Goal: Task Accomplishment & Management: Use online tool/utility

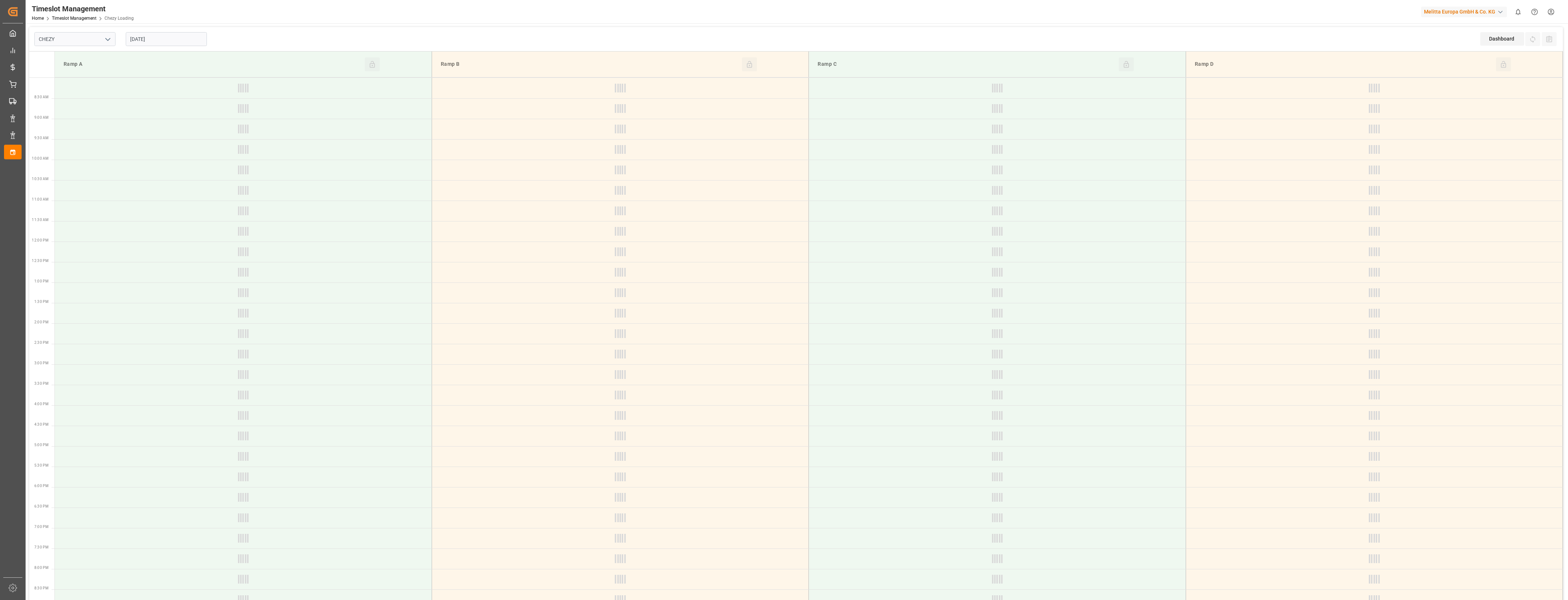
type input "Chezy Loading"
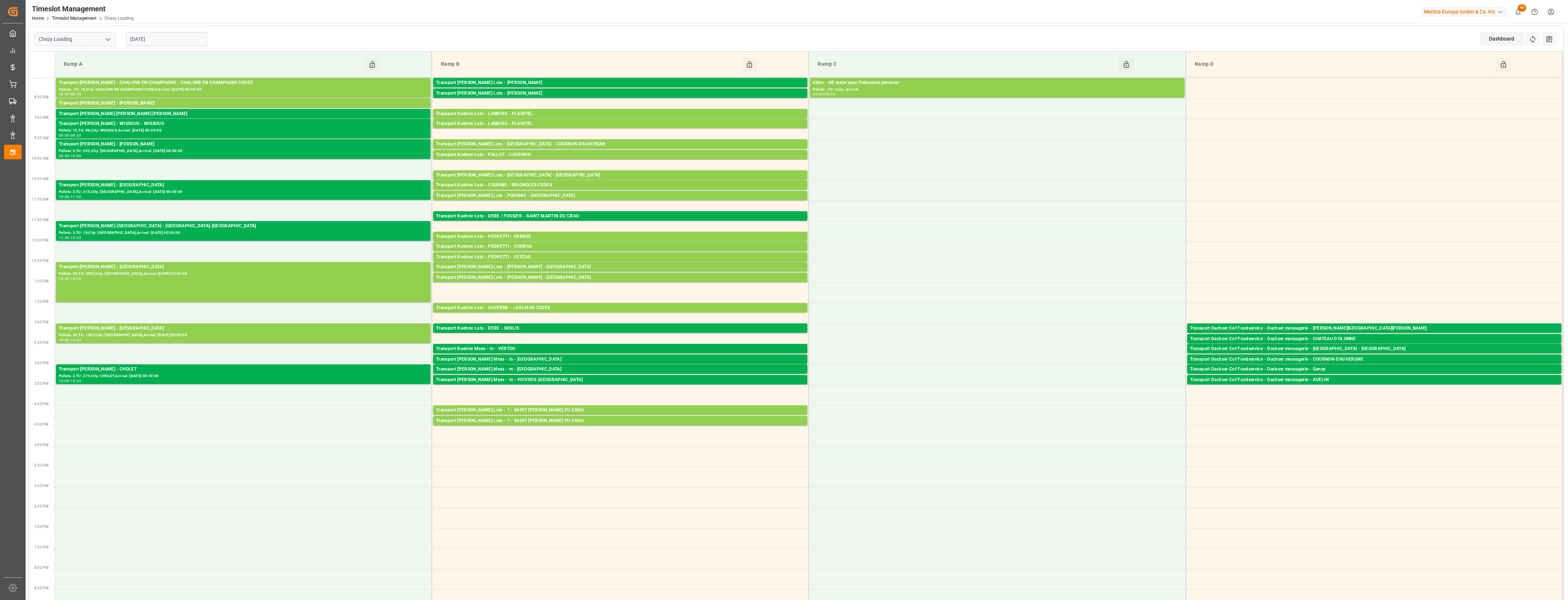
click at [163, 43] on input "[DATE]" at bounding box center [166, 39] width 81 height 14
click at [165, 142] on span "27" at bounding box center [163, 140] width 4 height 5
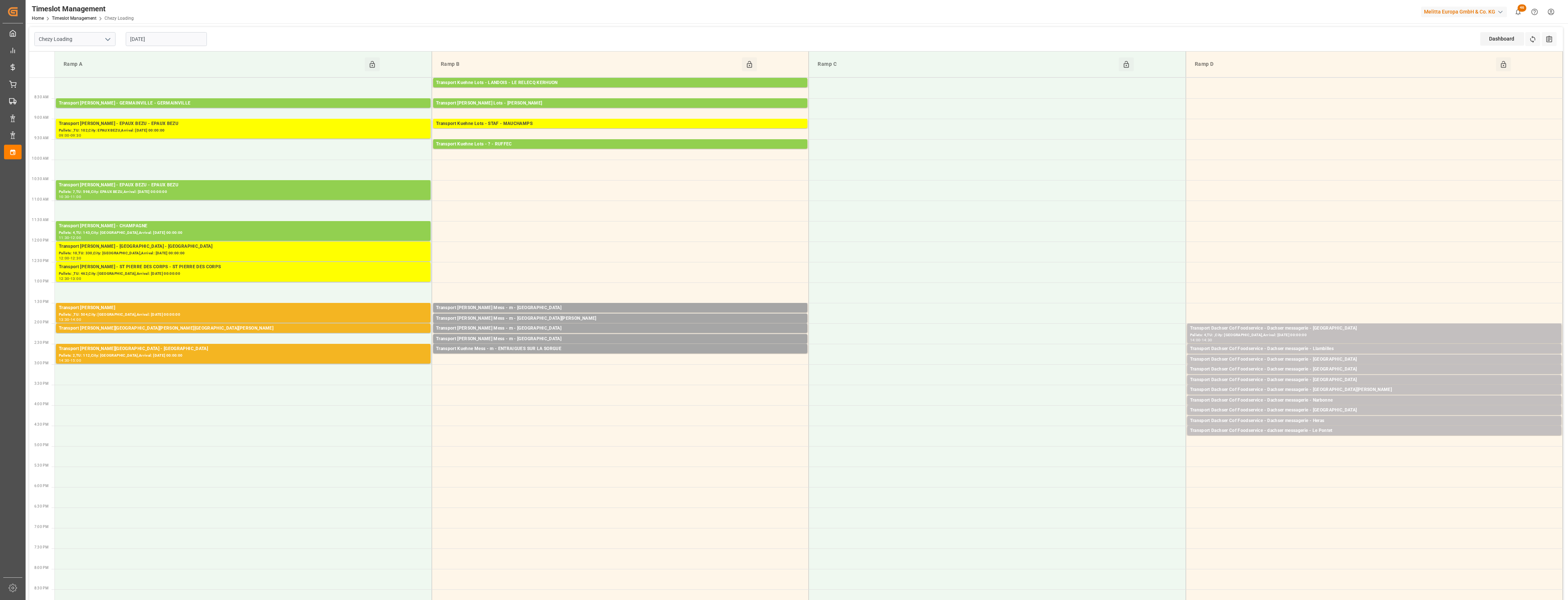
click at [169, 37] on input "[DATE]" at bounding box center [166, 39] width 81 height 14
click at [148, 141] on span "26" at bounding box center [149, 140] width 4 height 5
type input "[DATE]"
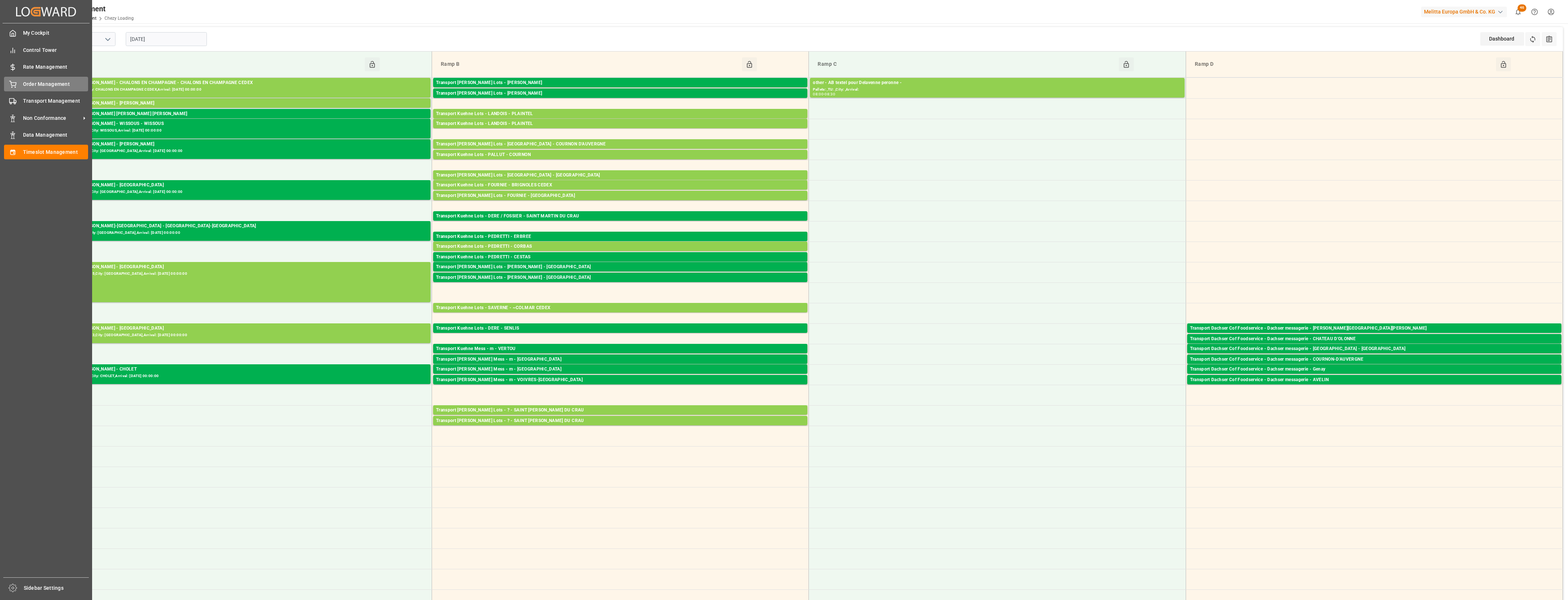
click at [14, 87] on icon at bounding box center [13, 84] width 7 height 7
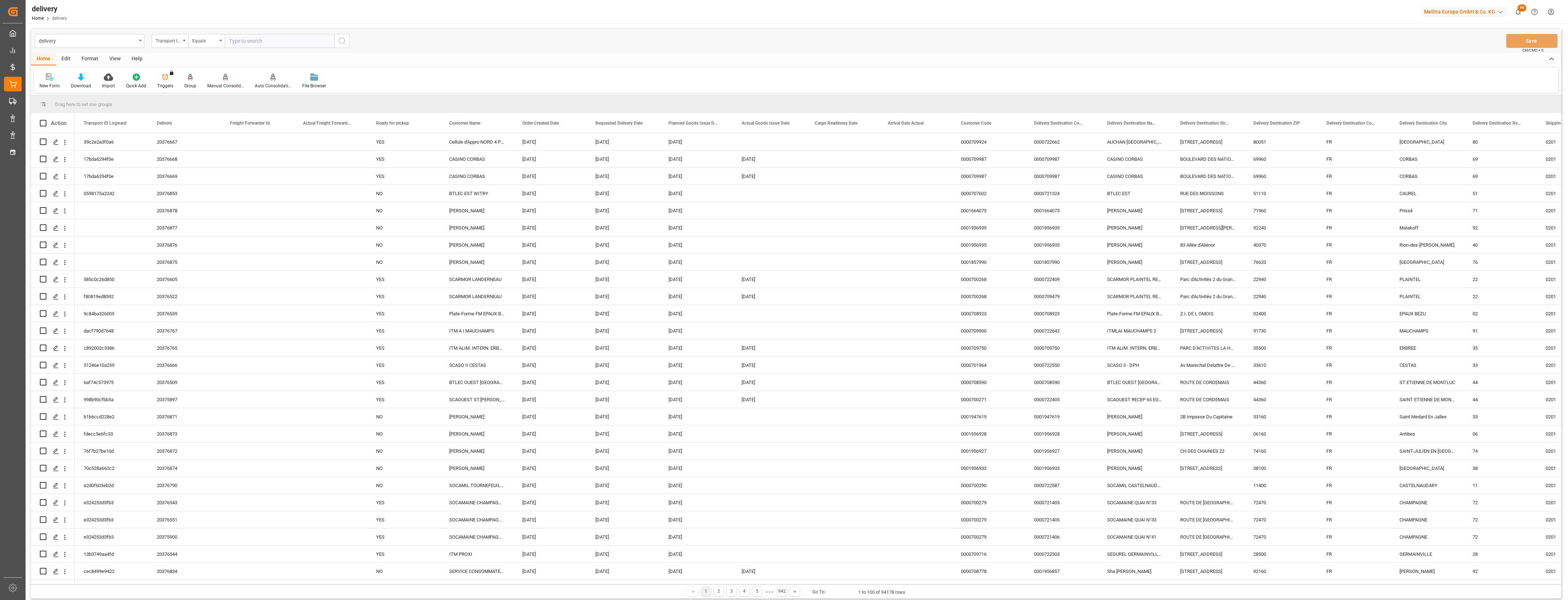
click at [190, 81] on div "Group" at bounding box center [190, 81] width 23 height 16
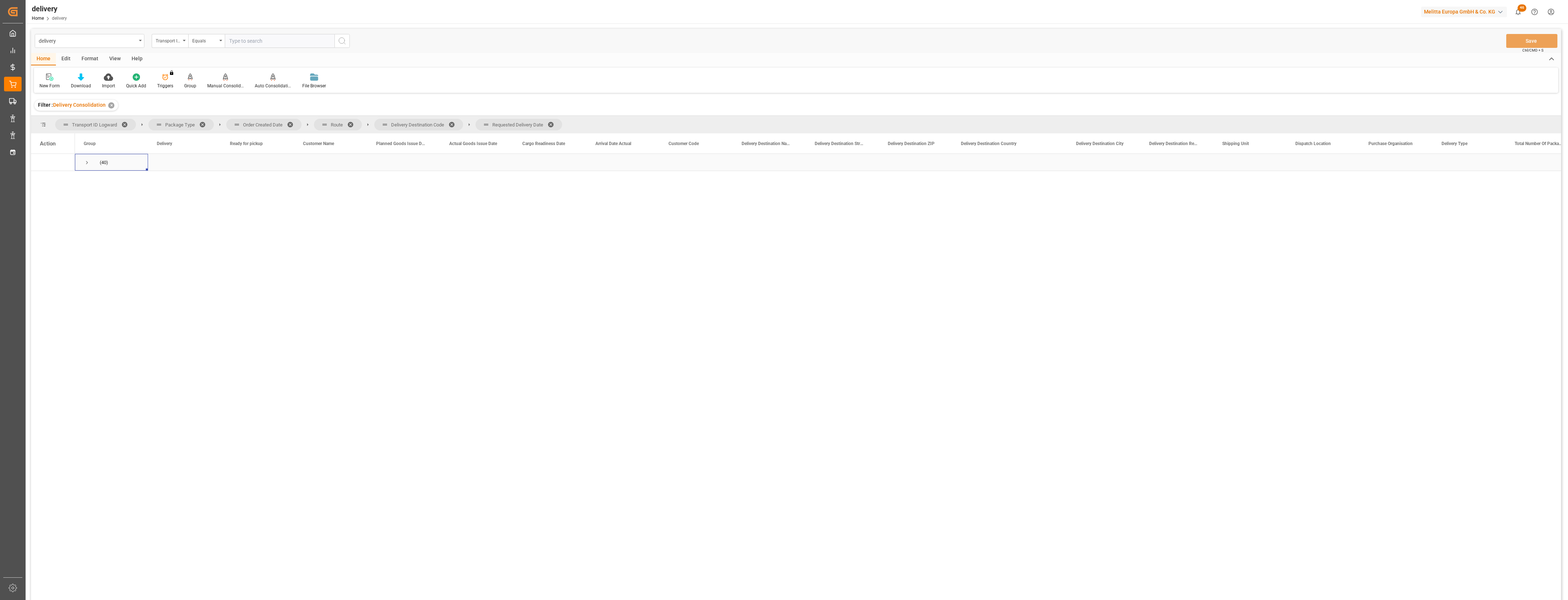
click at [87, 161] on span "Press SPACE to select this row." at bounding box center [87, 163] width 7 height 7
click at [105, 181] on span "Press SPACE to select this row." at bounding box center [103, 180] width 7 height 7
click at [289, 122] on span at bounding box center [292, 125] width 11 height 7
click at [264, 123] on span at bounding box center [264, 125] width 11 height 7
click at [305, 122] on span at bounding box center [305, 125] width 11 height 7
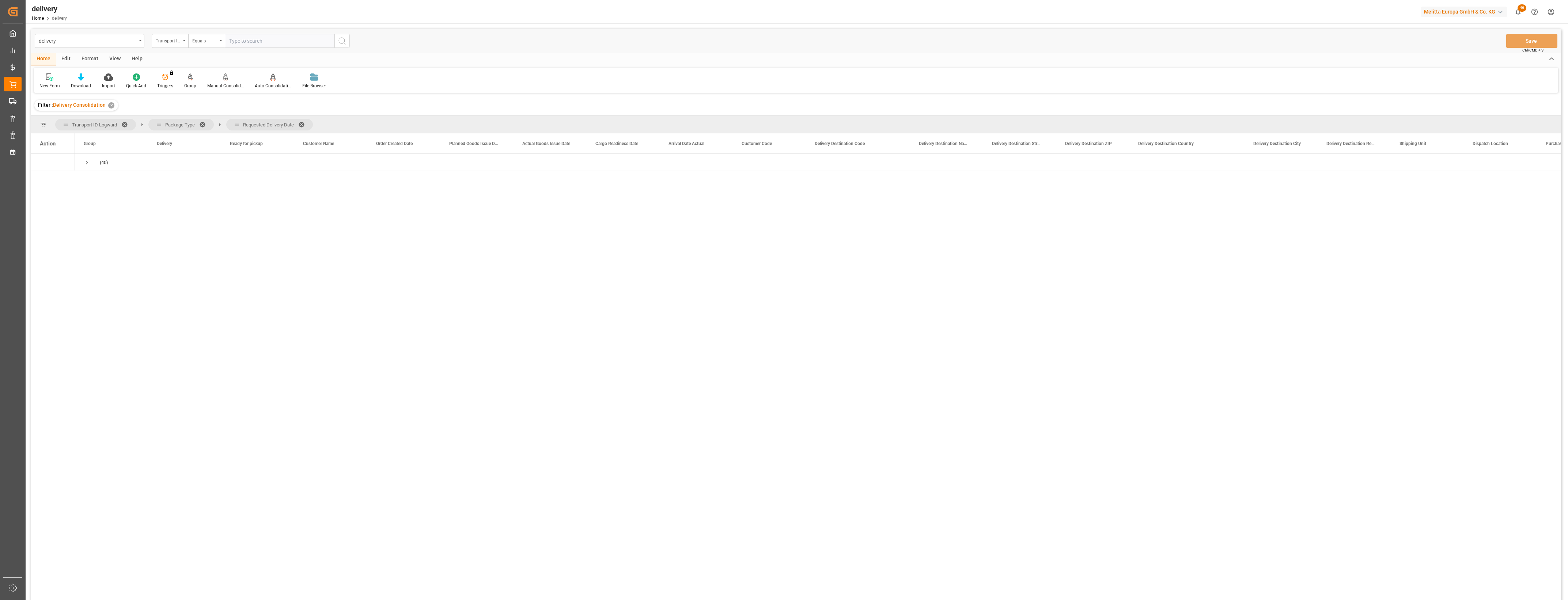
click at [304, 123] on span at bounding box center [304, 125] width 11 height 7
click at [87, 161] on span "Press SPACE to select this row." at bounding box center [87, 163] width 7 height 7
click at [104, 175] on span "Press SPACE to select this row." at bounding box center [103, 179] width 7 height 17
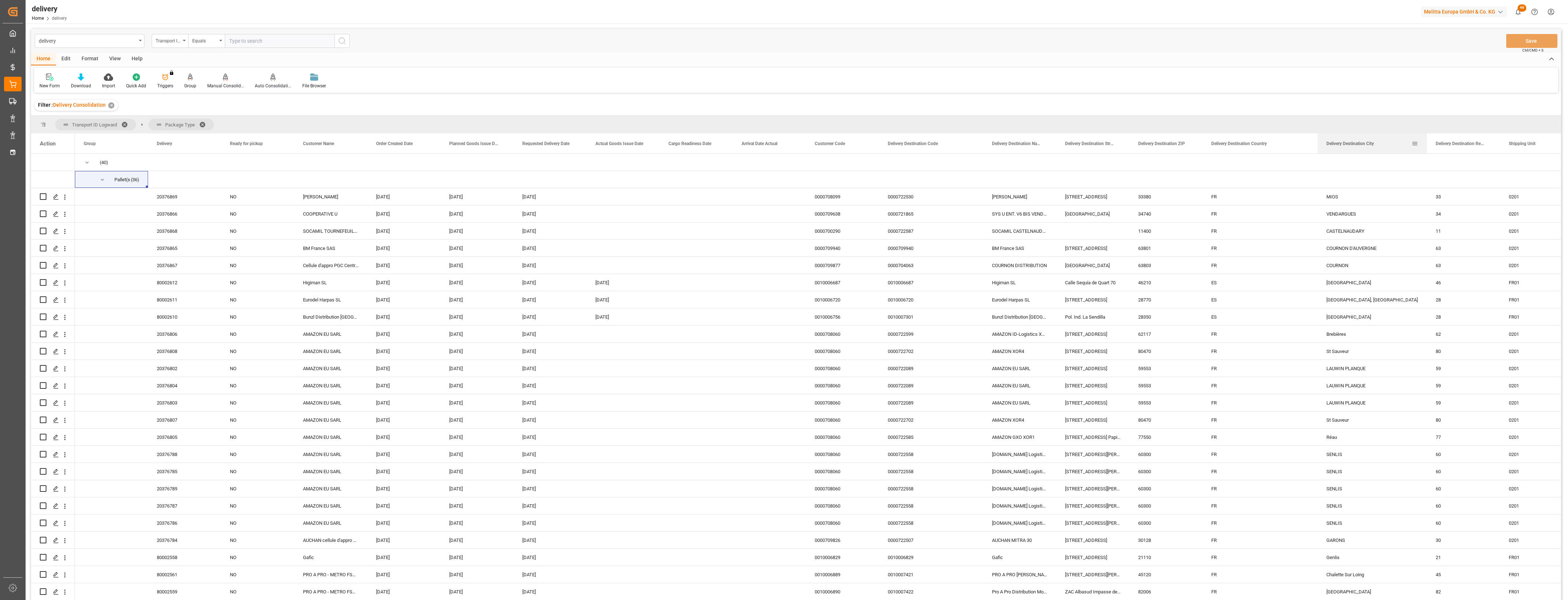
drag, startPoint x: 1390, startPoint y: 143, endPoint x: 1425, endPoint y: 144, distance: 35.0
click at [1425, 144] on div at bounding box center [1426, 143] width 3 height 20
click at [166, 282] on div "80002612" at bounding box center [184, 282] width 73 height 17
click at [55, 281] on icon "Press SPACE to select this row." at bounding box center [56, 283] width 6 height 6
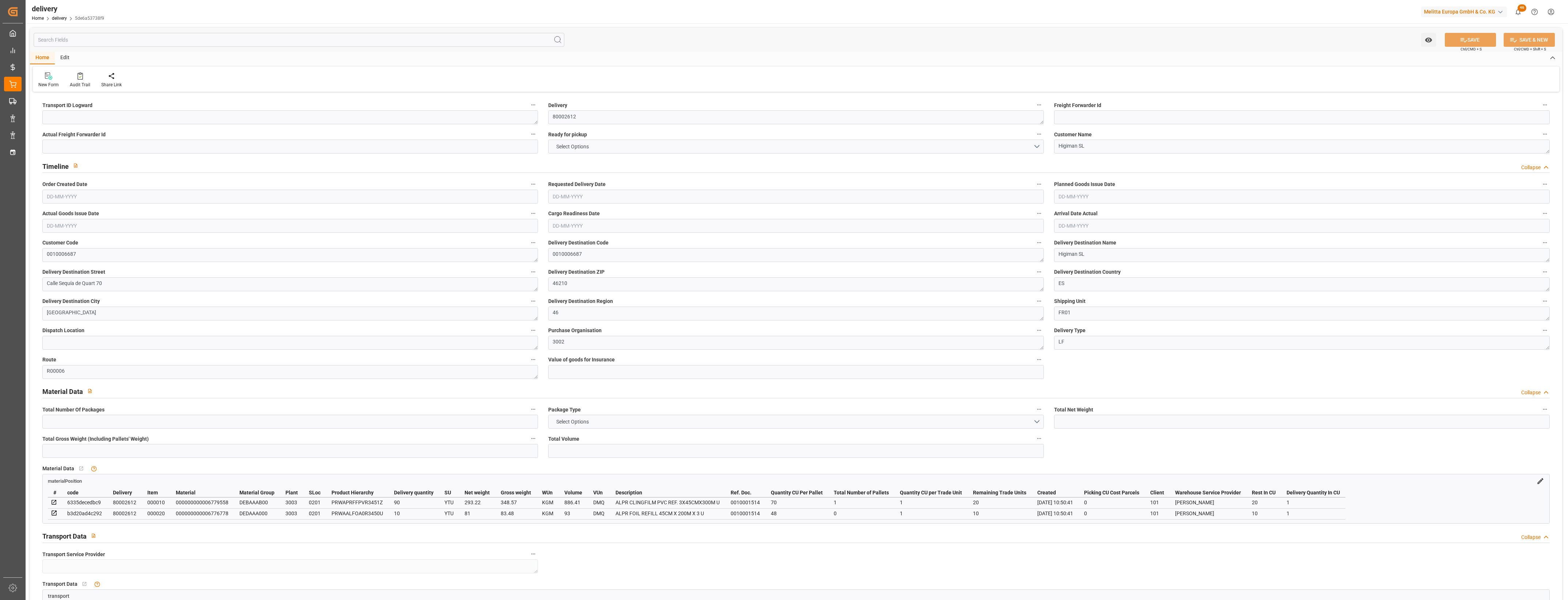
type input "1"
type input "374.22"
type input "480.94"
type input "1255.89"
type input "30"
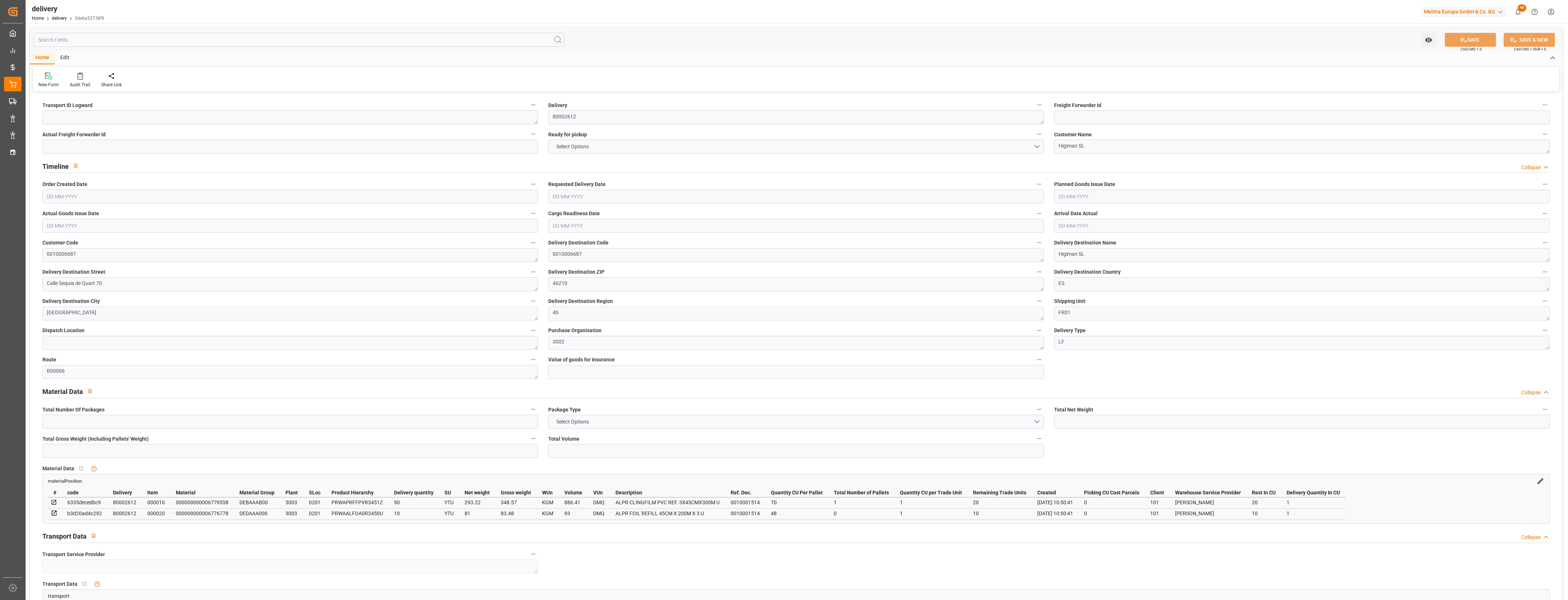
type input "2"
type input "1"
type input "2"
type input "0"
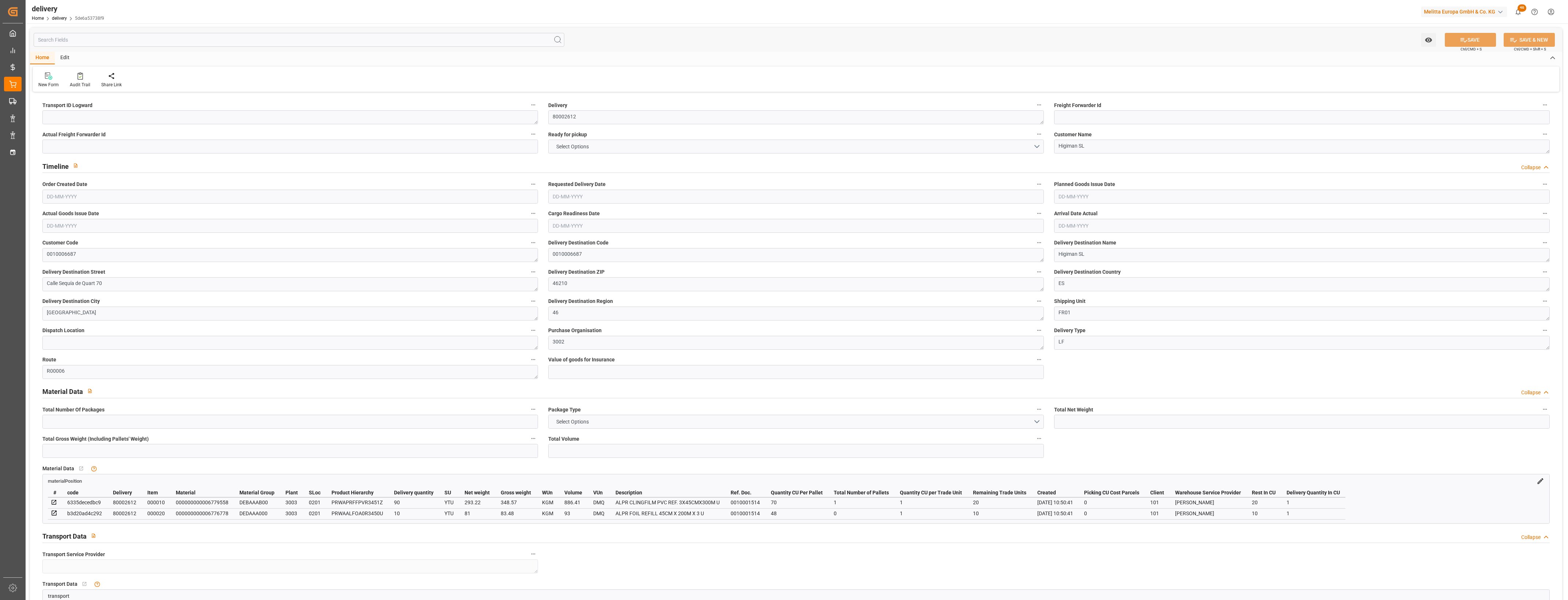
type input "0"
type input "2.45"
type input "10.8"
type input "1.5"
type input "1.3"
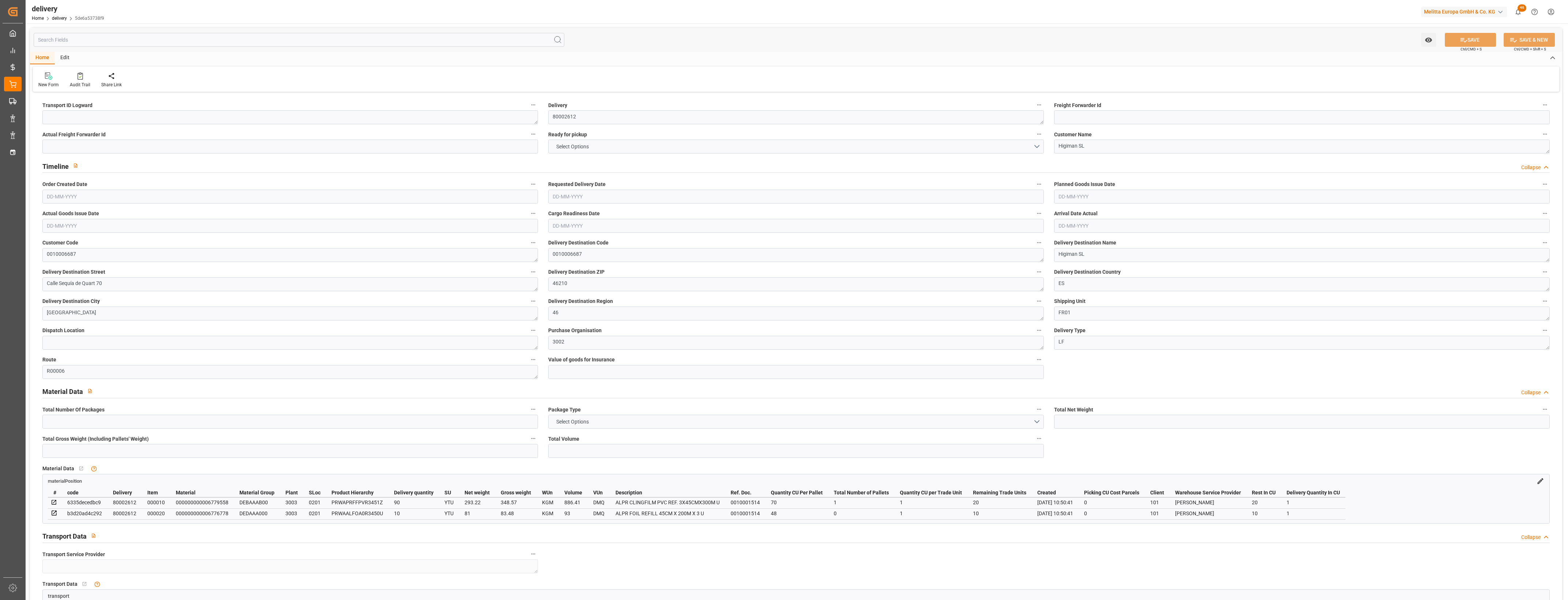
type input "0"
type input "3"
type input "432.05"
type input "101"
type input "0"
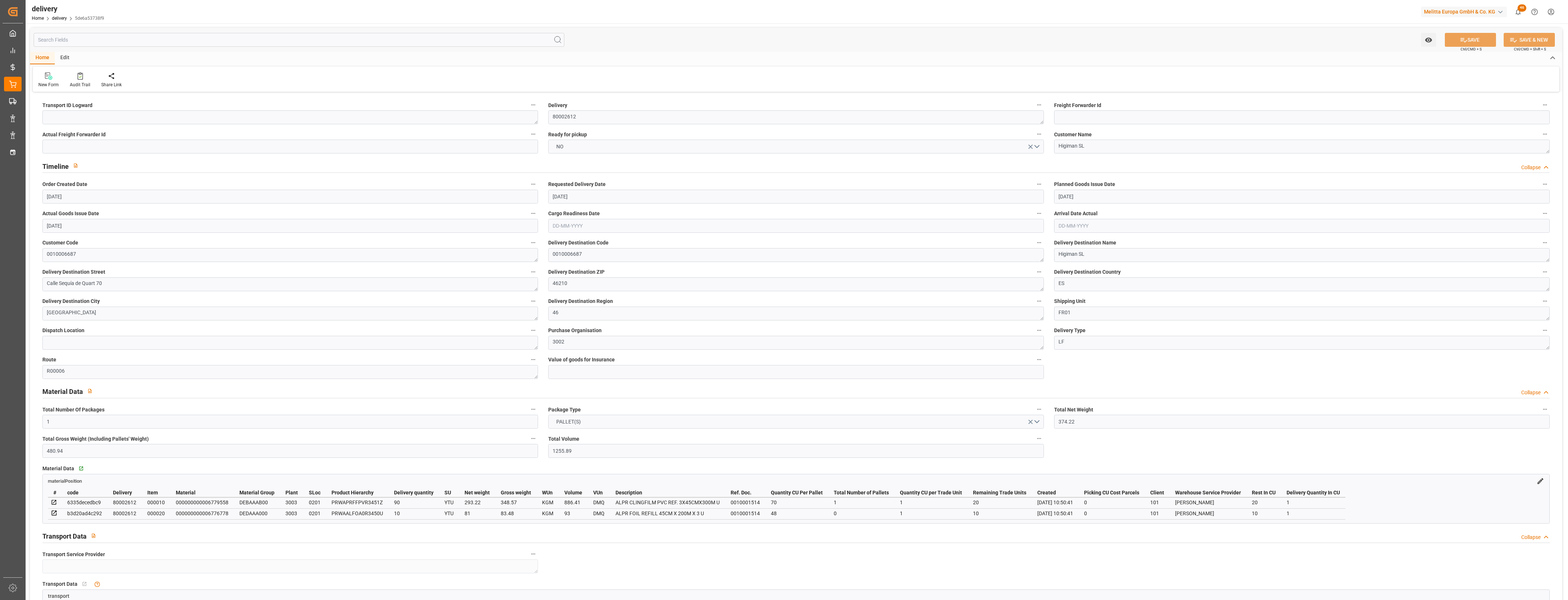
type input "[DATE]"
type input "[DATE] 10:50"
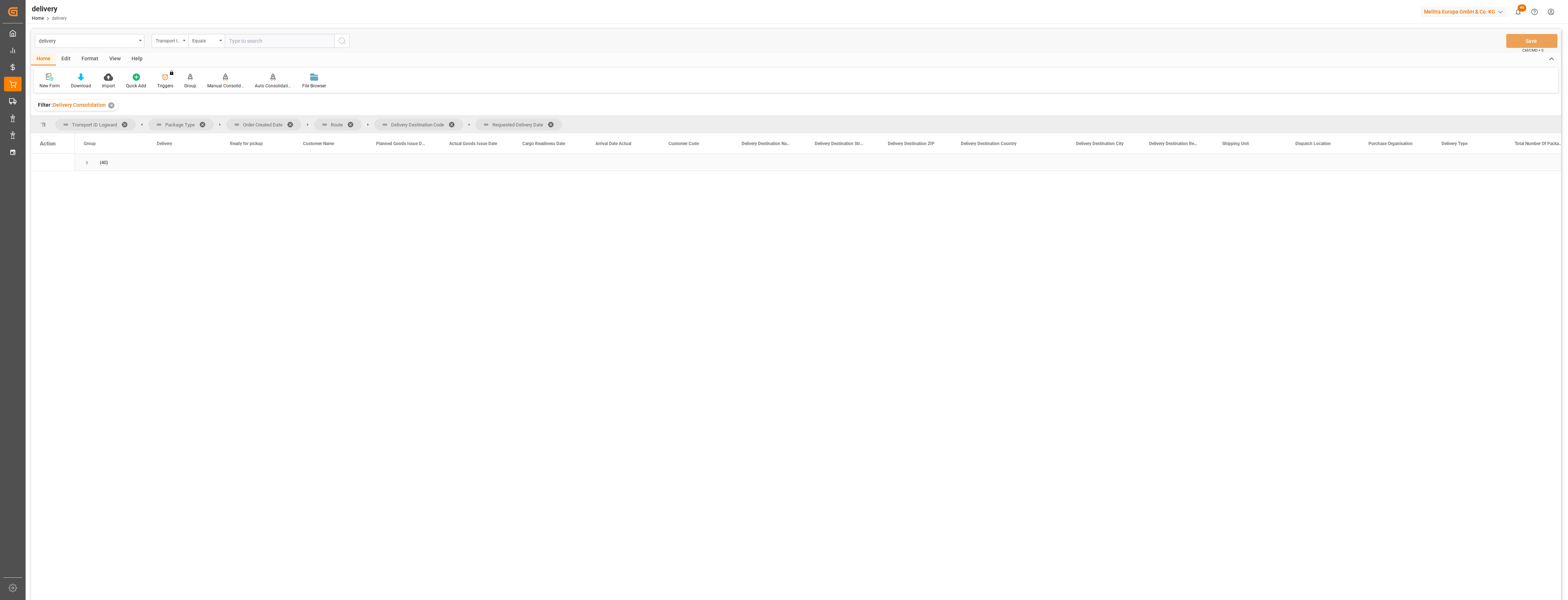
click at [87, 163] on span "Press SPACE to select this row." at bounding box center [87, 163] width 7 height 7
click at [290, 123] on span at bounding box center [292, 125] width 11 height 7
click at [264, 123] on span at bounding box center [264, 125] width 11 height 7
click at [304, 123] on span at bounding box center [305, 125] width 11 height 7
click at [302, 124] on span at bounding box center [304, 125] width 11 height 7
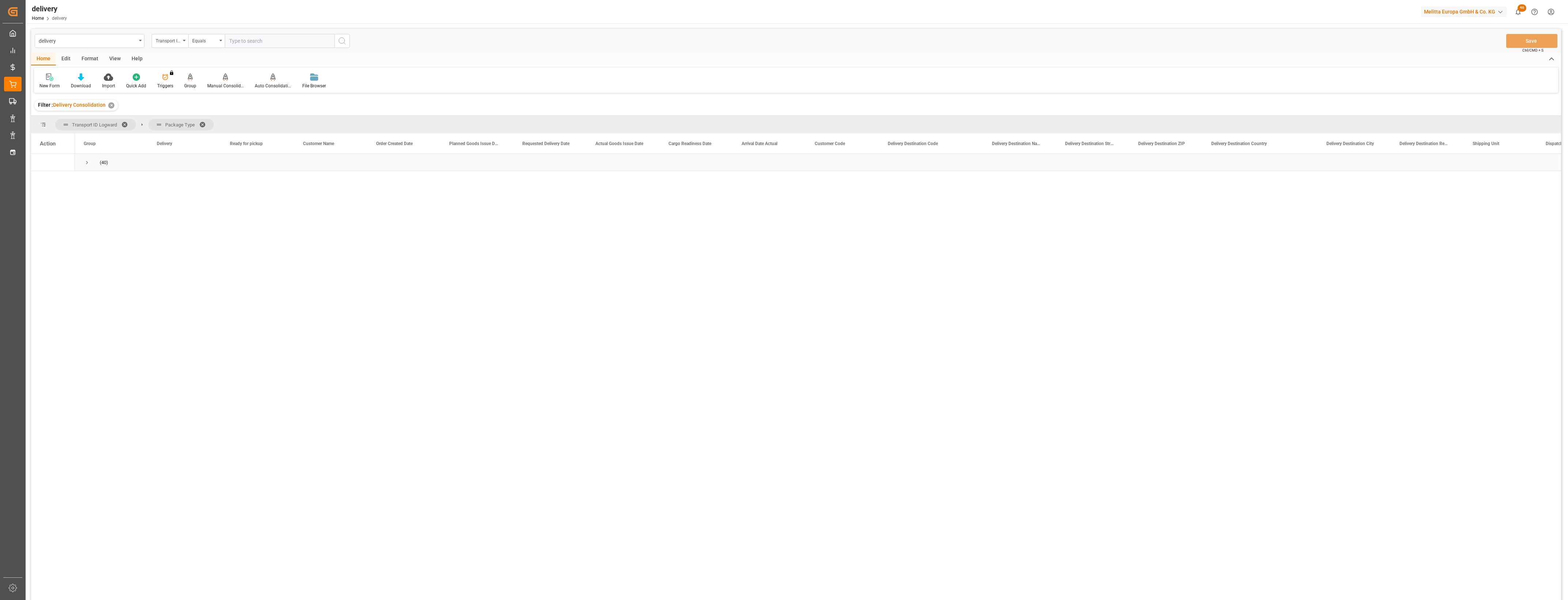
click at [85, 163] on span "Press SPACE to select this row." at bounding box center [87, 163] width 7 height 7
click at [102, 179] on span "Press SPACE to select this row." at bounding box center [103, 180] width 7 height 7
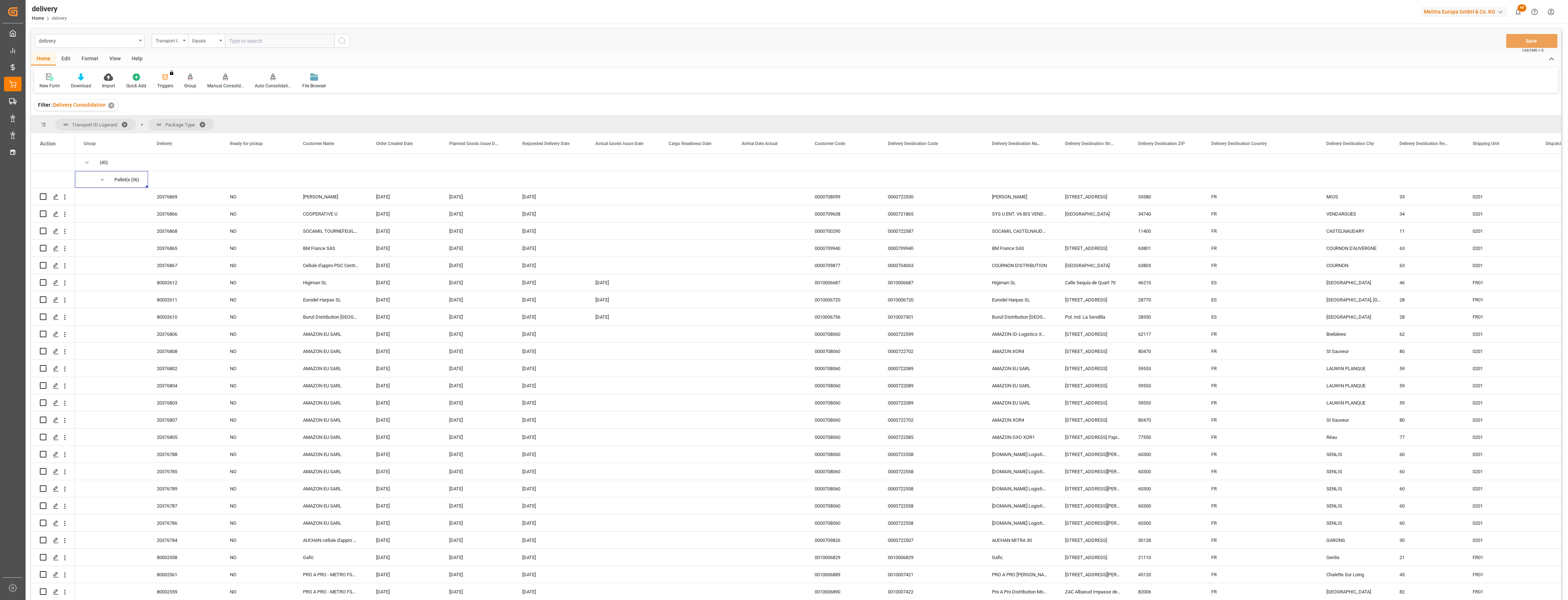
click at [1561, 547] on main "delivery Transport ID Logward Equals Save Ctrl/CMD + S Home Edit Format View He…" at bounding box center [796, 323] width 1541 height 590
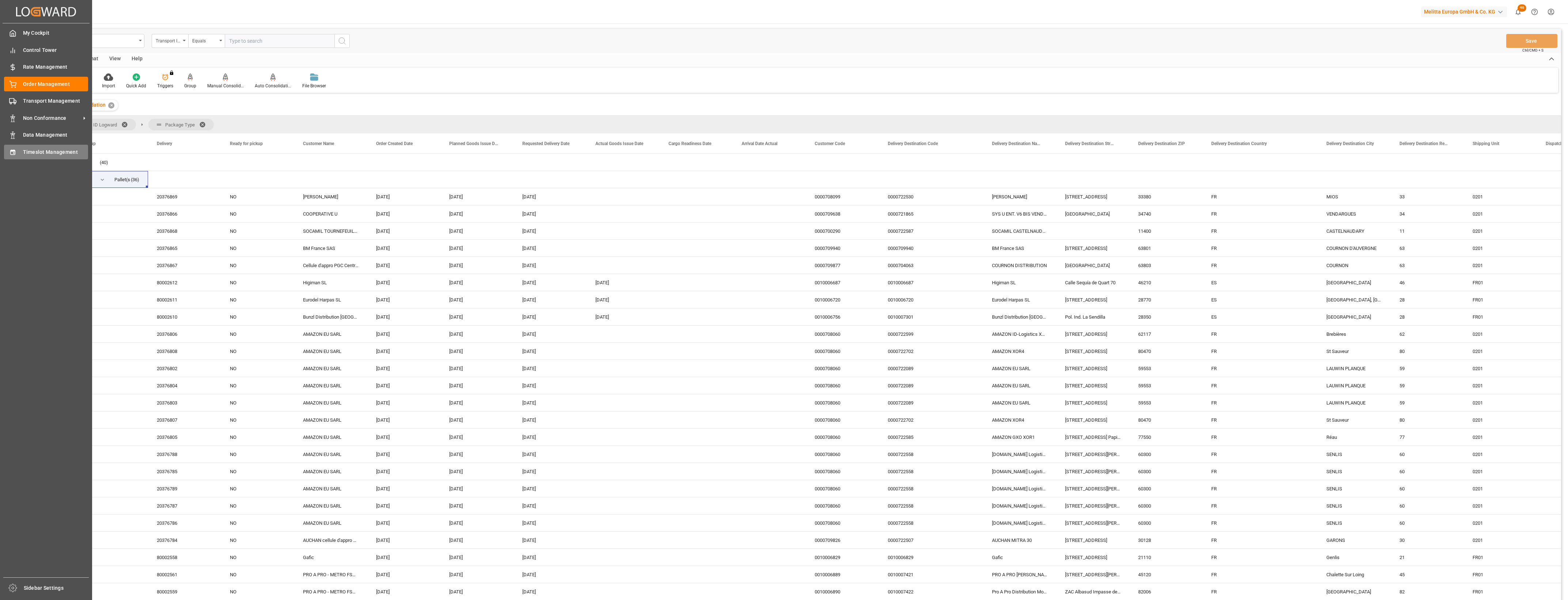
click at [14, 154] on icon at bounding box center [12, 152] width 4 height 5
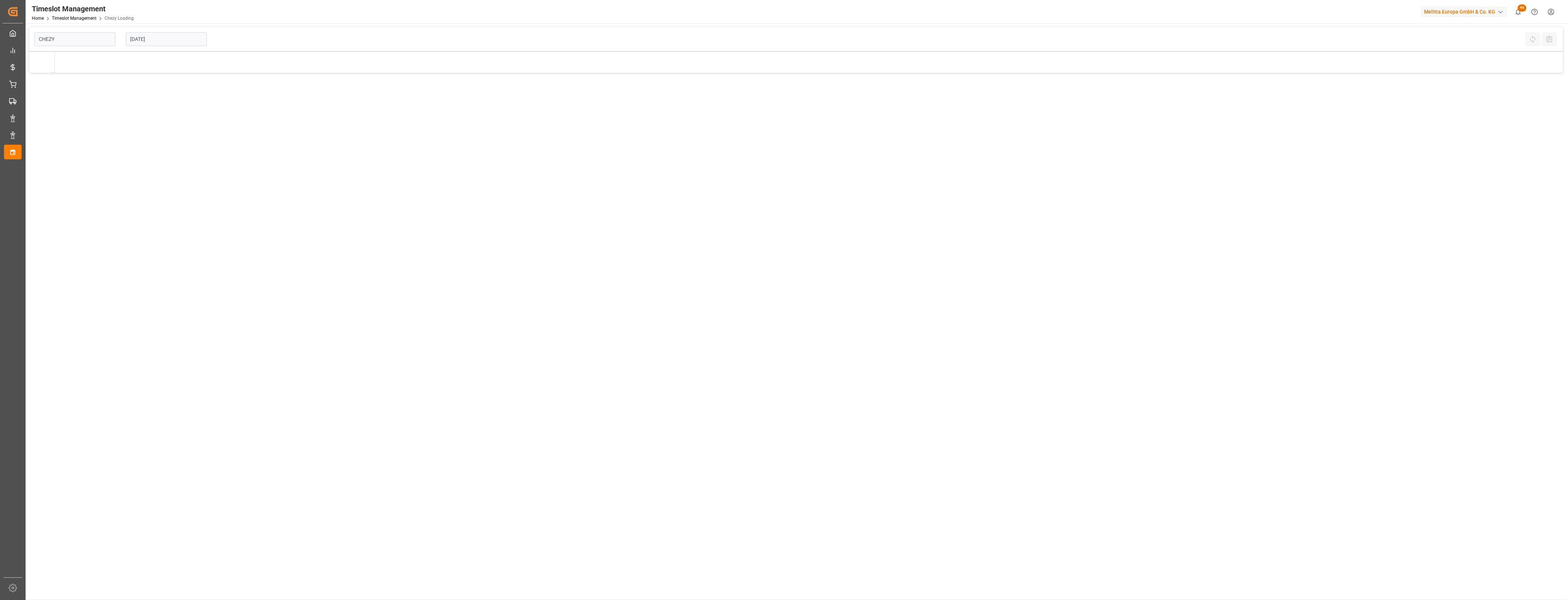
type input "Chezy Loading"
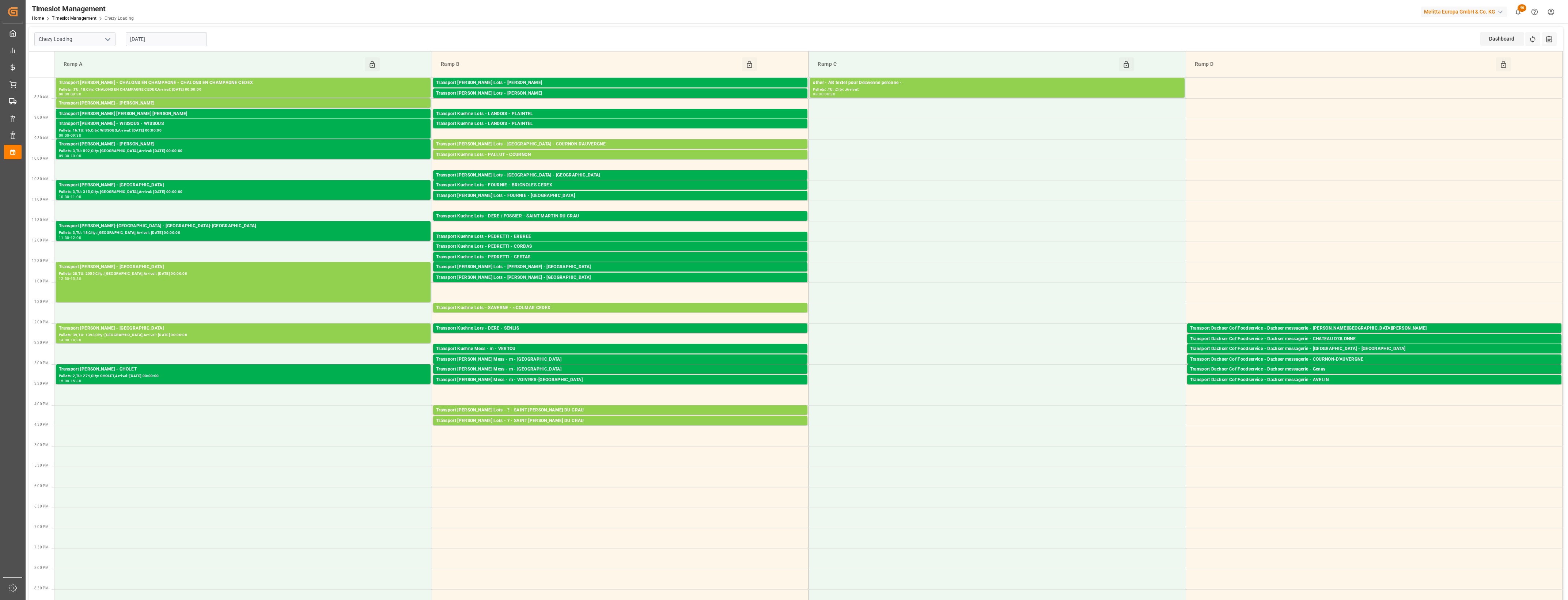
click at [157, 39] on input "[DATE]" at bounding box center [166, 39] width 81 height 14
click at [163, 137] on span "27" at bounding box center [163, 140] width 4 height 5
type input "[DATE]"
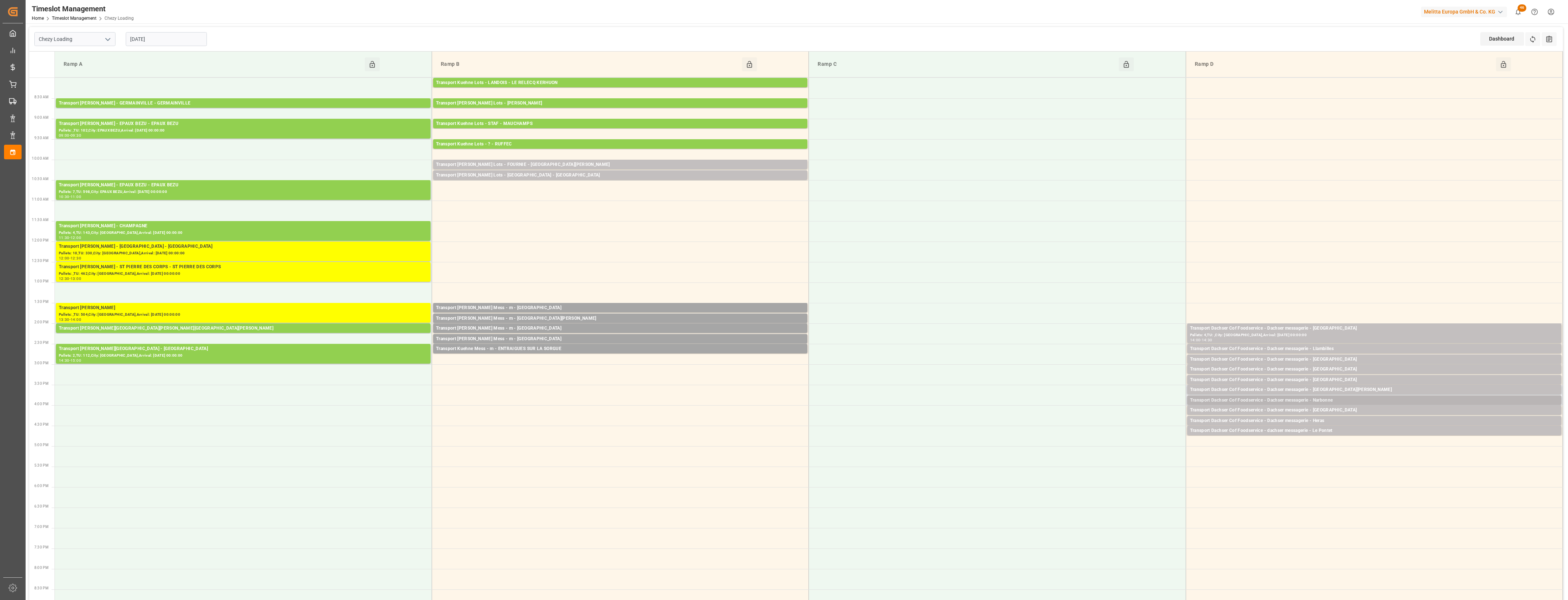
click at [1337, 399] on div "Transport Dachser Cof Foodservice - Dachser messagerie - Narbonne" at bounding box center [1374, 400] width 369 height 7
click at [1086, 422] on button "Open" at bounding box center [1091, 423] width 51 height 9
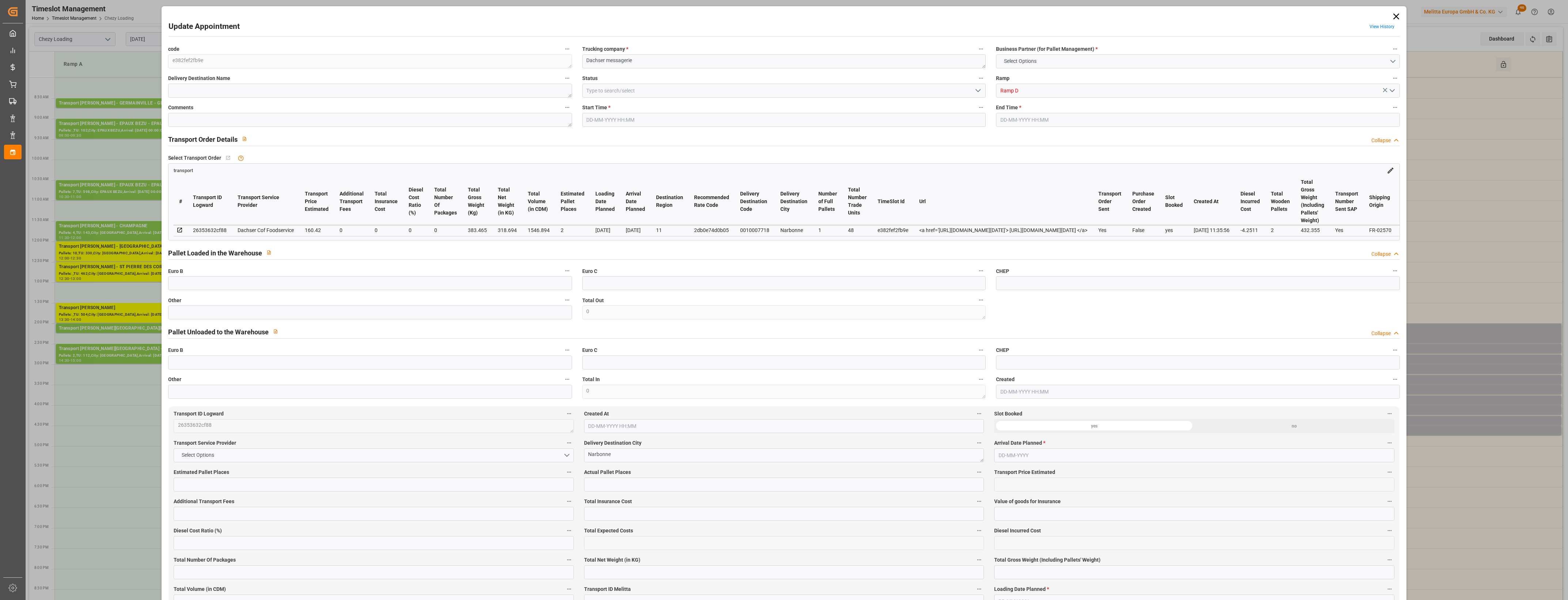
type input "2"
type input "160.42"
type input "0"
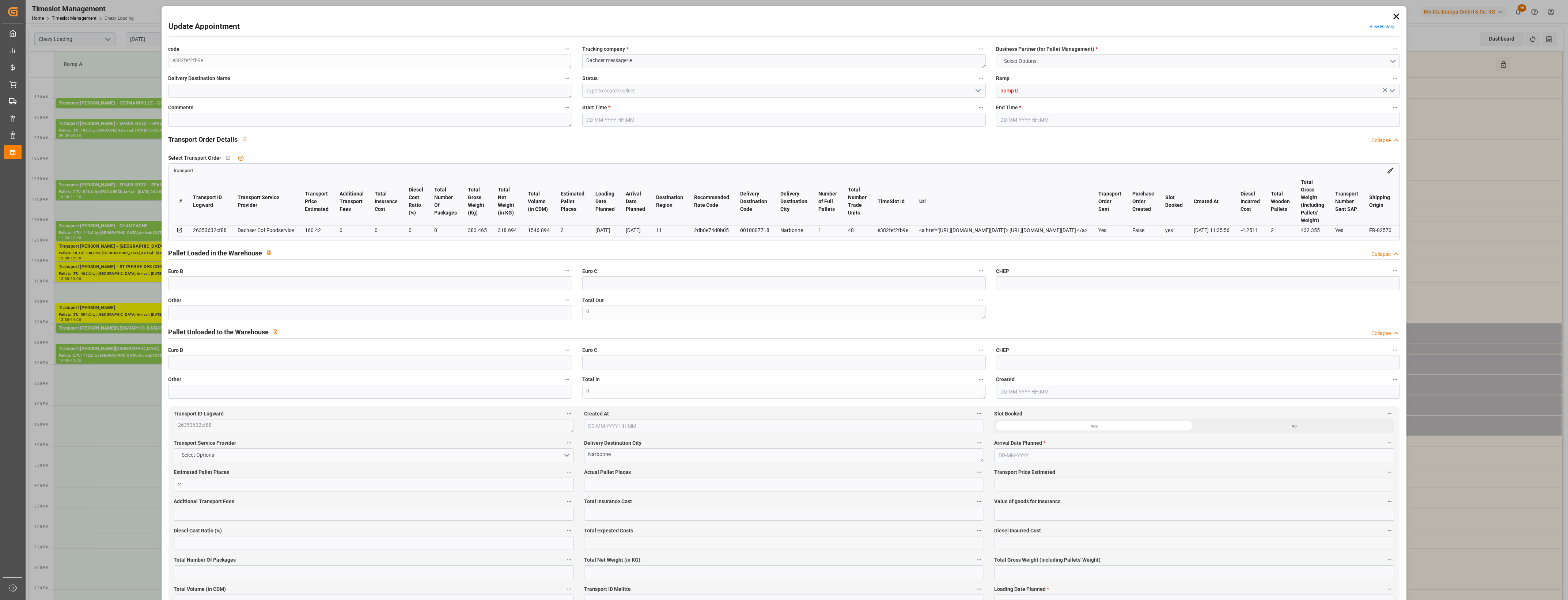
type input "156.1689"
type input "-4.2511"
type input "0"
type input "318.694"
type input "432.355"
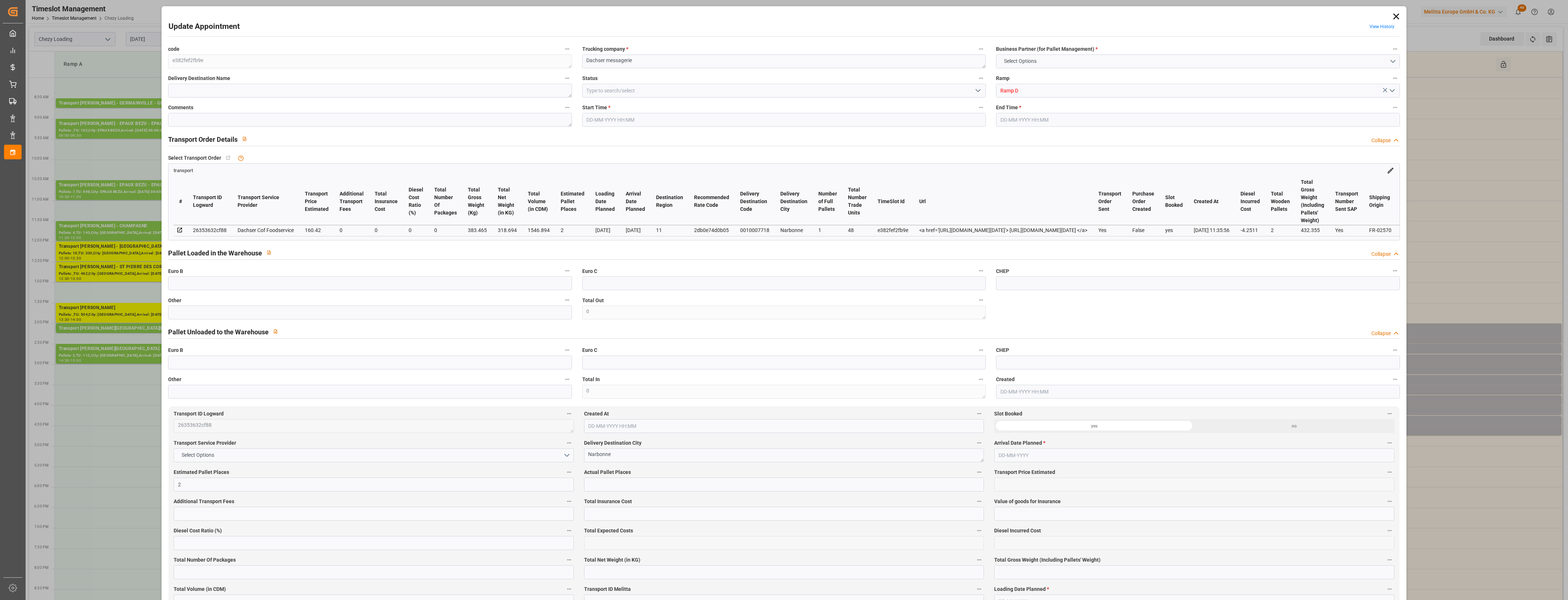
type input "1546.894"
type input "11"
type input "1"
type input "48"
type input "2"
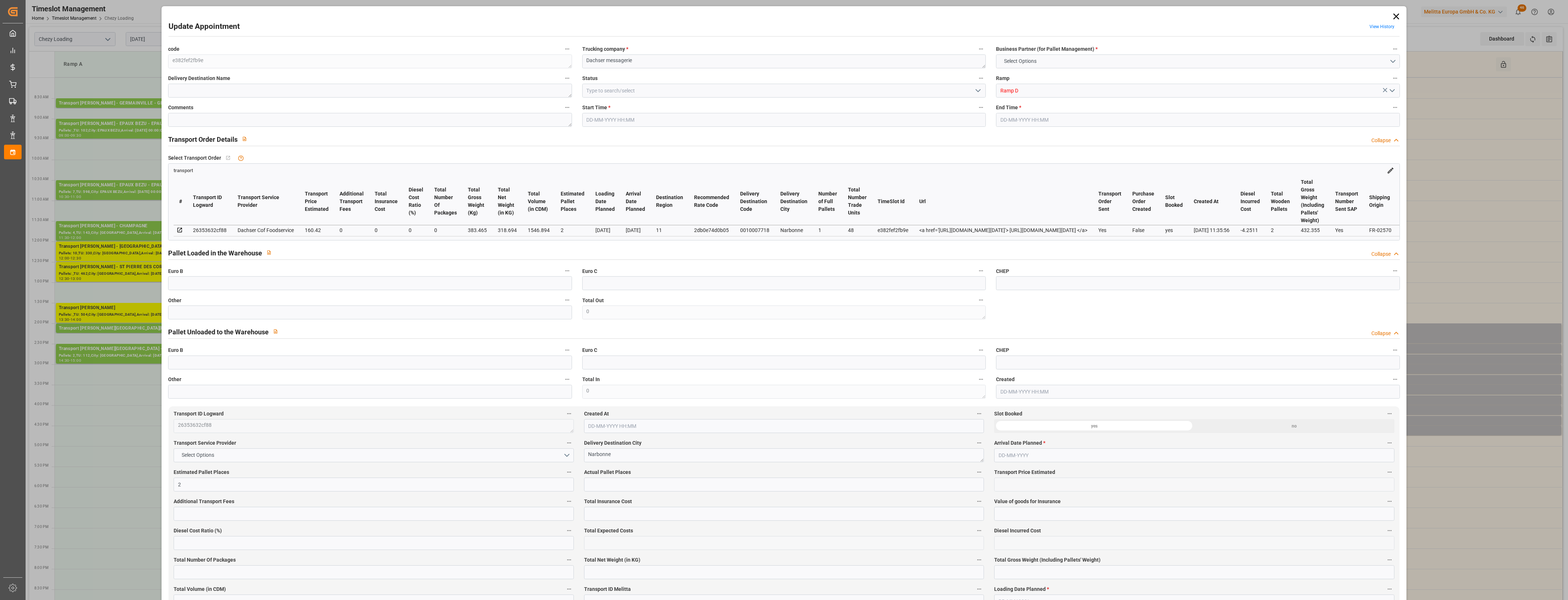
type input "101"
type input "383.465"
type input "0"
type input "4710.8598"
type input "0"
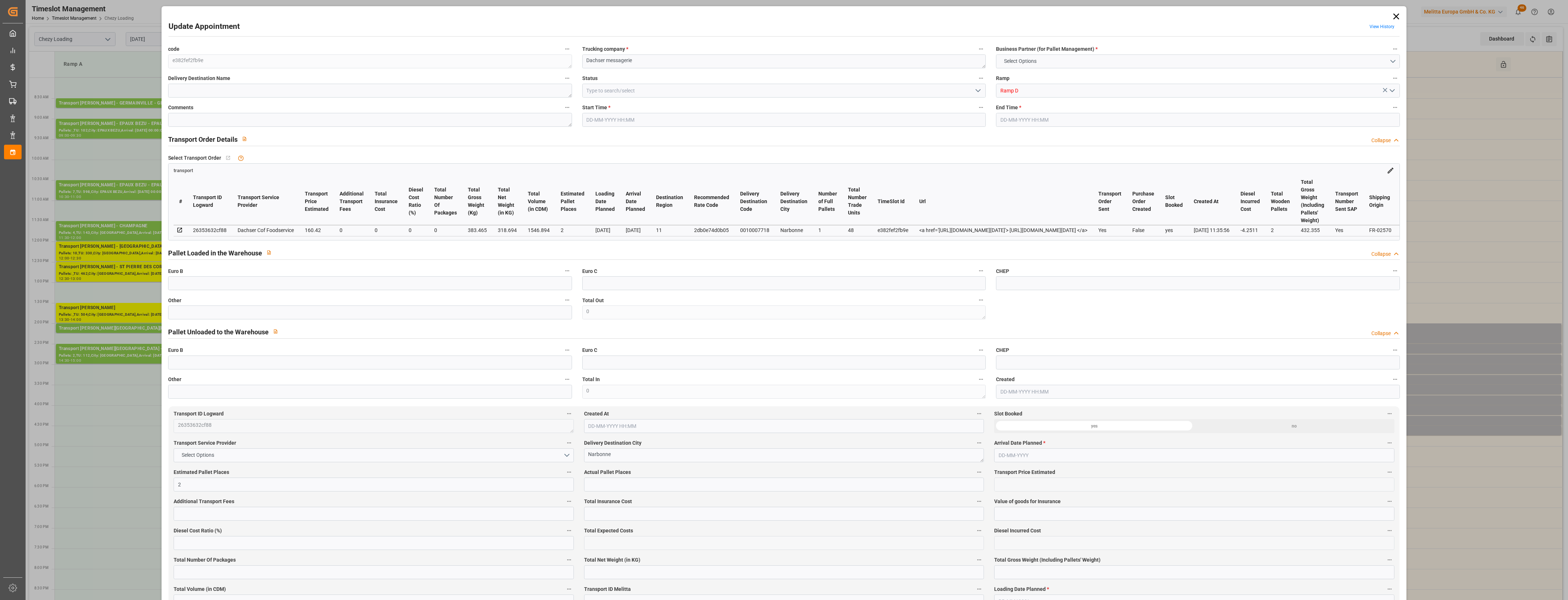
type input "0"
type input "21"
type input "35"
type input "[DATE] 15:45"
type input "[DATE] 16:00"
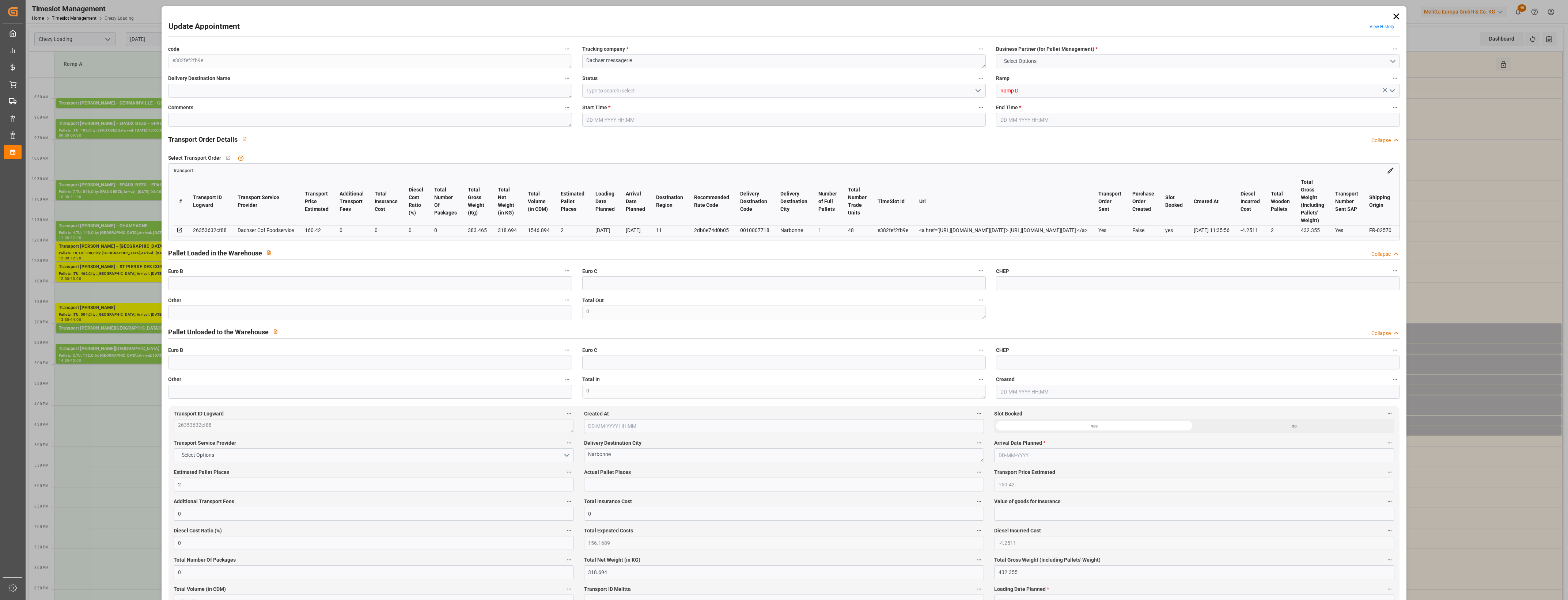
type input "[DATE] 12:02"
type input "[DATE] 11:35"
type input "[DATE]"
click at [202, 312] on input "text" at bounding box center [370, 312] width 404 height 14
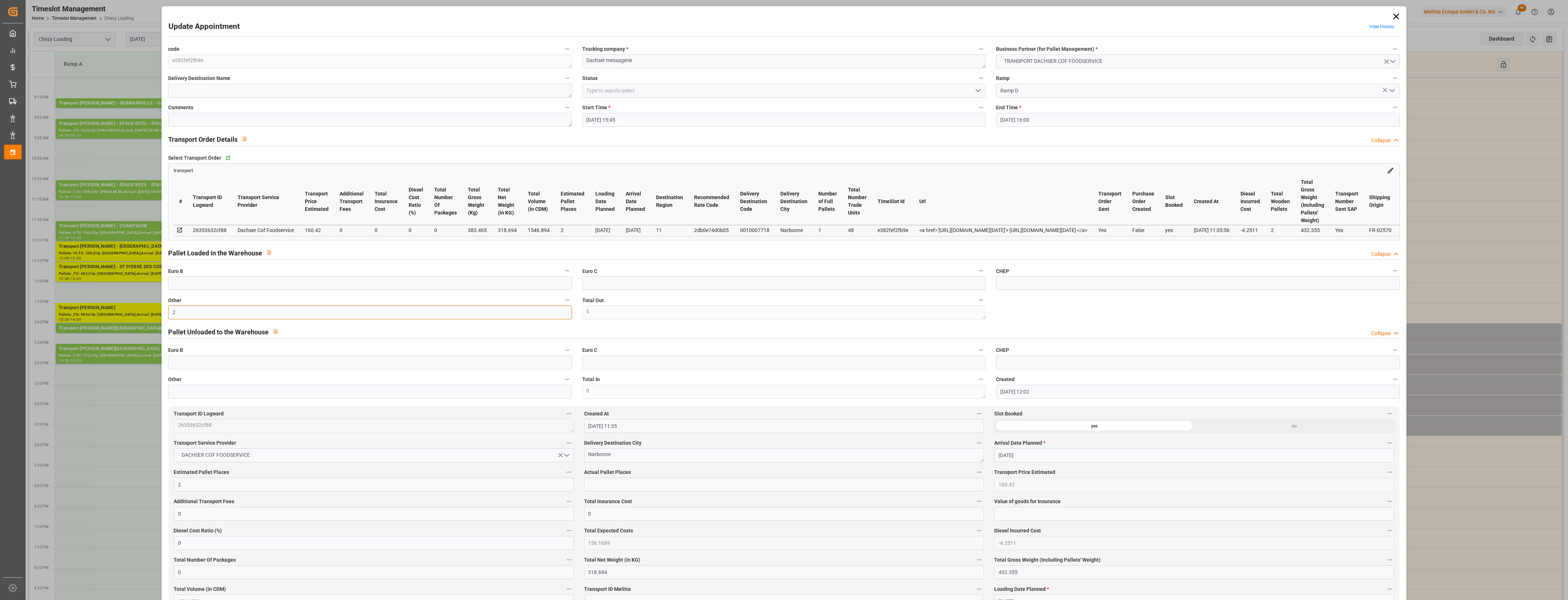
type input "2"
drag, startPoint x: 601, startPoint y: 483, endPoint x: 616, endPoint y: 483, distance: 15.0
click at [601, 483] on input "text" at bounding box center [784, 484] width 400 height 14
type input "2"
click at [688, 472] on label "Actual Pallet Places" at bounding box center [784, 472] width 400 height 10
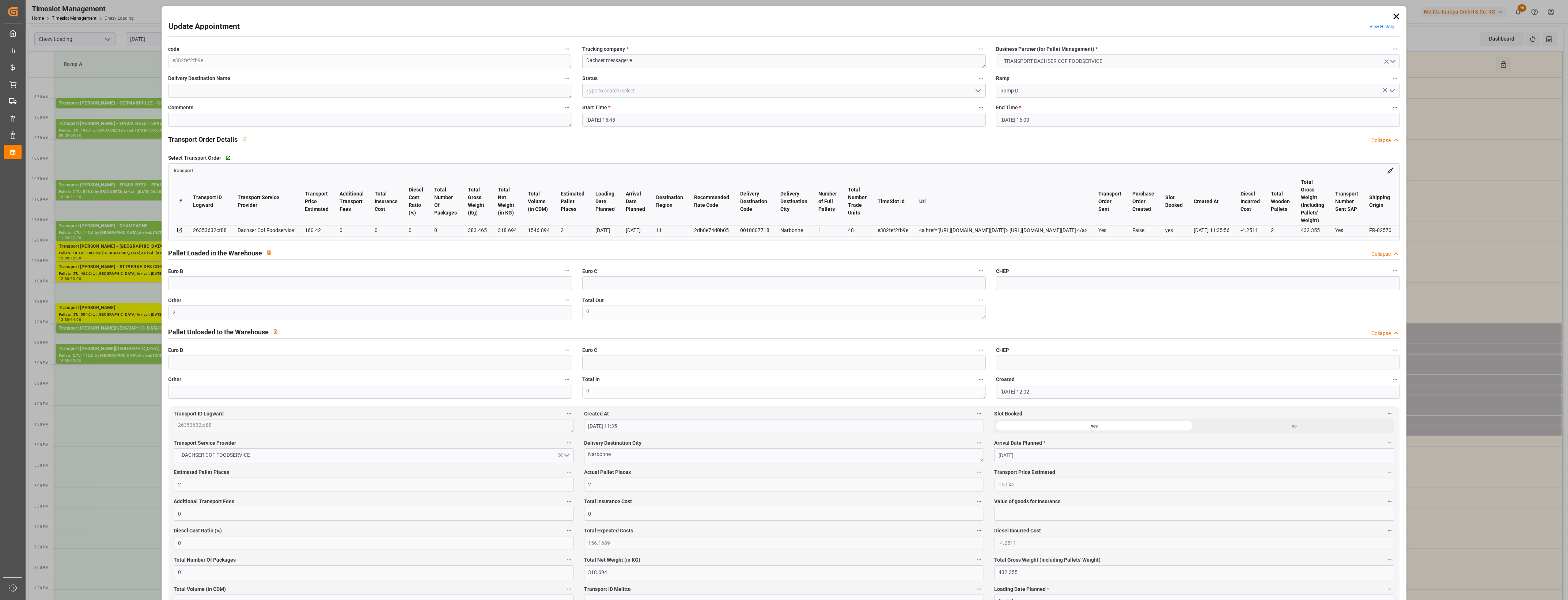
click at [974, 472] on button "Actual Pallet Places" at bounding box center [978, 471] width 10 height 10
click at [976, 90] on div at bounding box center [784, 300] width 1568 height 600
click at [976, 90] on icon "open menu" at bounding box center [977, 90] width 9 height 9
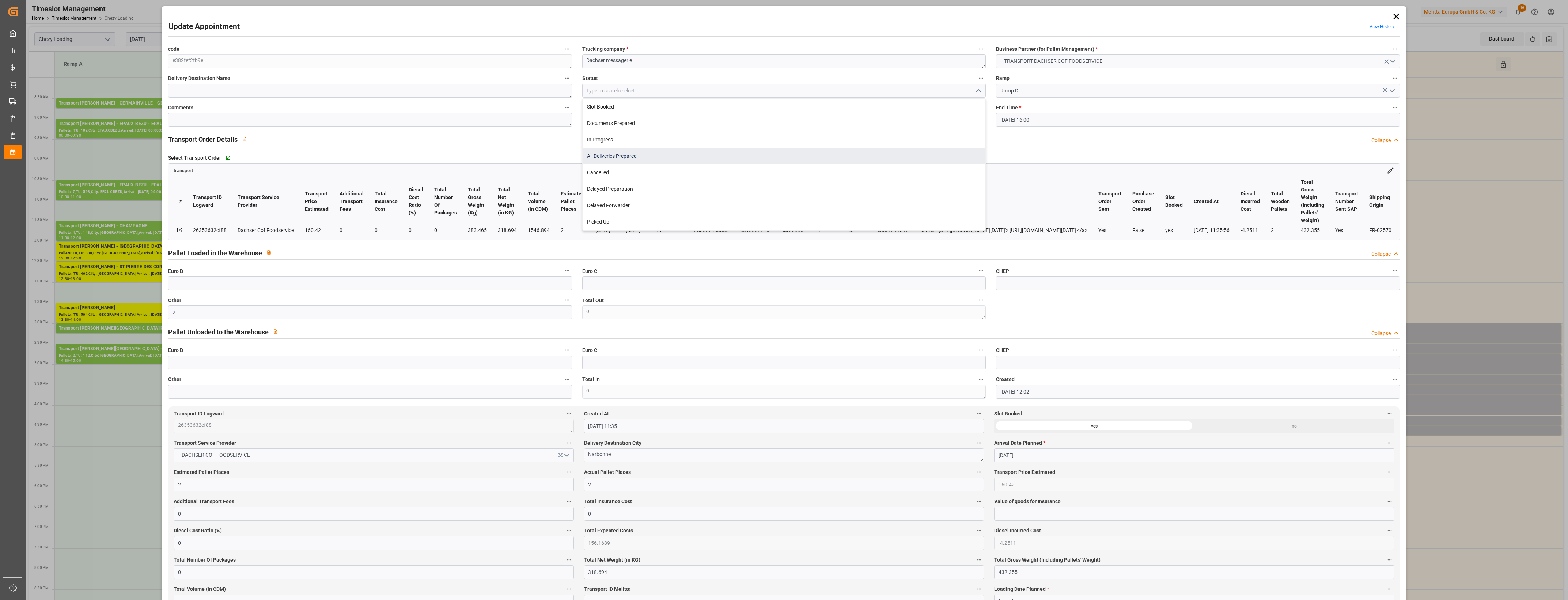
click at [621, 156] on div "All Deliveries Prepared" at bounding box center [784, 156] width 403 height 17
type input "All Deliveries Prepared"
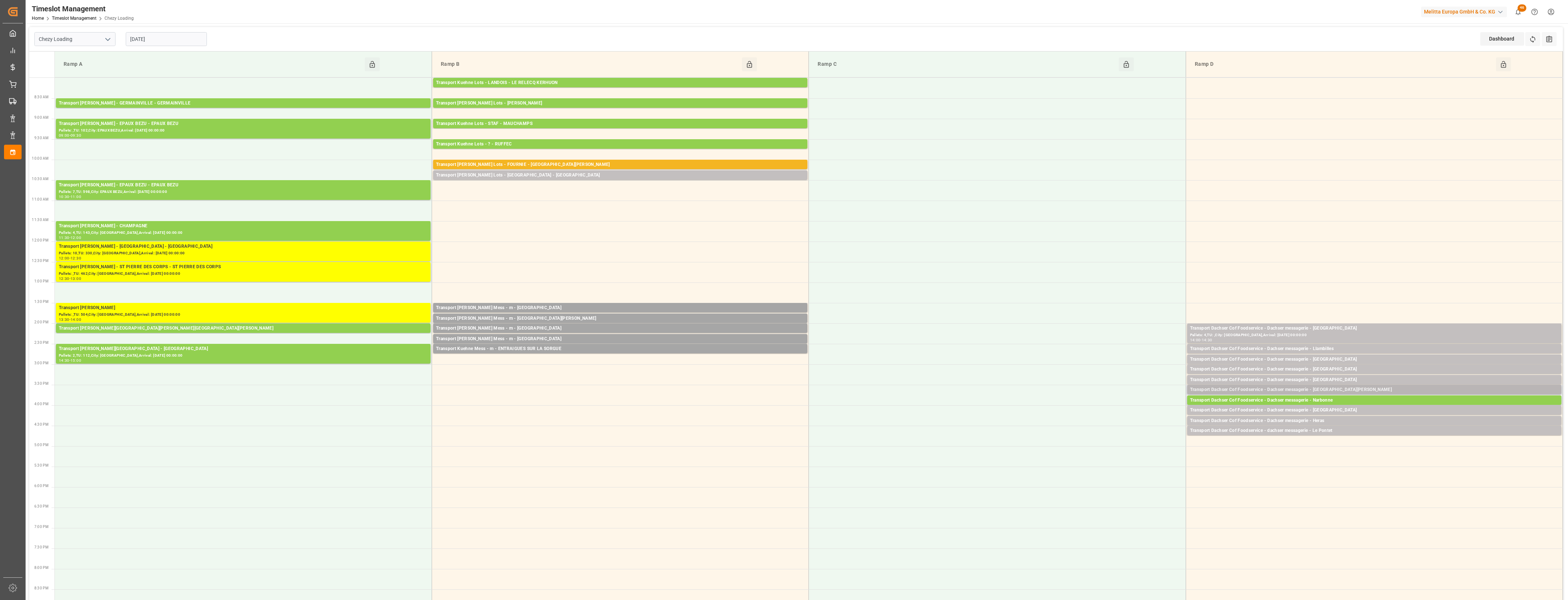
click at [1348, 387] on div "Transport Dachser Cof Foodservice - Dachser messagerie - [GEOGRAPHIC_DATA][PERS…" at bounding box center [1374, 390] width 369 height 7
click at [1110, 424] on button "Open" at bounding box center [1091, 423] width 51 height 9
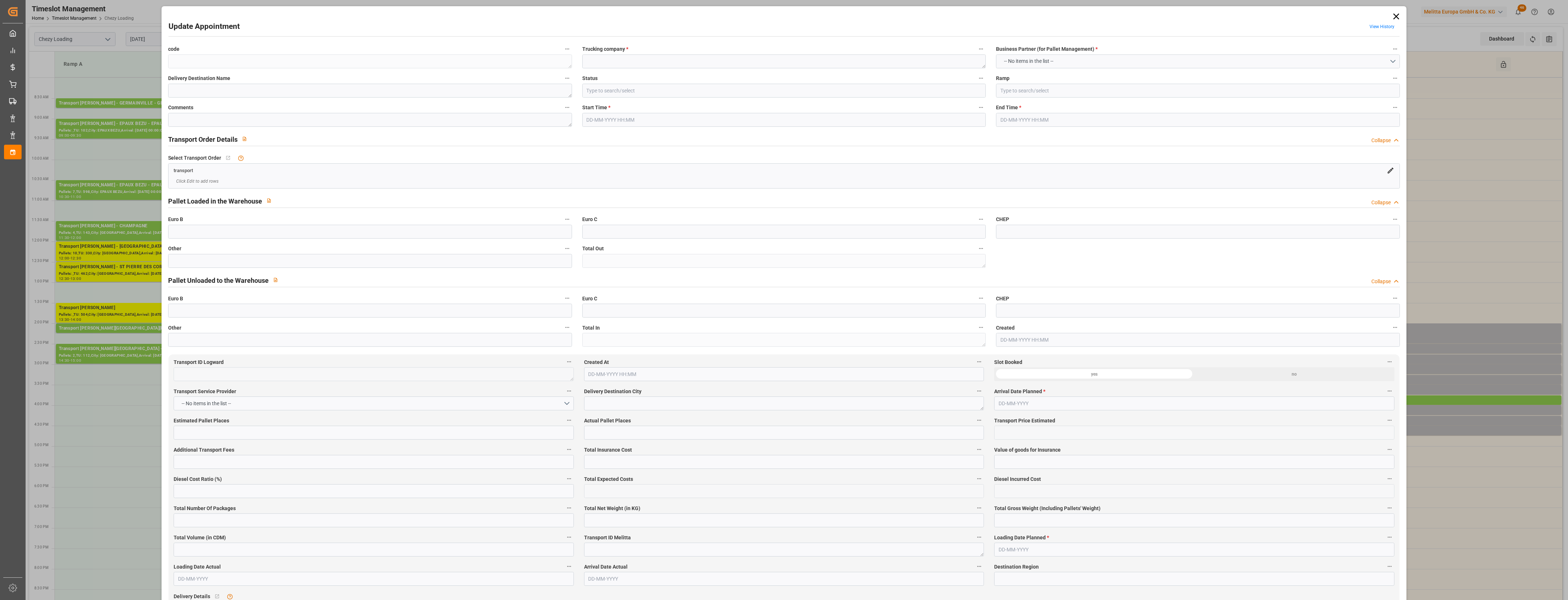
type textarea "f66f4ee5b22d"
type textarea "Dachser messagerie"
type input "Ramp D"
type textarea "0"
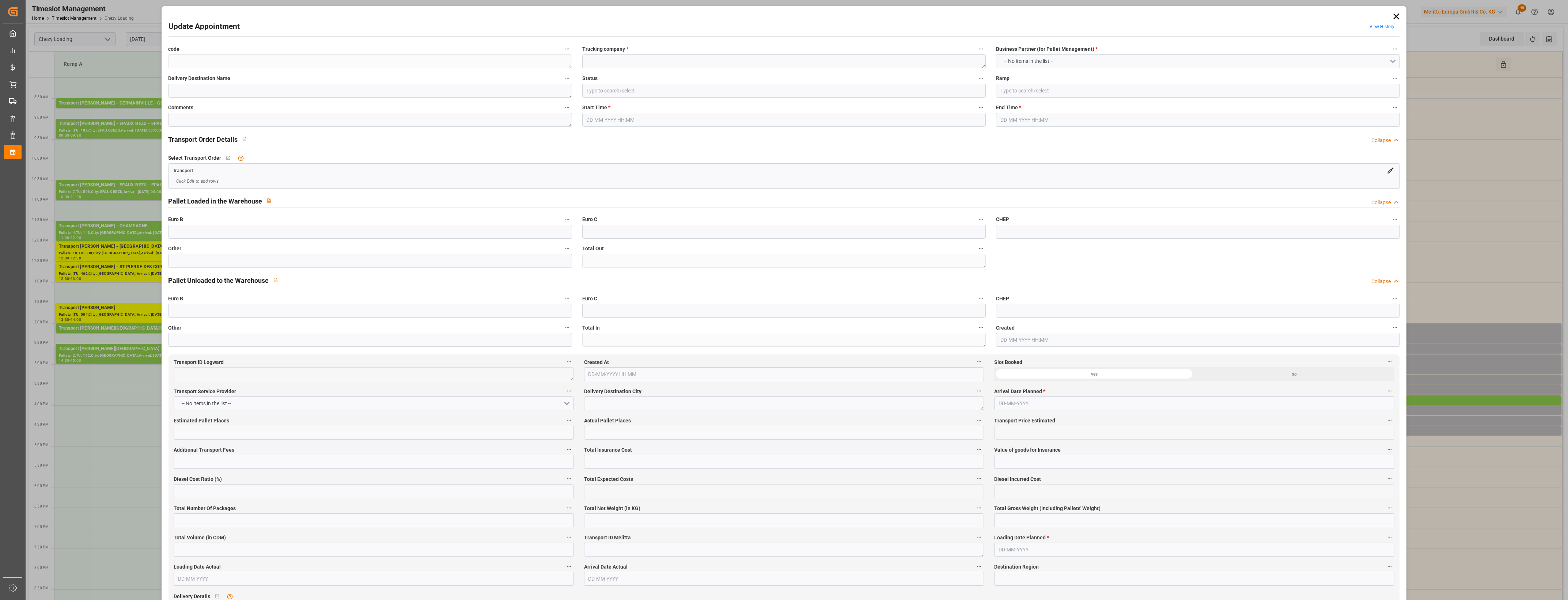
type textarea "c2726edce4eb"
type textarea "[GEOGRAPHIC_DATA][PERSON_NAME]"
type textarea "0010006903"
type textarea "f66f4ee5b22d"
type textarea "FR-02570"
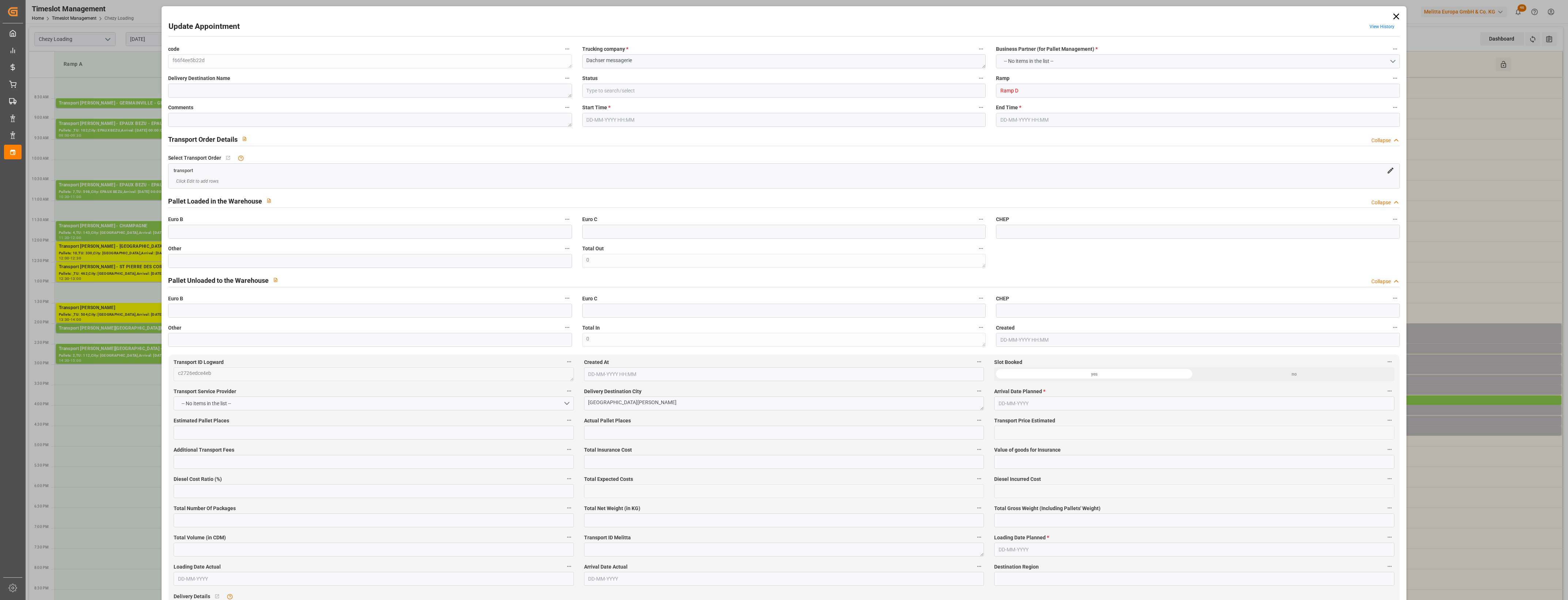
type textarea "FR"
type input "Road"
type input "FR"
type input "40000"
type input "Small Shipment"
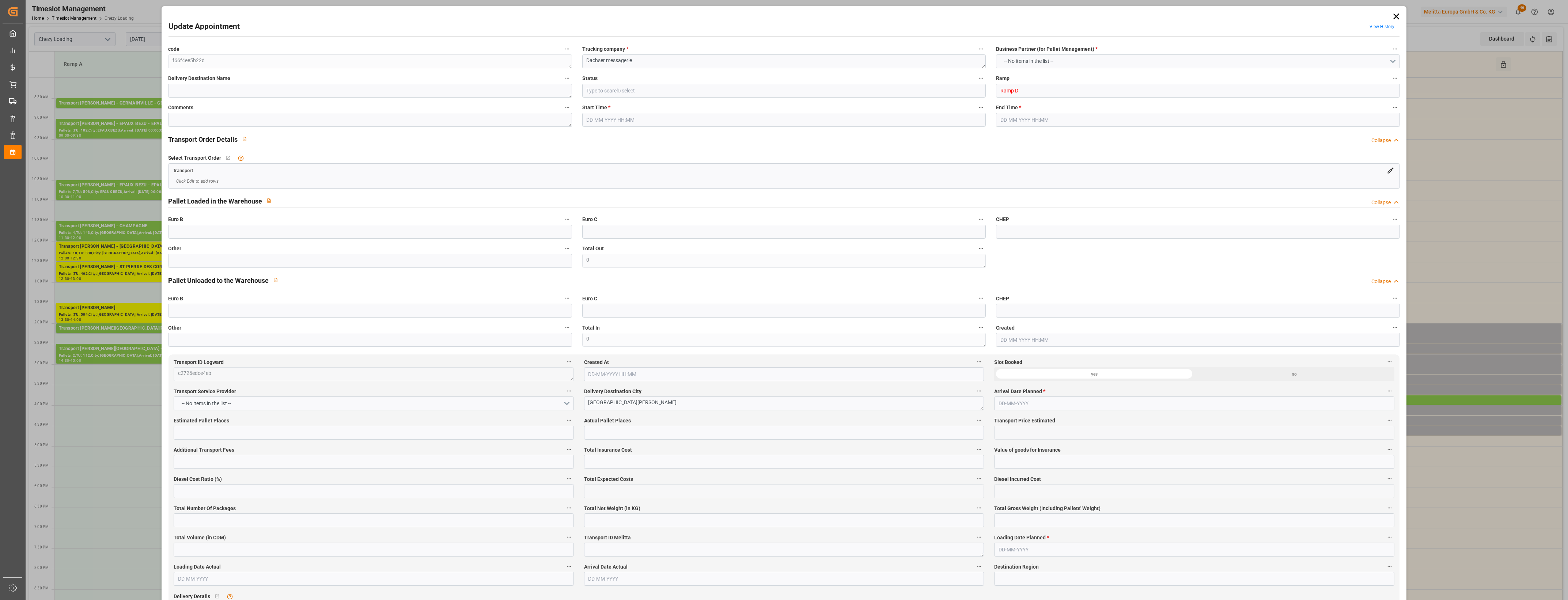
type input "3.5-7.5 t"
type input "EURO 6"
type input "Diesel"
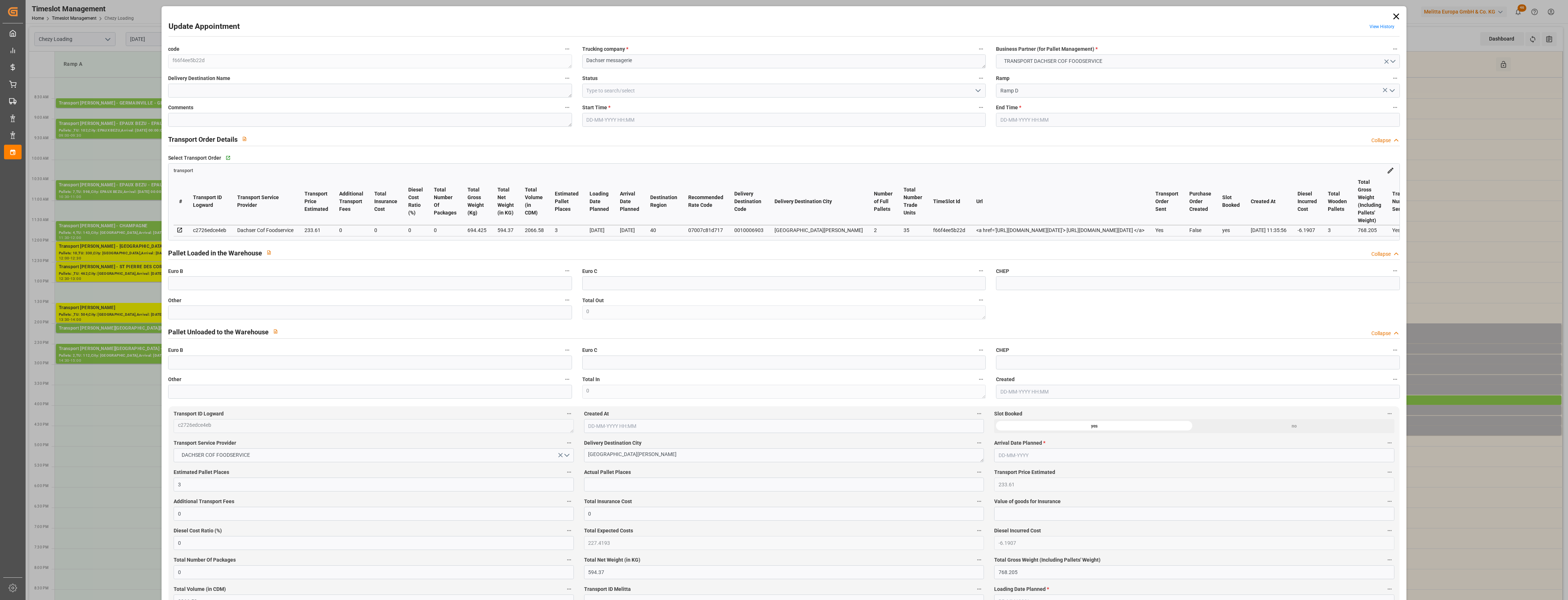
type input "3"
type input "233.61"
type input "0"
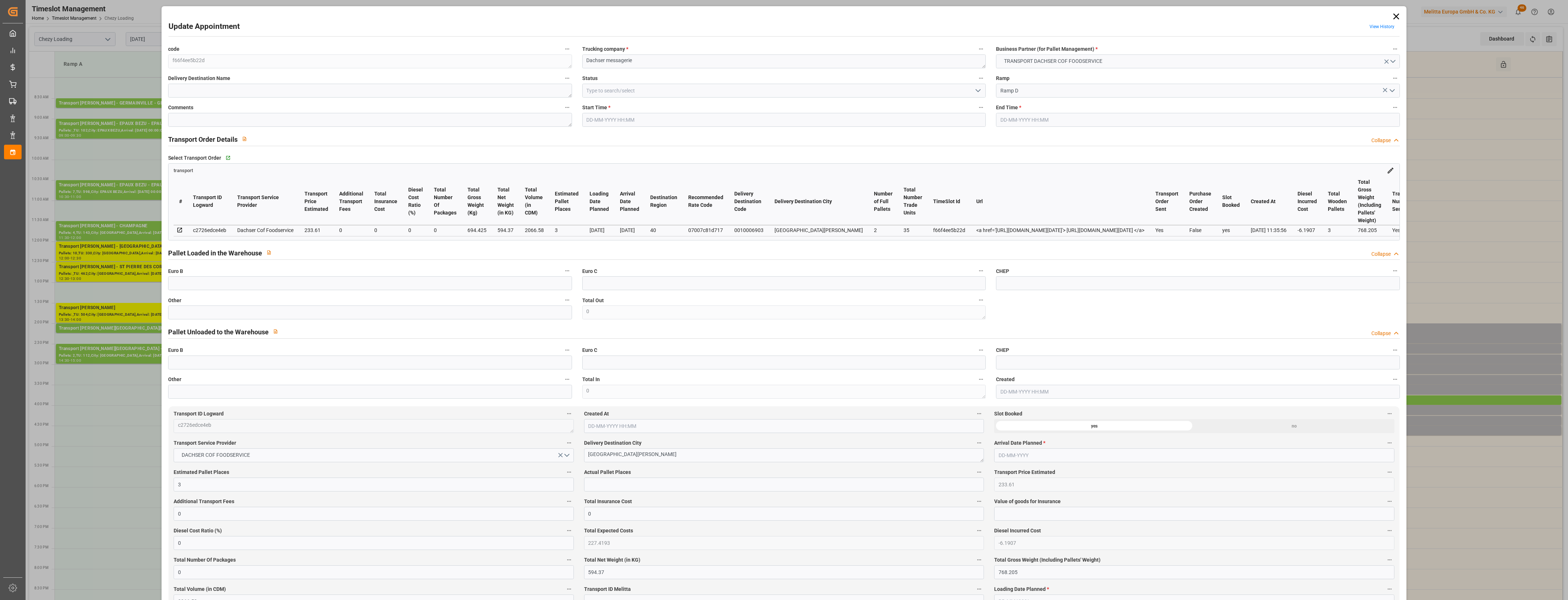
type input "227.4193"
type input "-6.1907"
type input "0"
type input "594.37"
type input "768.205"
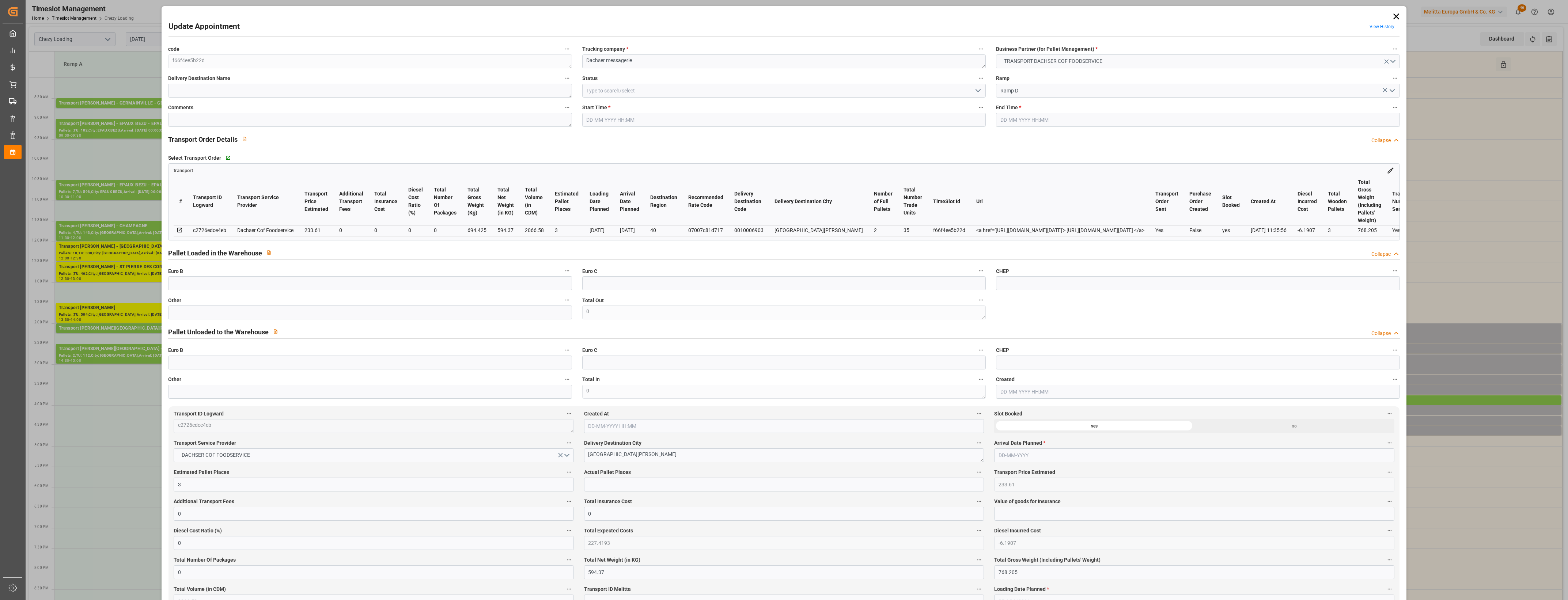
type input "2066.58"
type input "40"
type input "2"
type input "35"
type input "3"
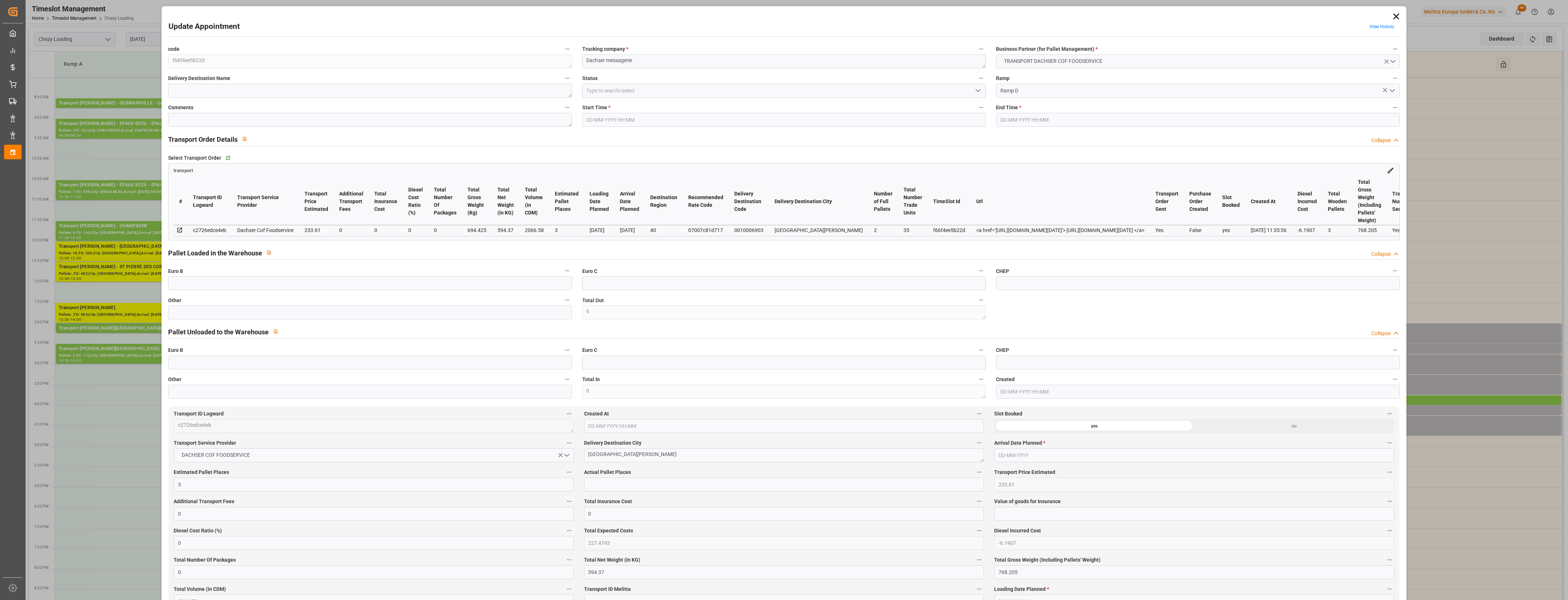
type input "101"
type input "694.425"
type input "0"
type input "4710.8598"
type input "0"
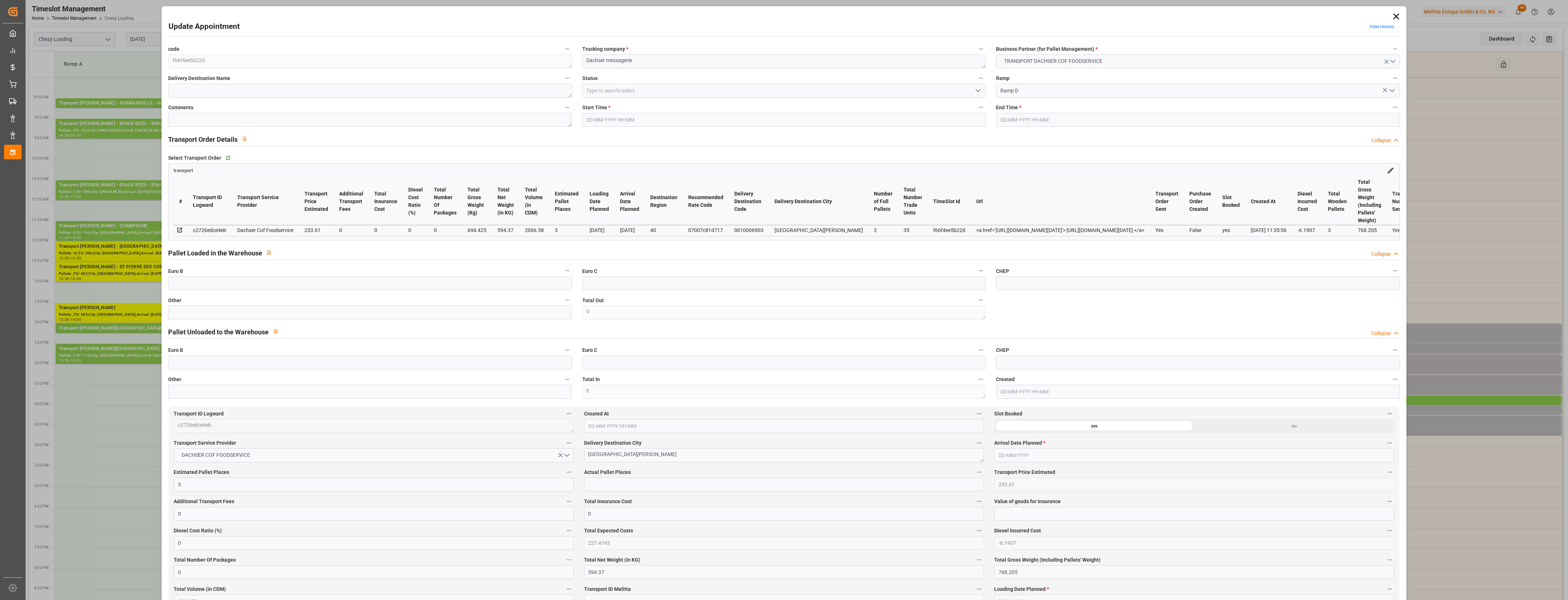
type input "0"
type input "21"
type input "35"
type input "[DATE] 15:30"
type input "[DATE] 15:45"
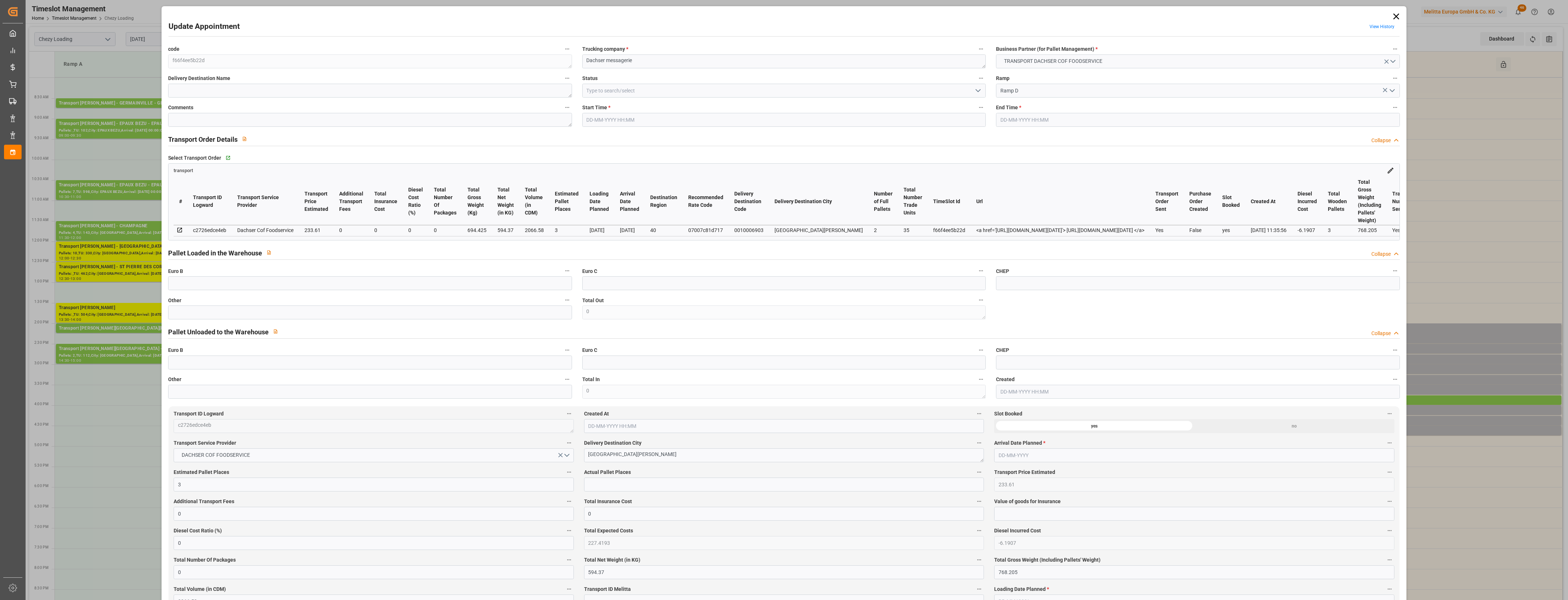
type input "[DATE] 12:02"
type input "[DATE] 11:35"
type input "[DATE]"
click at [224, 317] on input "text" at bounding box center [370, 312] width 404 height 14
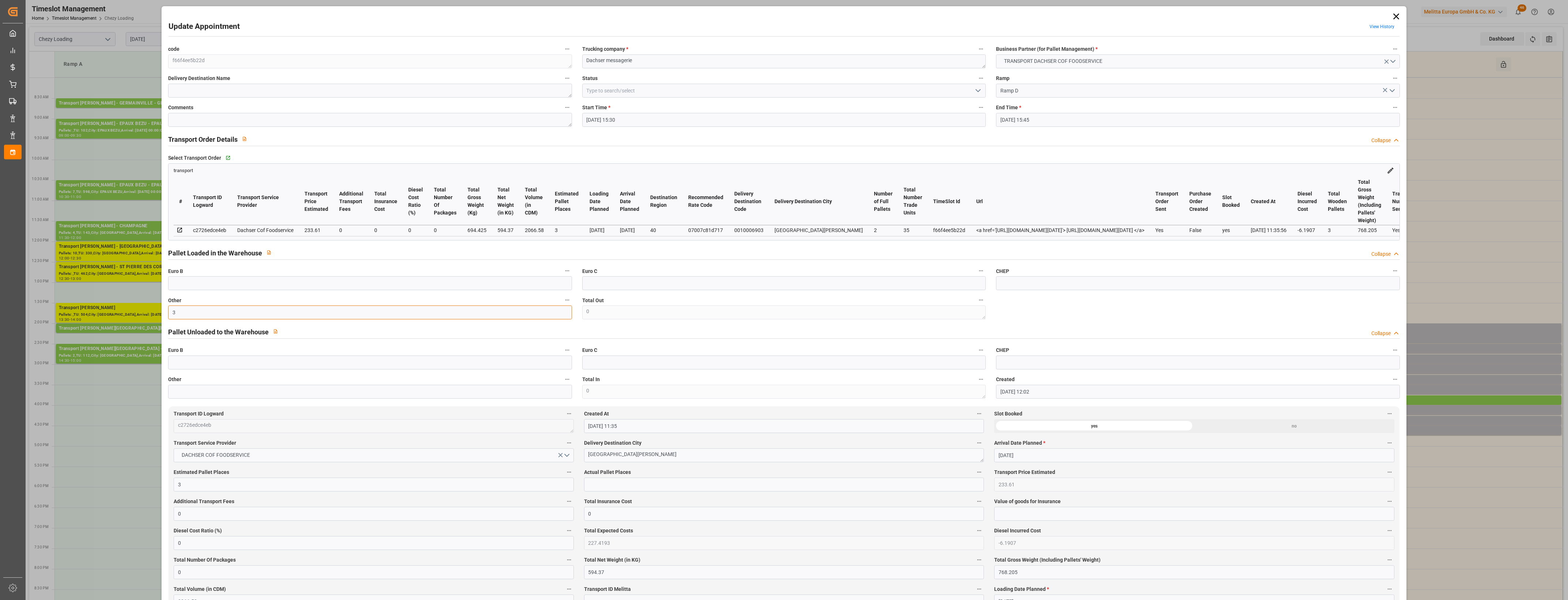
type input "3"
click at [603, 490] on input "text" at bounding box center [784, 484] width 400 height 14
type input "3"
click at [695, 474] on label "Actual Pallet Places" at bounding box center [784, 472] width 400 height 10
click at [974, 474] on button "Actual Pallet Places" at bounding box center [978, 471] width 10 height 10
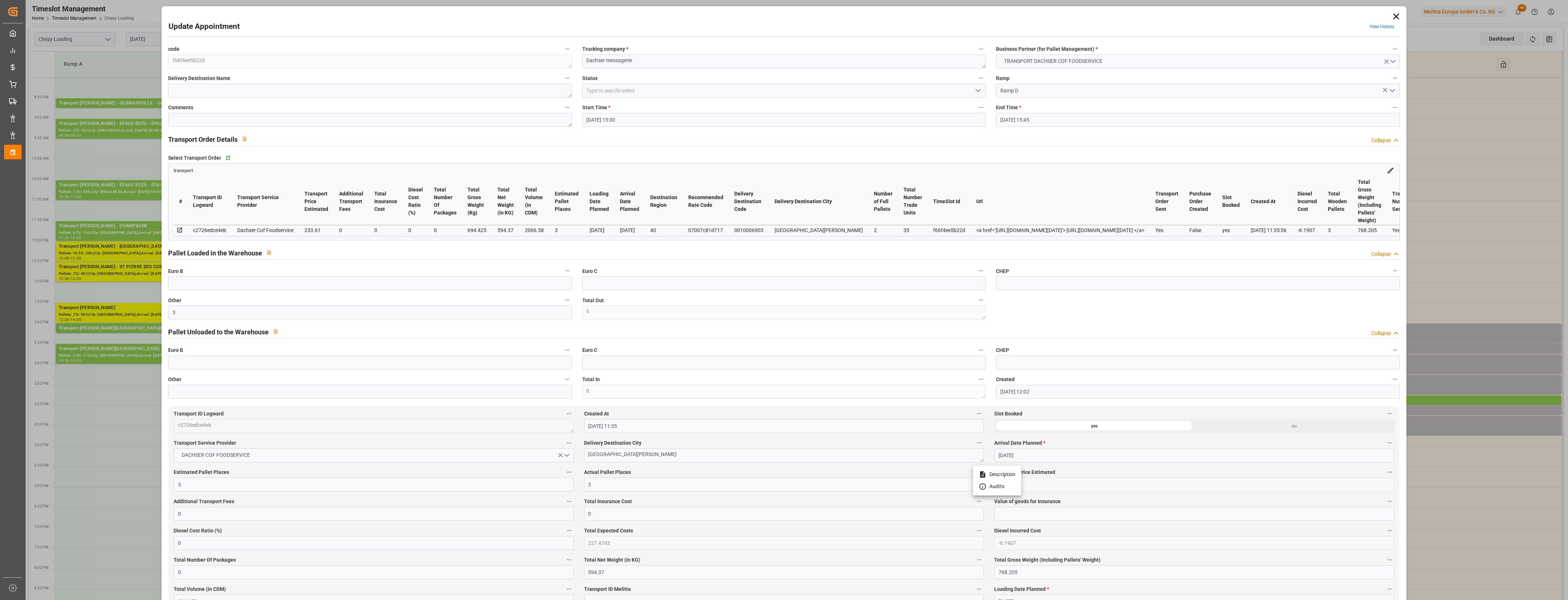
click at [695, 474] on div at bounding box center [784, 300] width 1568 height 600
click at [975, 88] on icon "open menu" at bounding box center [977, 90] width 9 height 9
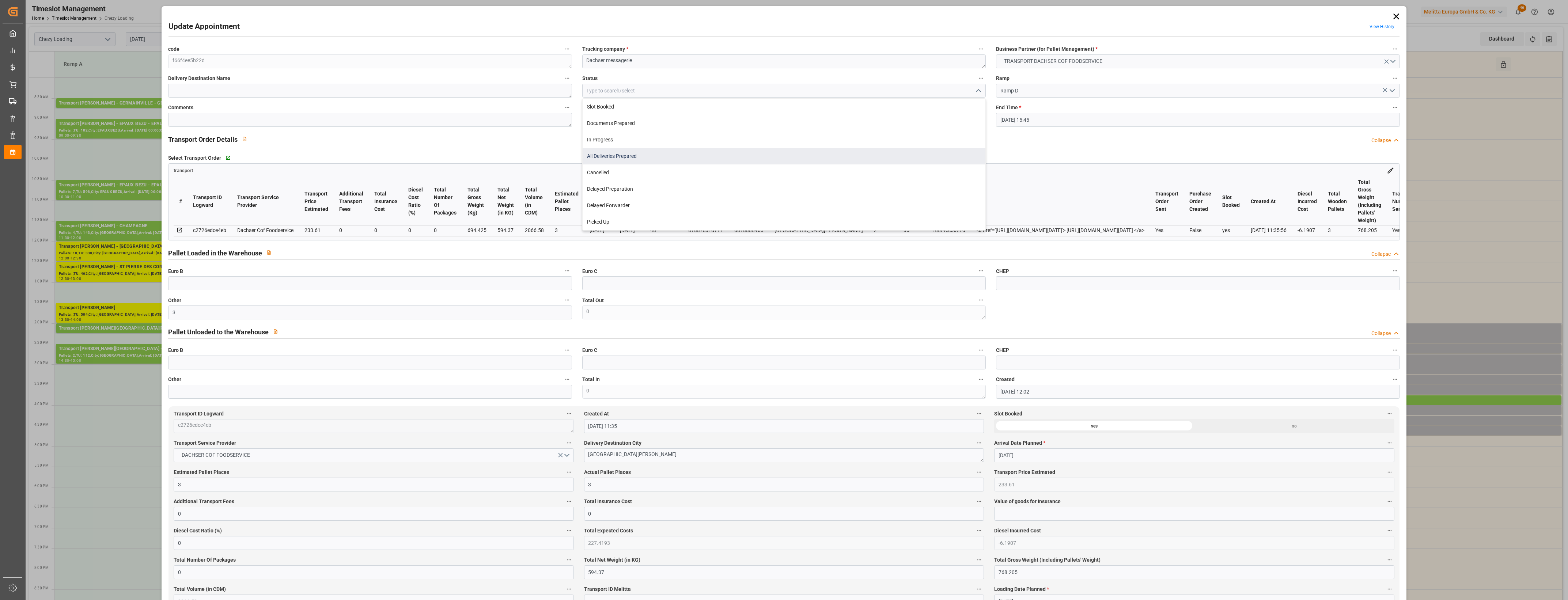
click at [649, 152] on div "All Deliveries Prepared" at bounding box center [784, 156] width 403 height 17
type input "All Deliveries Prepared"
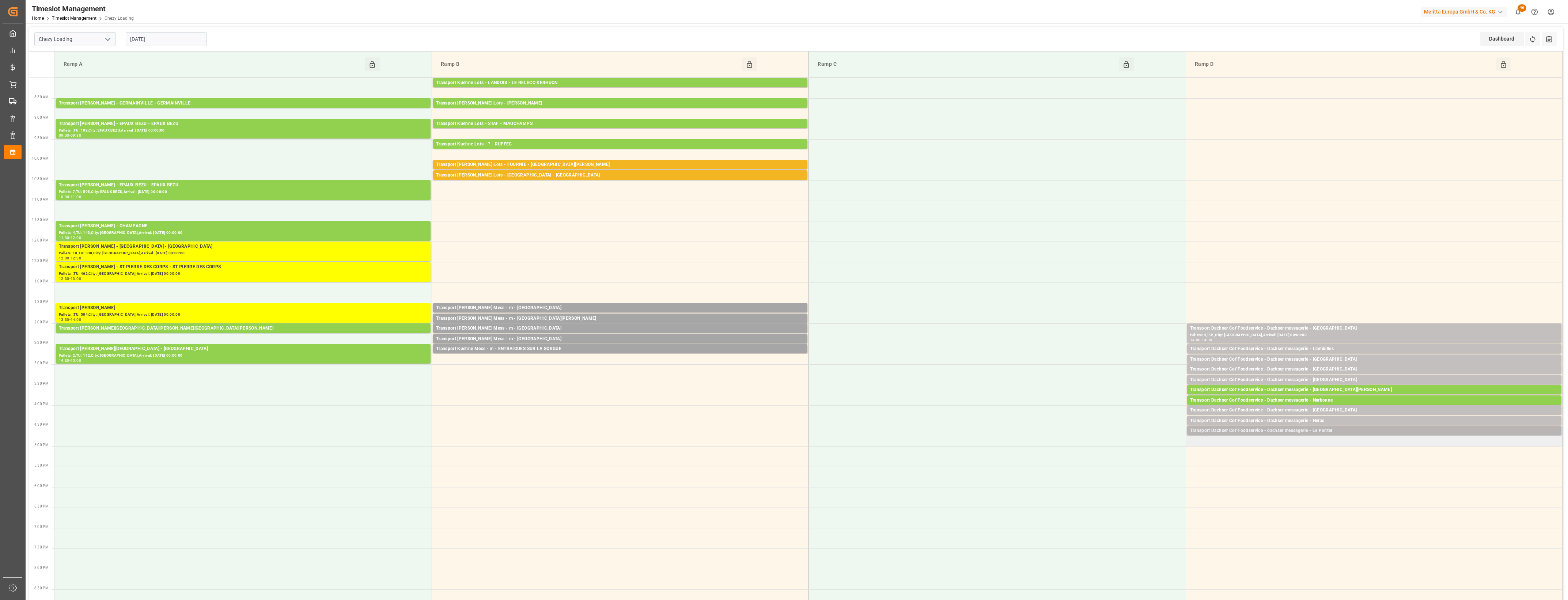
click at [1332, 430] on div "Transport Dachser Cof Foodservice - dachser messagerie - Le Pontet" at bounding box center [1374, 430] width 369 height 7
click at [1109, 465] on button "Open" at bounding box center [1091, 463] width 51 height 9
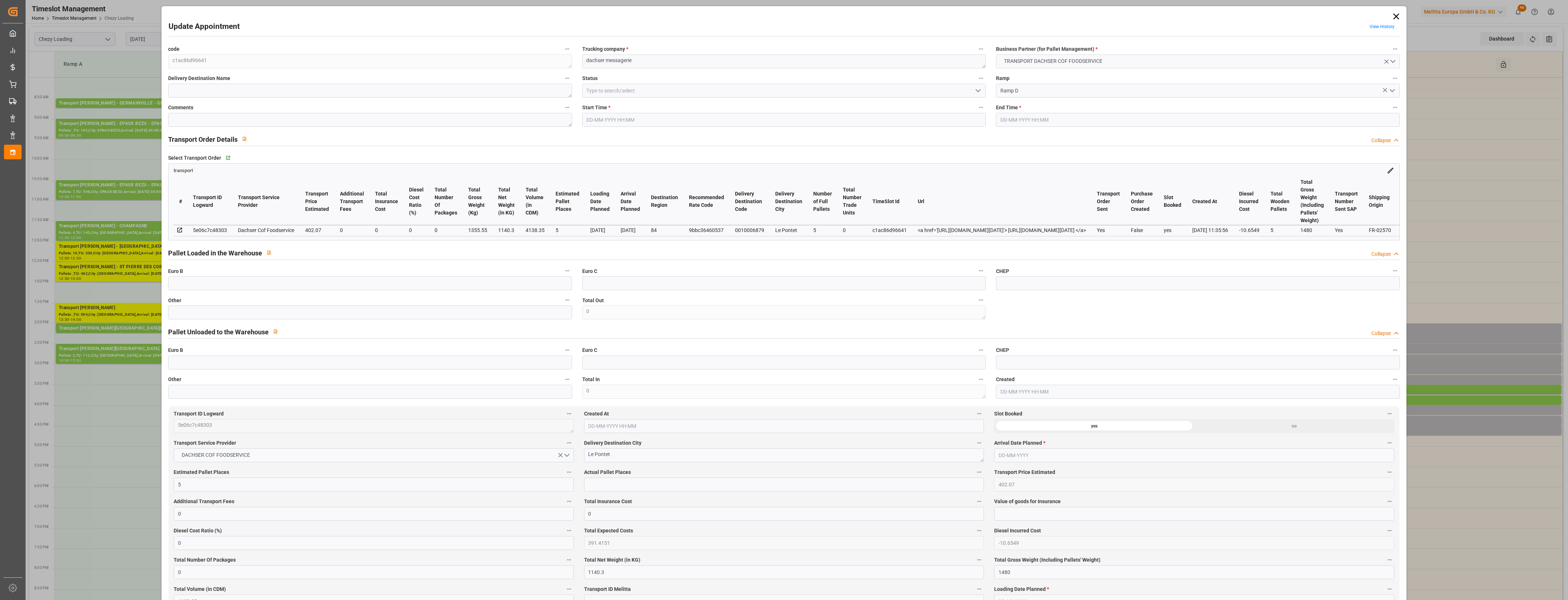
type input "[DATE] 16:30"
type input "[DATE] 16:45"
type input "[DATE] 12:31"
type input "[DATE] 11:35"
type input "[DATE]"
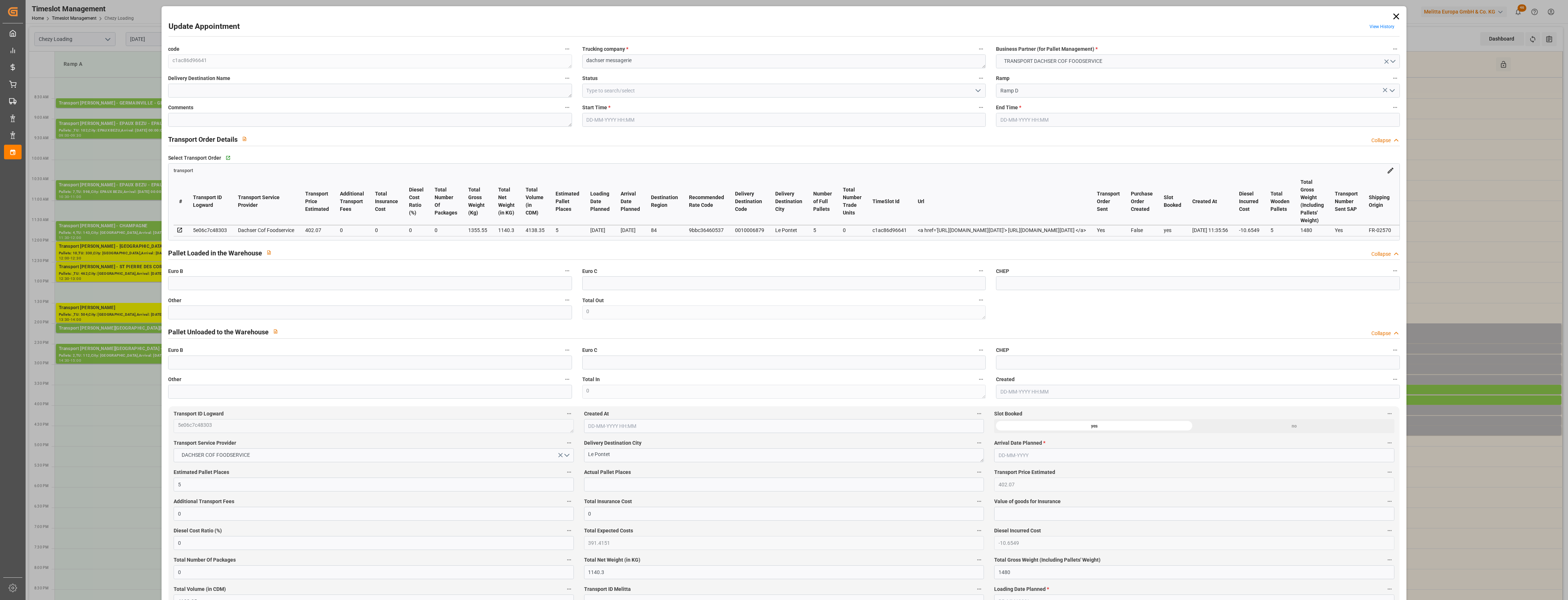
type input "[DATE]"
click at [270, 317] on input "text" at bounding box center [370, 312] width 404 height 14
type input "5"
click at [597, 485] on input "text" at bounding box center [784, 484] width 400 height 14
type input "5"
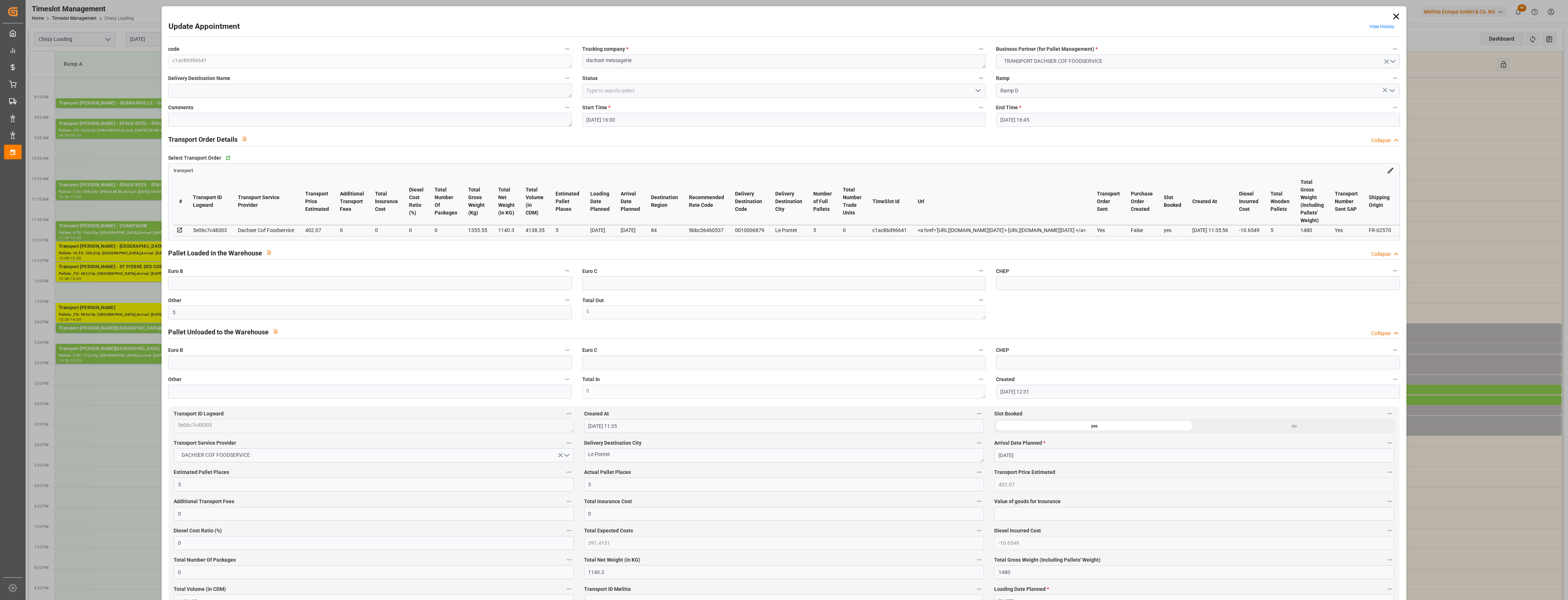
click at [977, 90] on icon "open menu" at bounding box center [977, 90] width 9 height 9
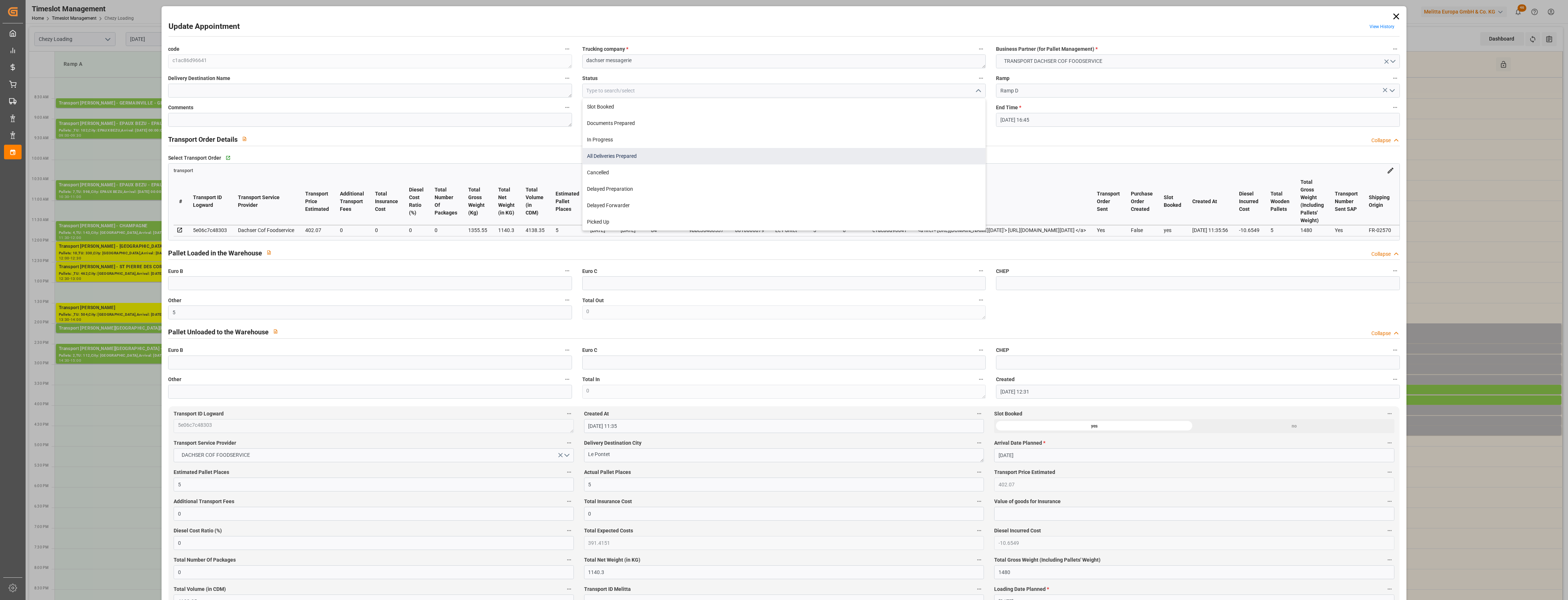
click at [613, 154] on div "All Deliveries Prepared" at bounding box center [784, 156] width 403 height 17
type input "All Deliveries Prepared"
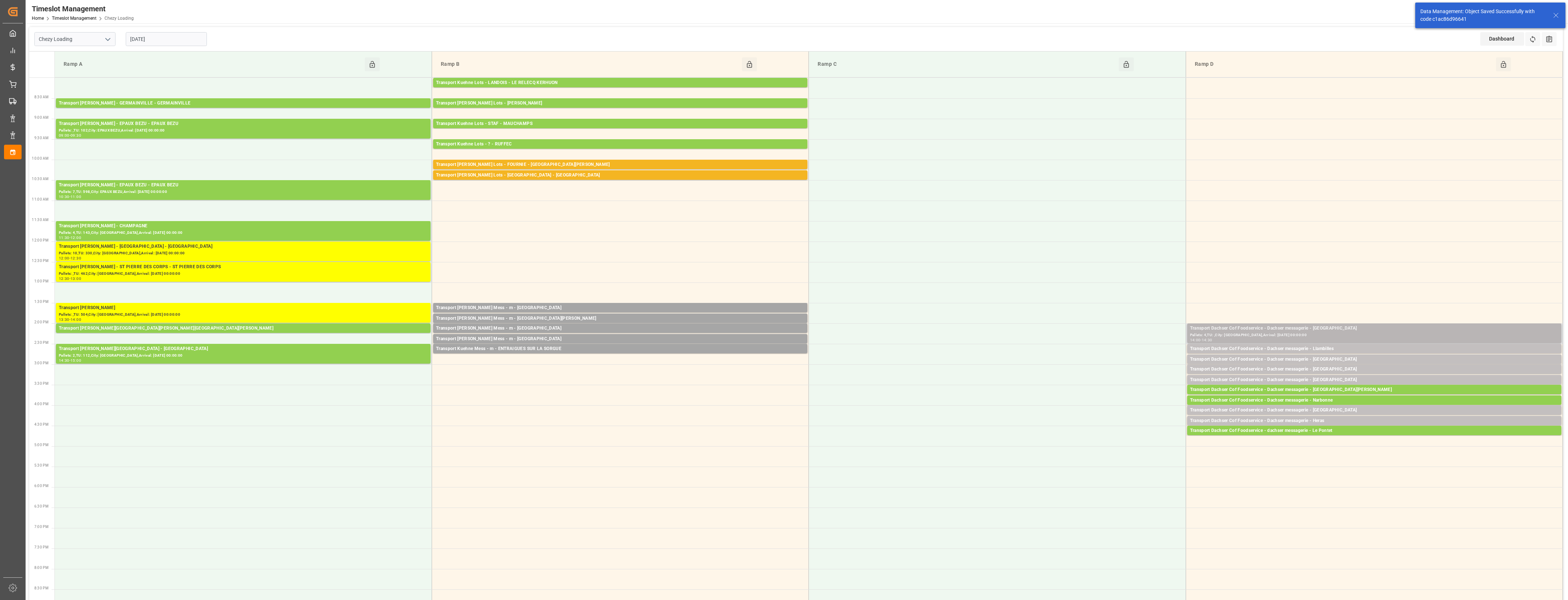
click at [1349, 333] on div "Pallets: 4,TU: ,City: [GEOGRAPHIC_DATA],Arrival: [DATE] 00:00:00" at bounding box center [1374, 335] width 369 height 6
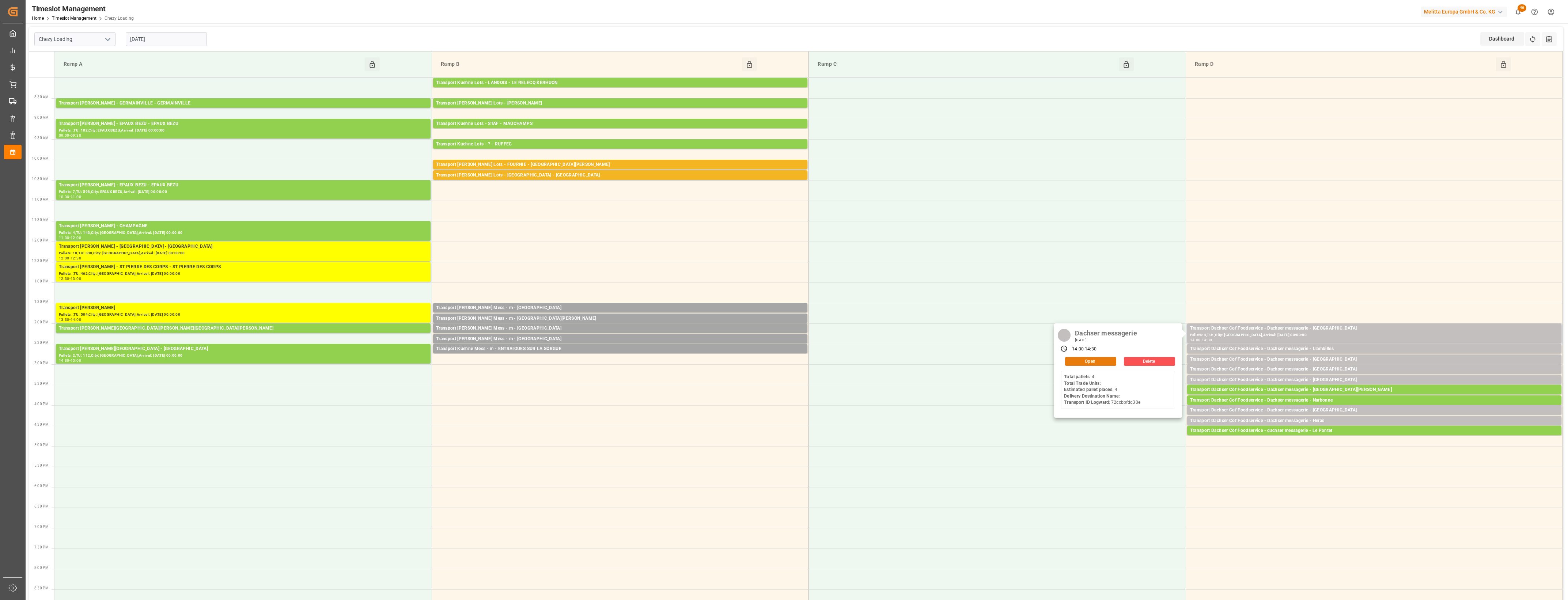
click at [1110, 360] on button "Open" at bounding box center [1091, 362] width 51 height 9
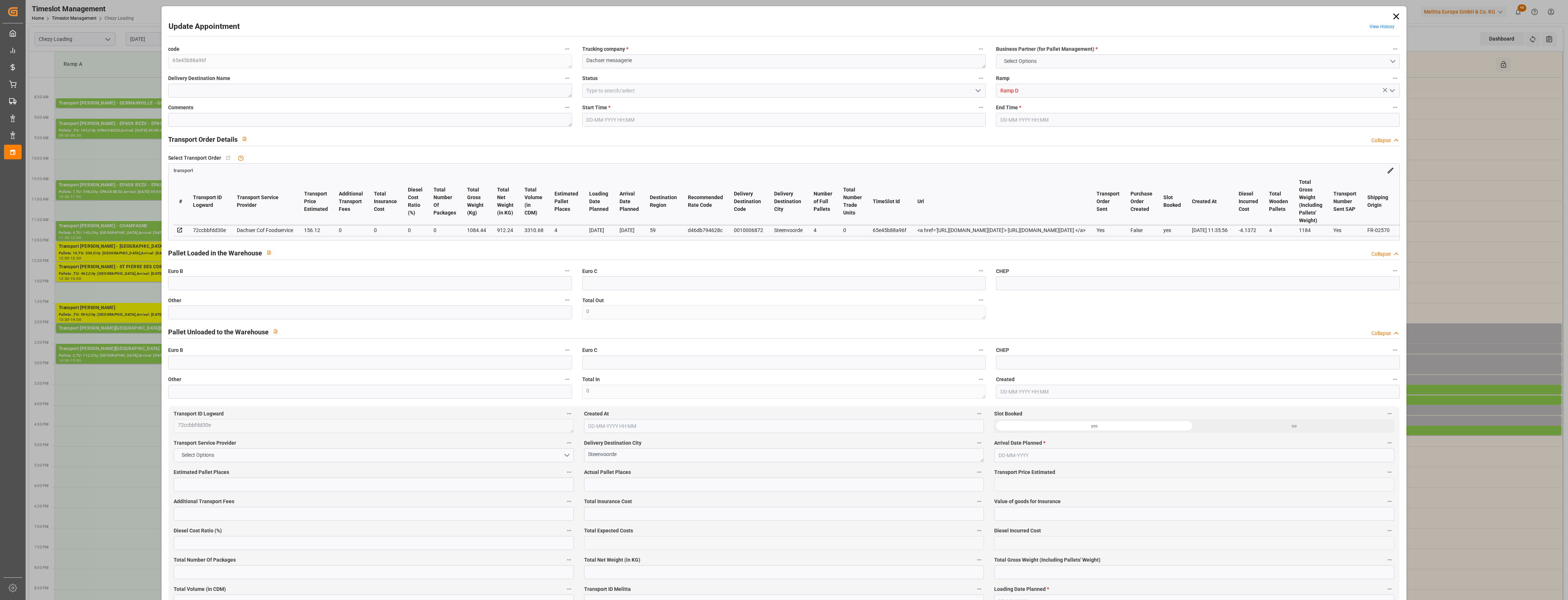
type input "4"
type input "156.12"
type input "0"
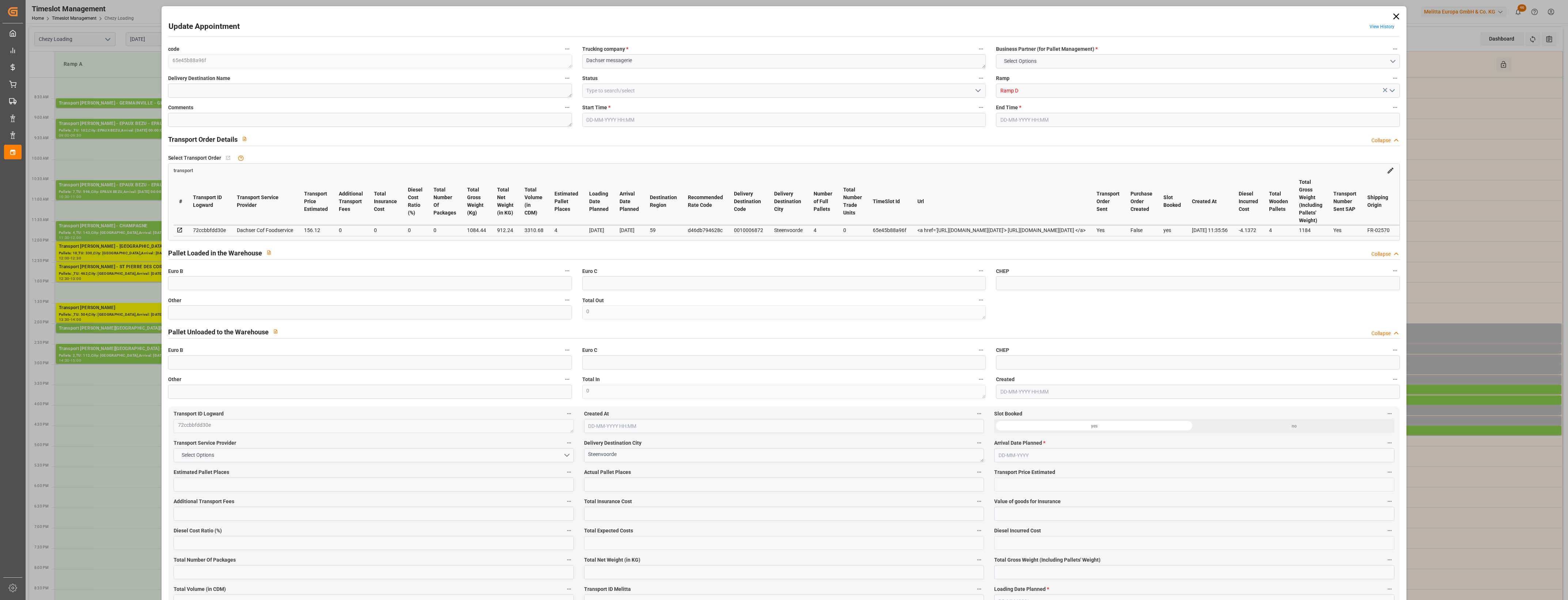
type input "151.9828"
type input "-4.1372"
type input "0"
type input "912.24"
type input "1184"
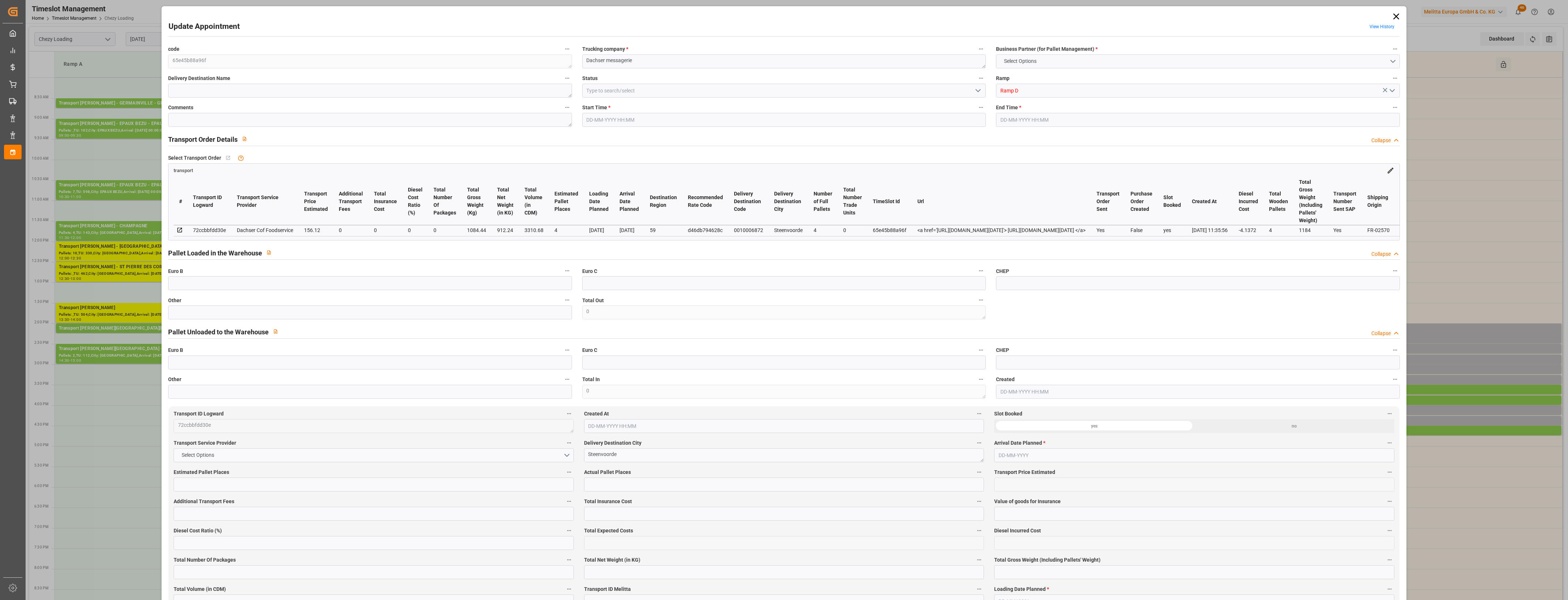
type input "3310.68"
type input "59"
type input "4"
type input "0"
type input "4"
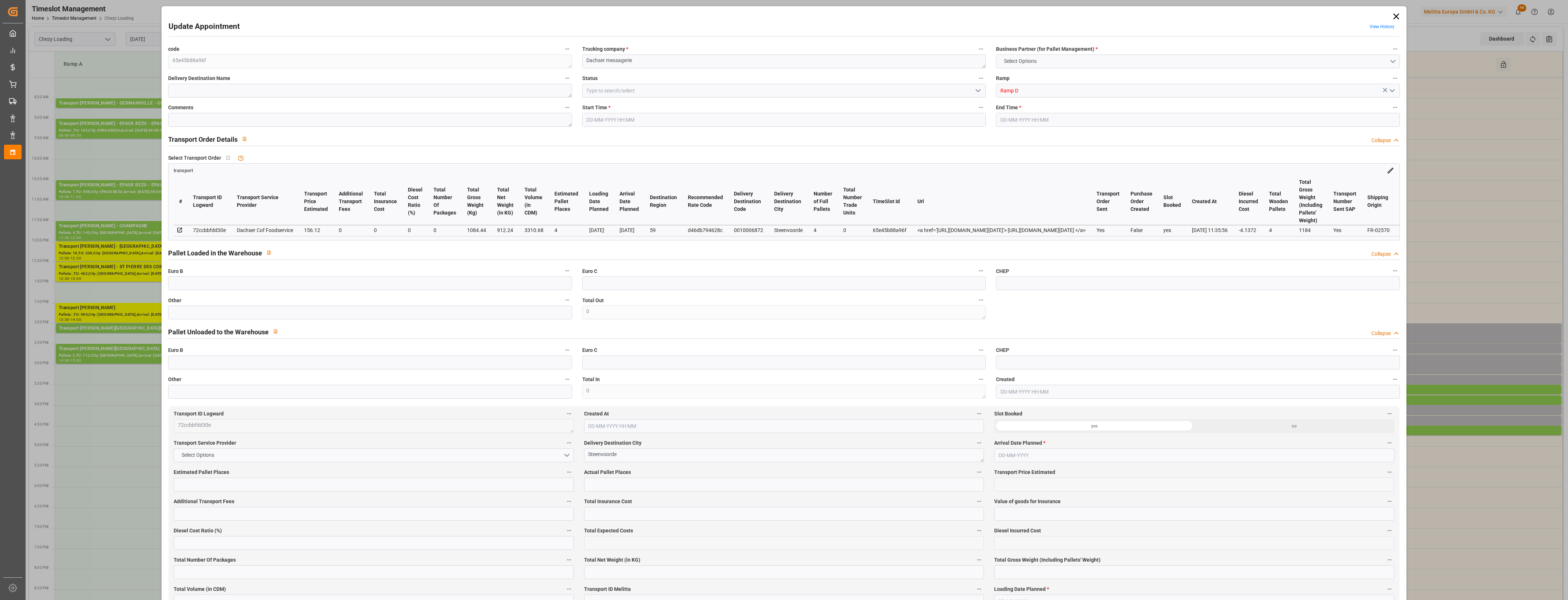
type input "101"
type input "1084.44"
type input "0"
type input "4710.8598"
type input "0"
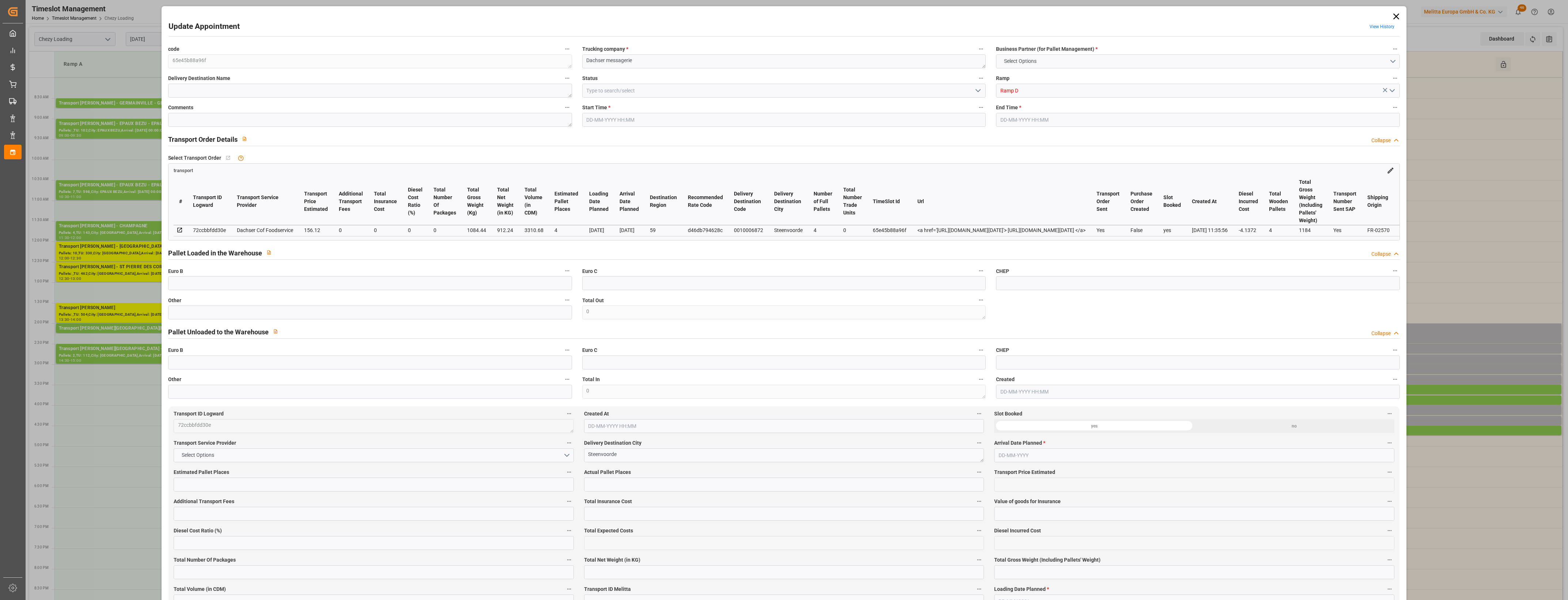
type input "0"
type input "21"
type input "35"
type input "[DATE] 14:00"
type input "[DATE] 14:30"
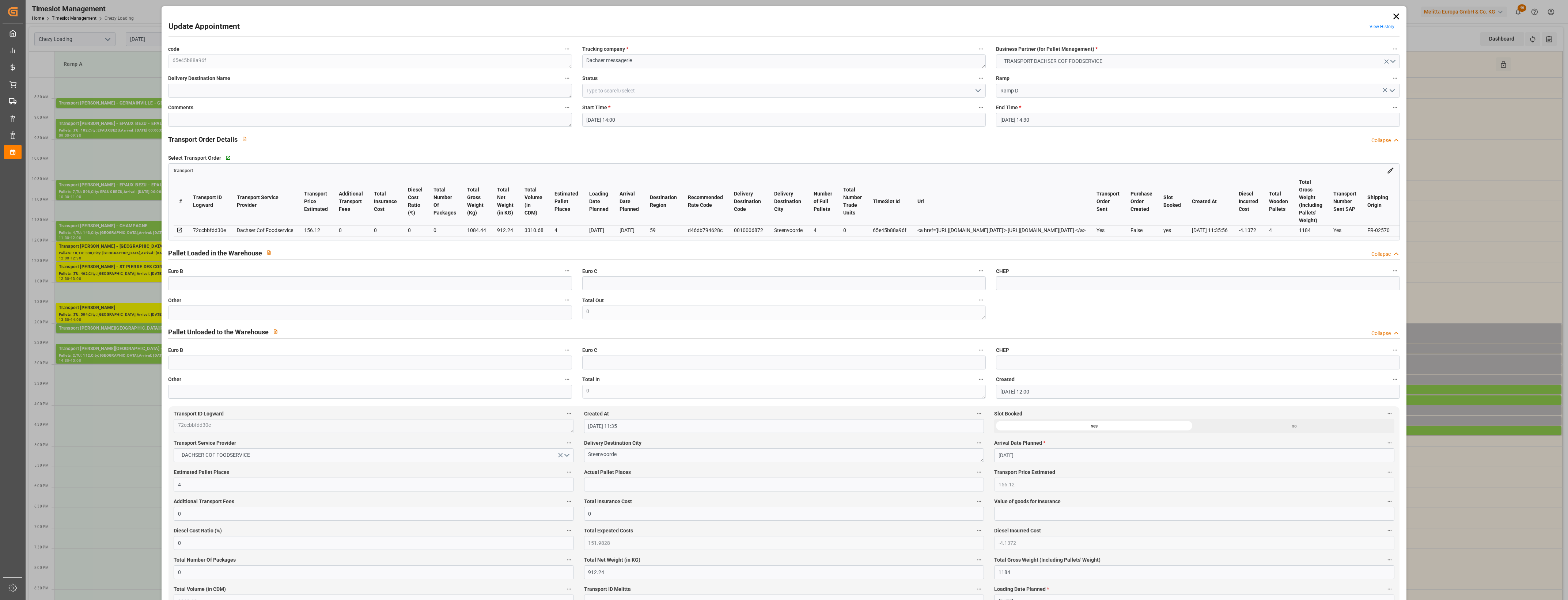
type input "[DATE] 12:00"
type input "[DATE] 11:35"
type input "[DATE]"
click at [202, 319] on input "text" at bounding box center [370, 312] width 404 height 14
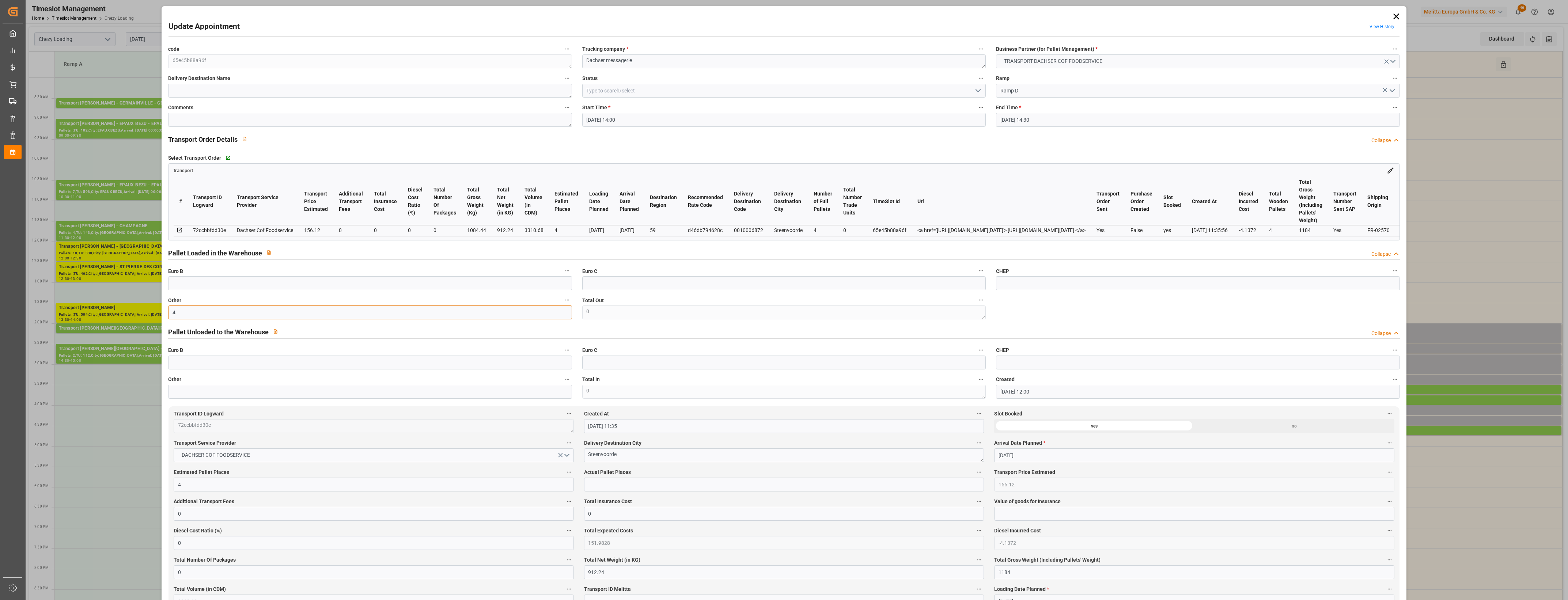
type input "4"
click at [601, 484] on input "text" at bounding box center [784, 484] width 400 height 14
type input "4"
click at [978, 88] on icon "open menu" at bounding box center [977, 90] width 9 height 9
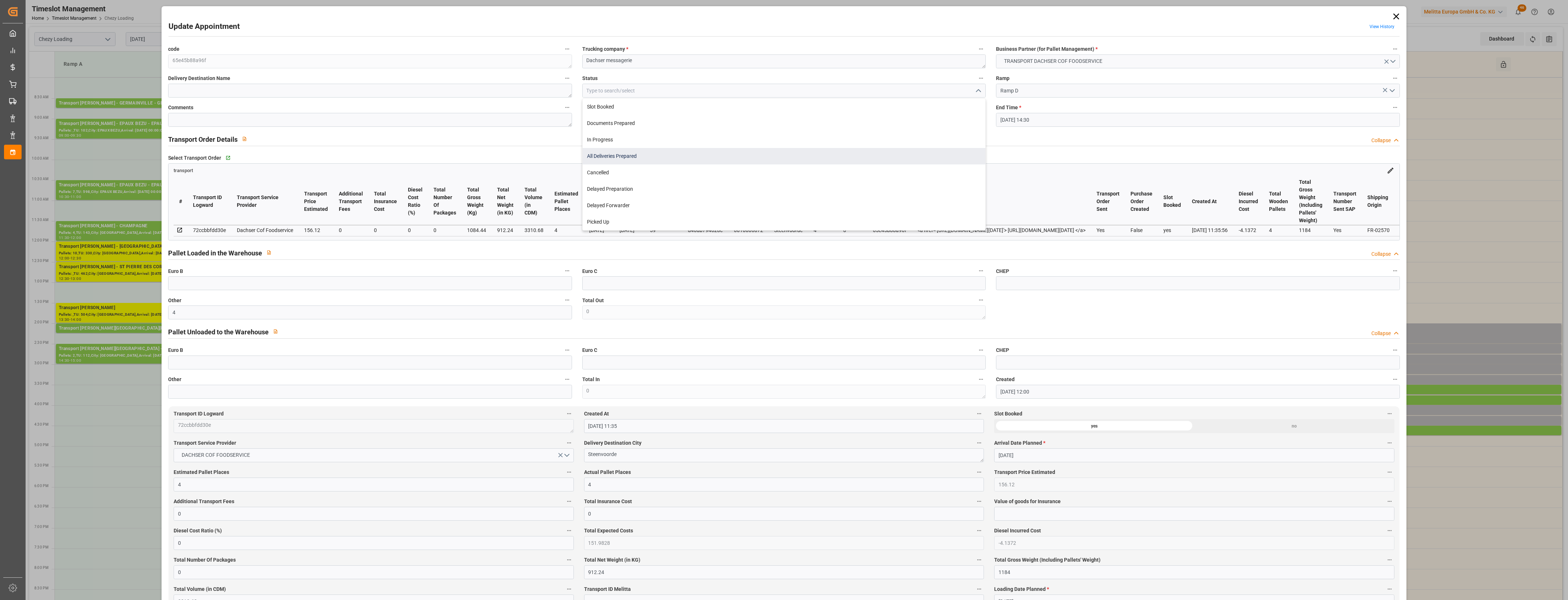
click at [618, 150] on div "All Deliveries Prepared" at bounding box center [784, 156] width 403 height 17
type input "All Deliveries Prepared"
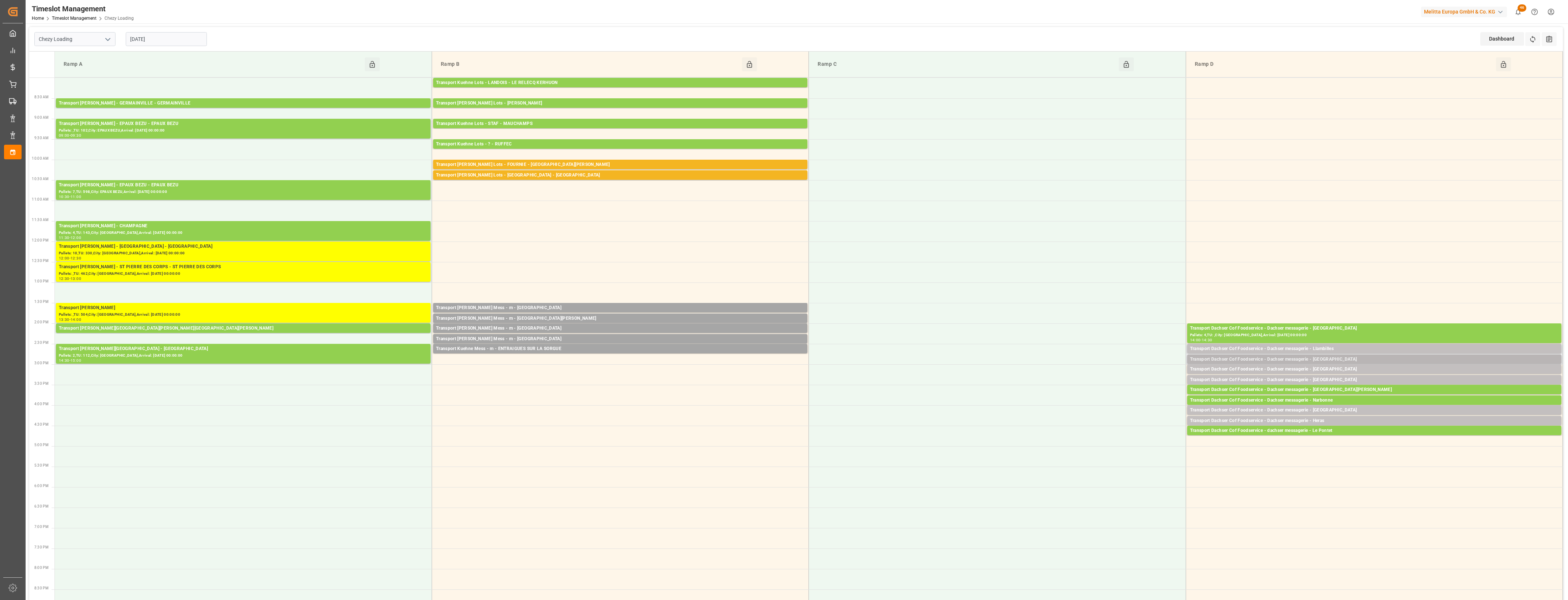
click at [1344, 360] on div "Transport Dachser Cof Foodservice - Dachser messagerie - [GEOGRAPHIC_DATA]" at bounding box center [1374, 359] width 369 height 7
click at [1113, 381] on button "Open" at bounding box center [1091, 382] width 51 height 9
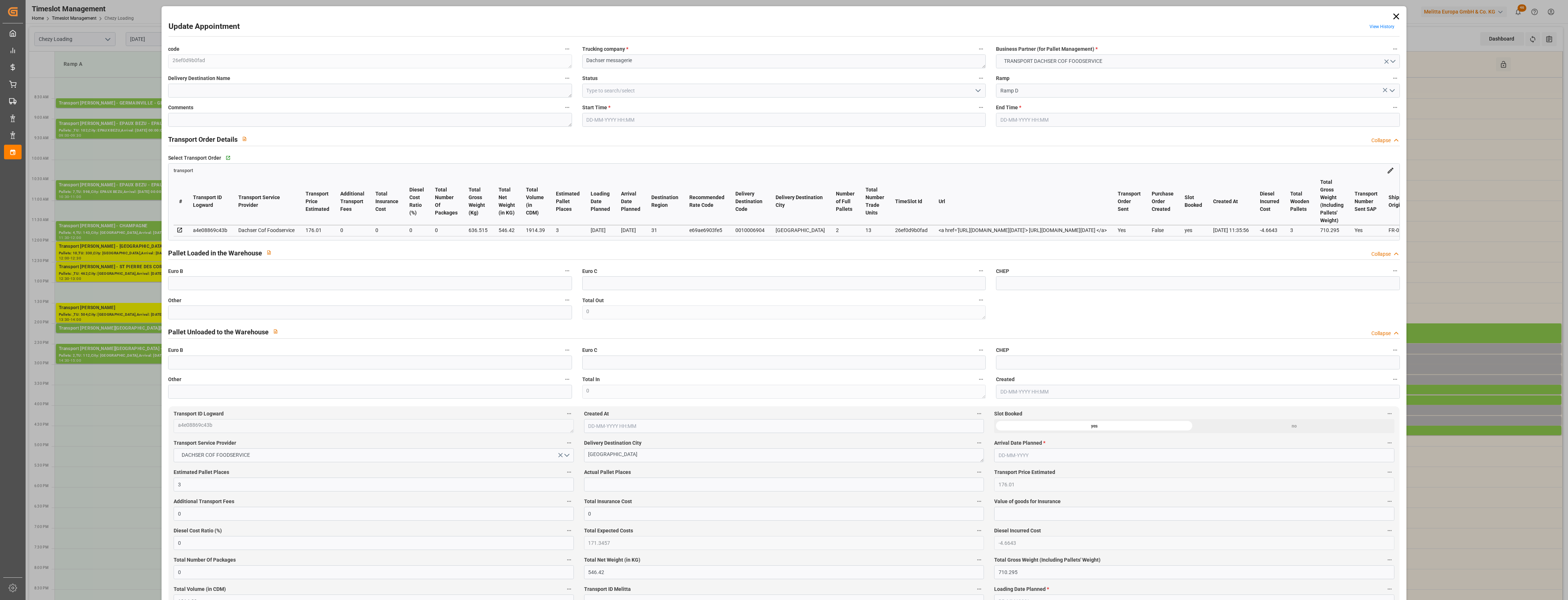
type input "[DATE] 14:45"
type input "[DATE] 15:00"
type input "[DATE] 12:01"
type input "[DATE] 11:35"
type input "[DATE]"
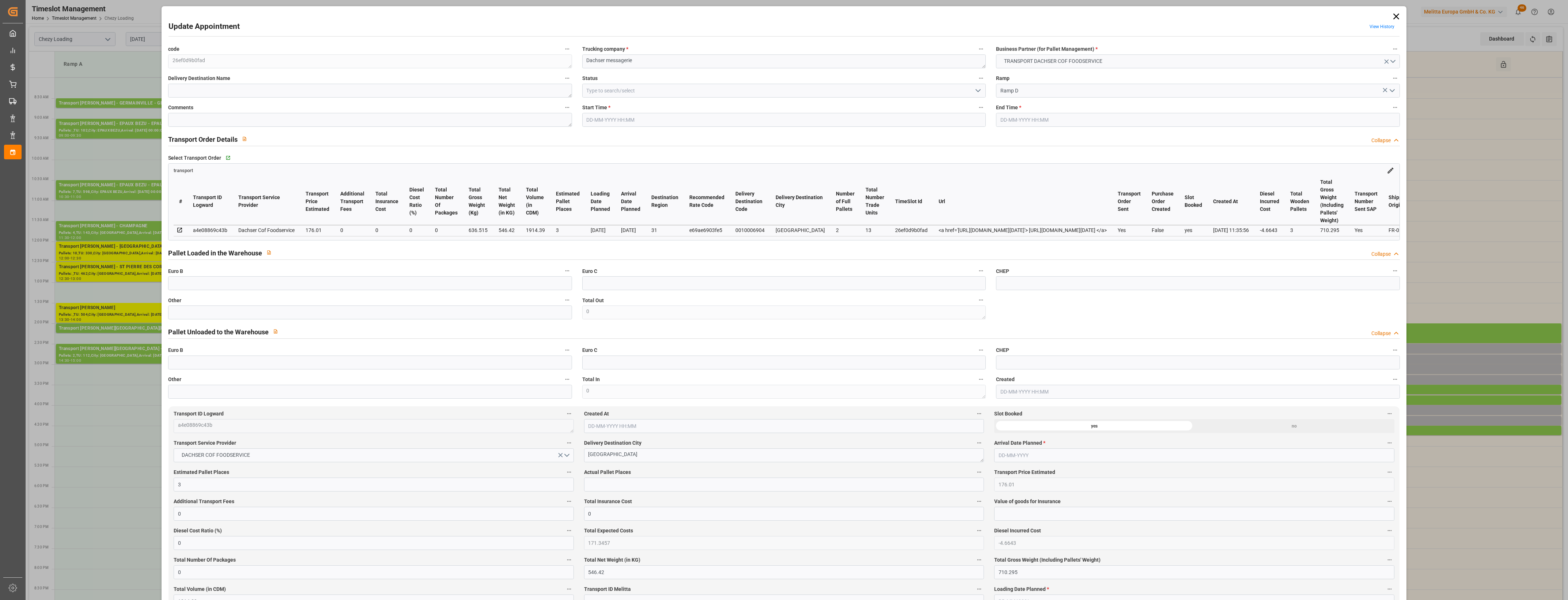
type input "[DATE]"
click at [257, 310] on input "text" at bounding box center [370, 312] width 404 height 14
type input "2"
click at [612, 487] on input "text" at bounding box center [784, 484] width 400 height 14
type input "2"
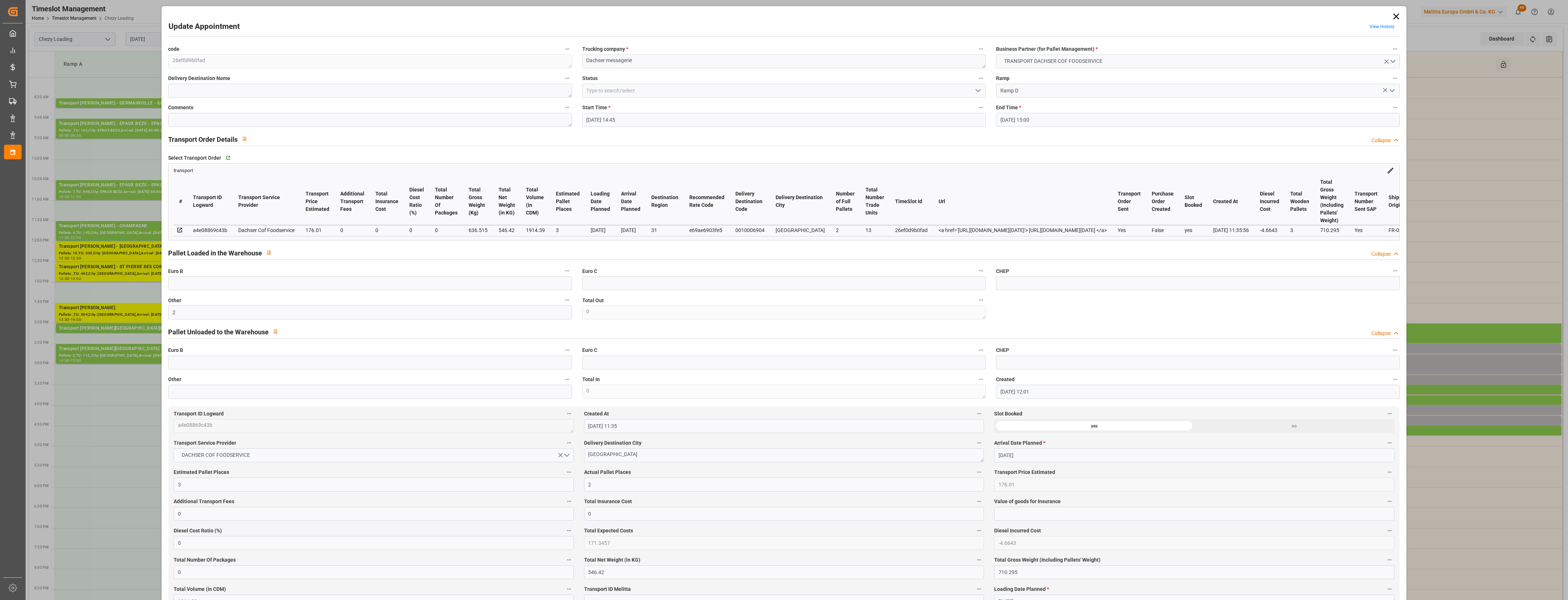
click at [643, 473] on label "Actual Pallet Places" at bounding box center [784, 472] width 400 height 10
click at [974, 473] on button "Actual Pallet Places" at bounding box center [978, 471] width 10 height 10
click at [664, 470] on div at bounding box center [784, 300] width 1568 height 600
click at [978, 89] on icon "open menu" at bounding box center [977, 90] width 9 height 9
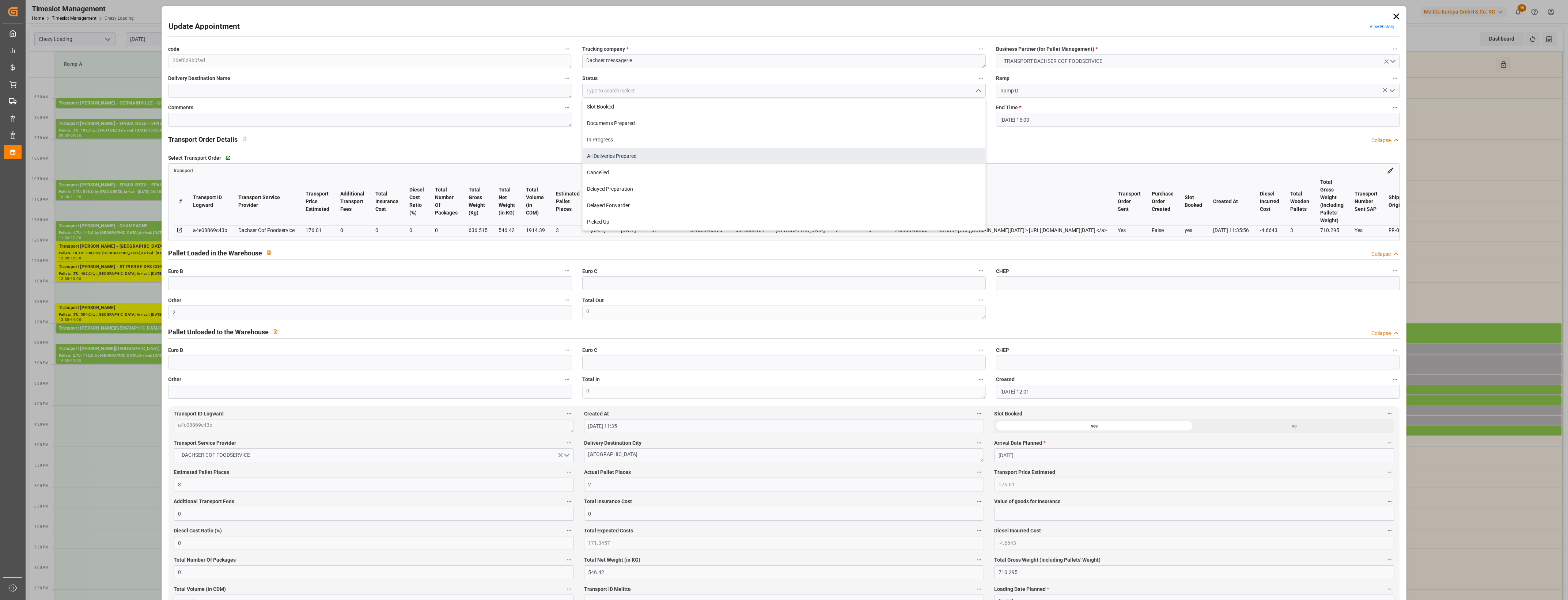
click at [612, 155] on div "All Deliveries Prepared" at bounding box center [784, 156] width 403 height 17
type input "All Deliveries Prepared"
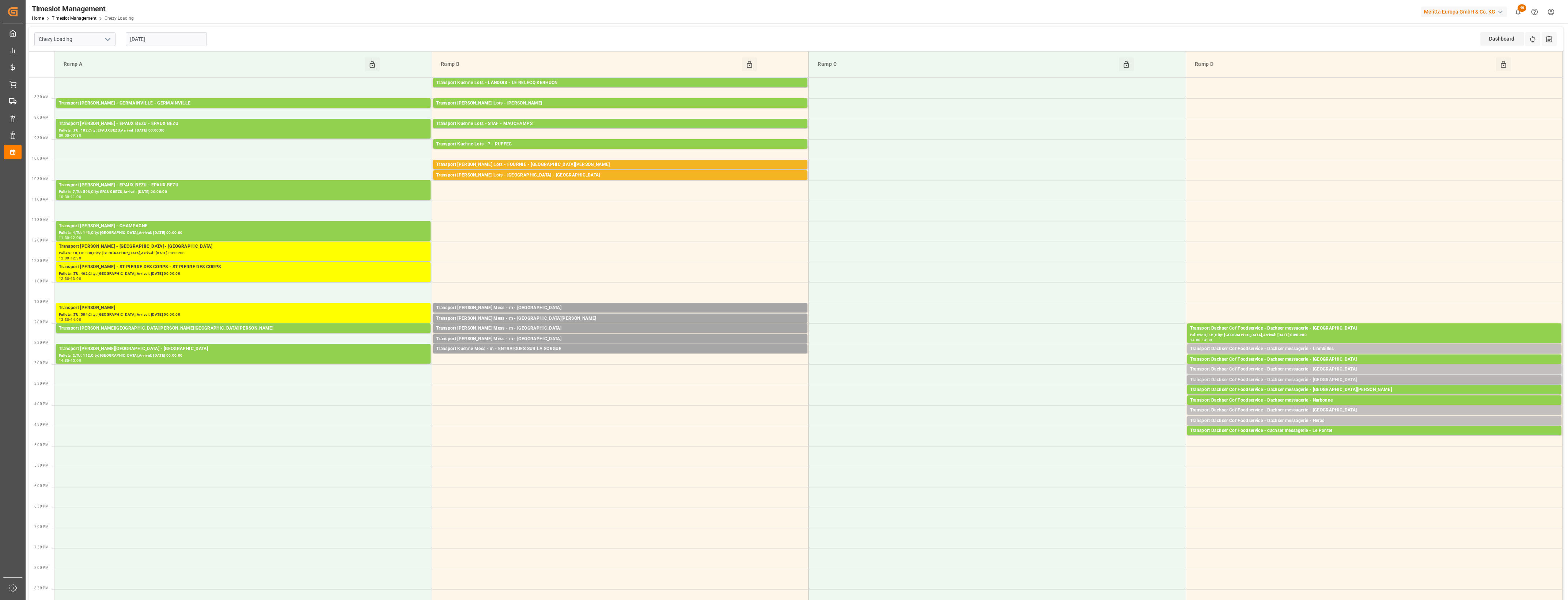
click at [1339, 379] on div "Transport Dachser Cof Foodservice - Dachser messagerie - [GEOGRAPHIC_DATA]" at bounding box center [1374, 380] width 369 height 7
click at [1101, 403] on button "Open" at bounding box center [1091, 403] width 51 height 9
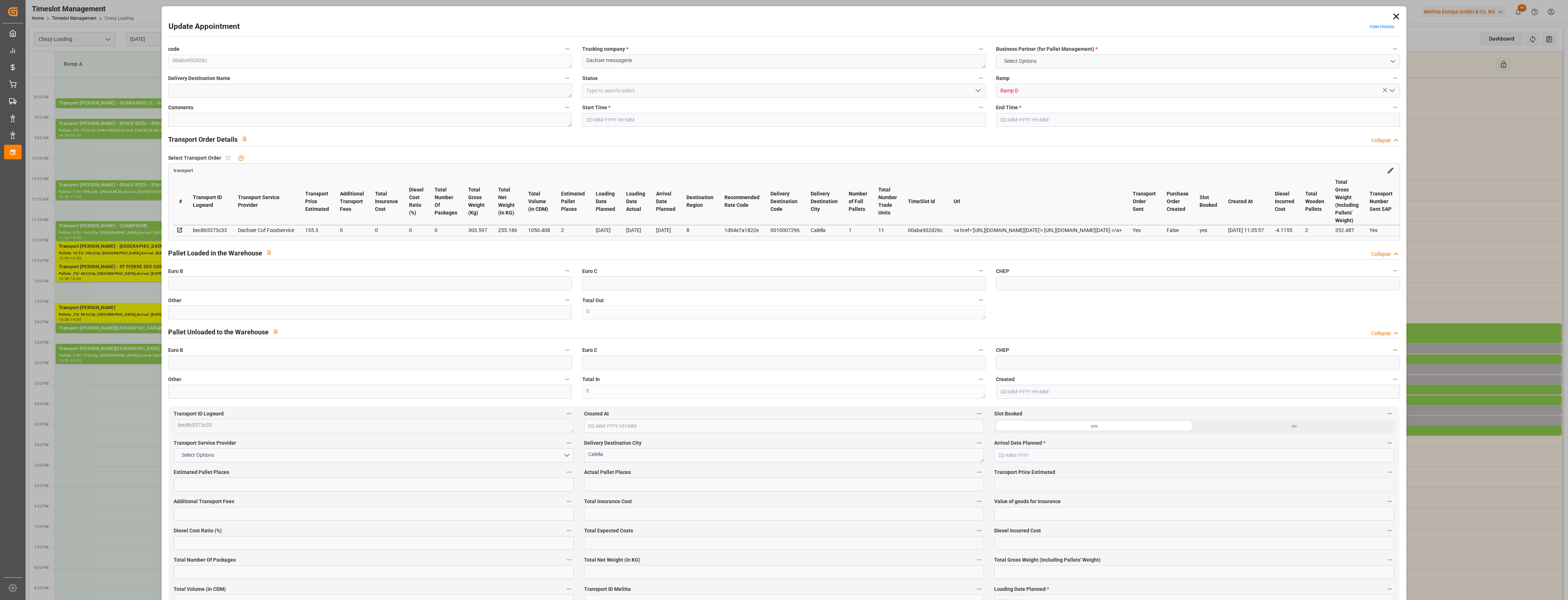
type input "2"
type input "155.3"
type input "0"
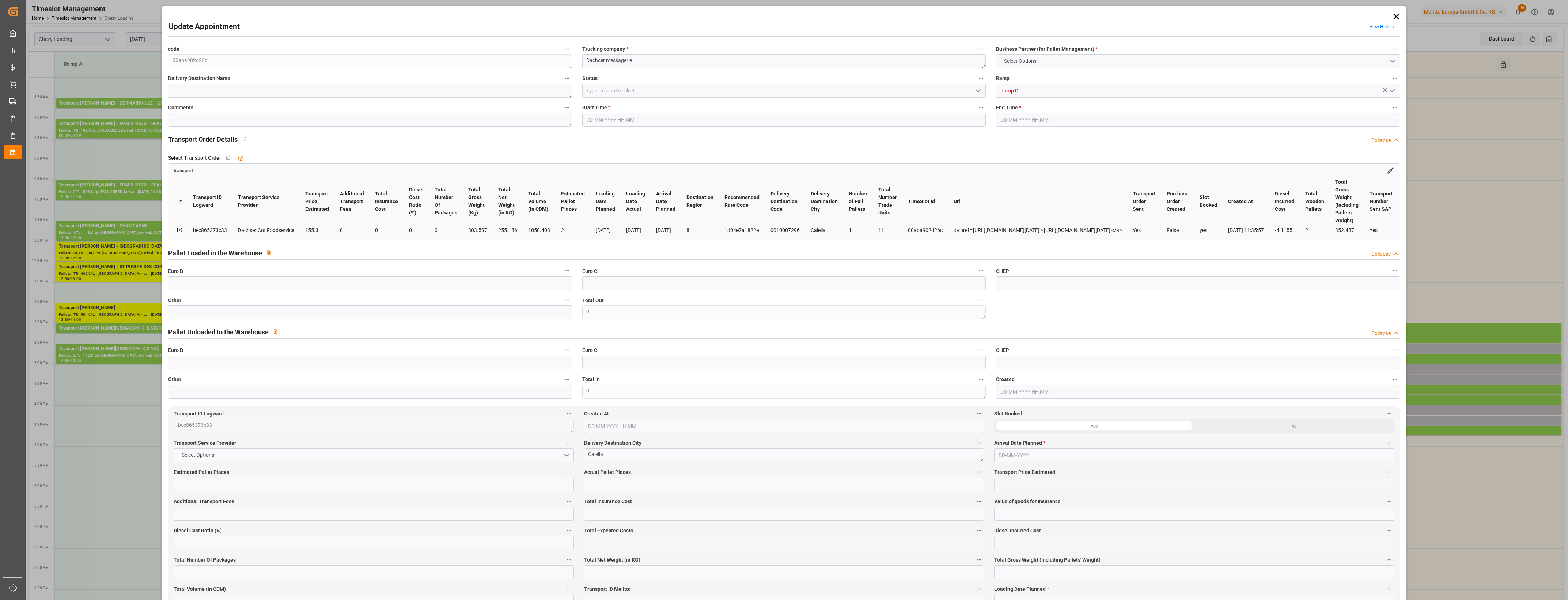
type input "151.1845"
type input "-4.1155"
type input "0"
type input "255.186"
type input "352.487"
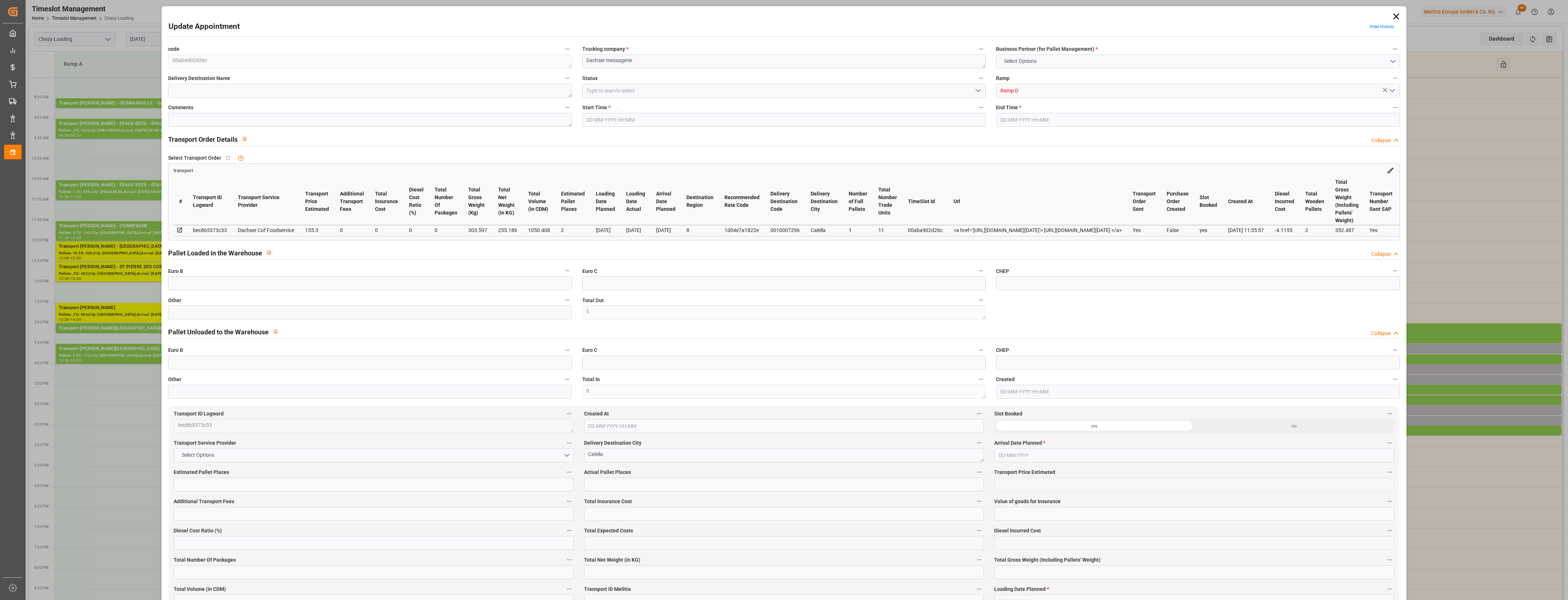
type input "1050.408"
type input "8"
type input "1"
type input "11"
type input "2"
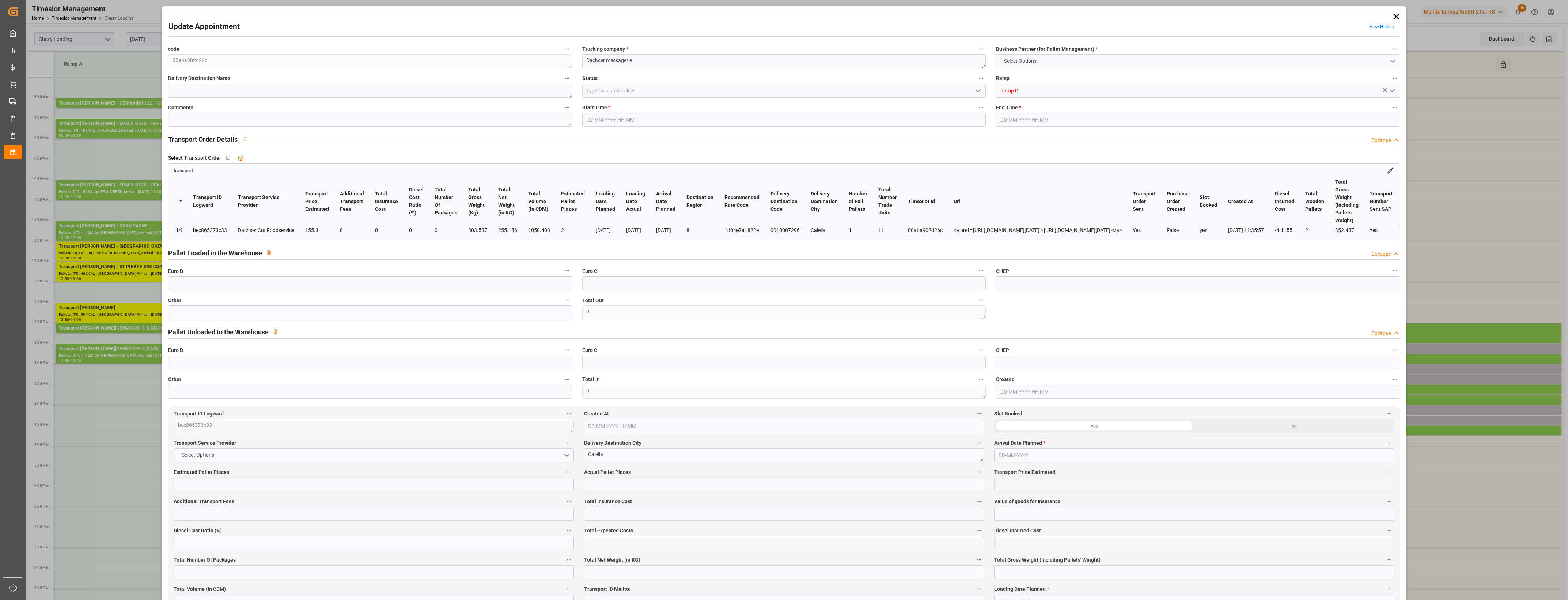
type input "101"
type input "303.597"
type input "0"
type input "4710.8598"
type input "0"
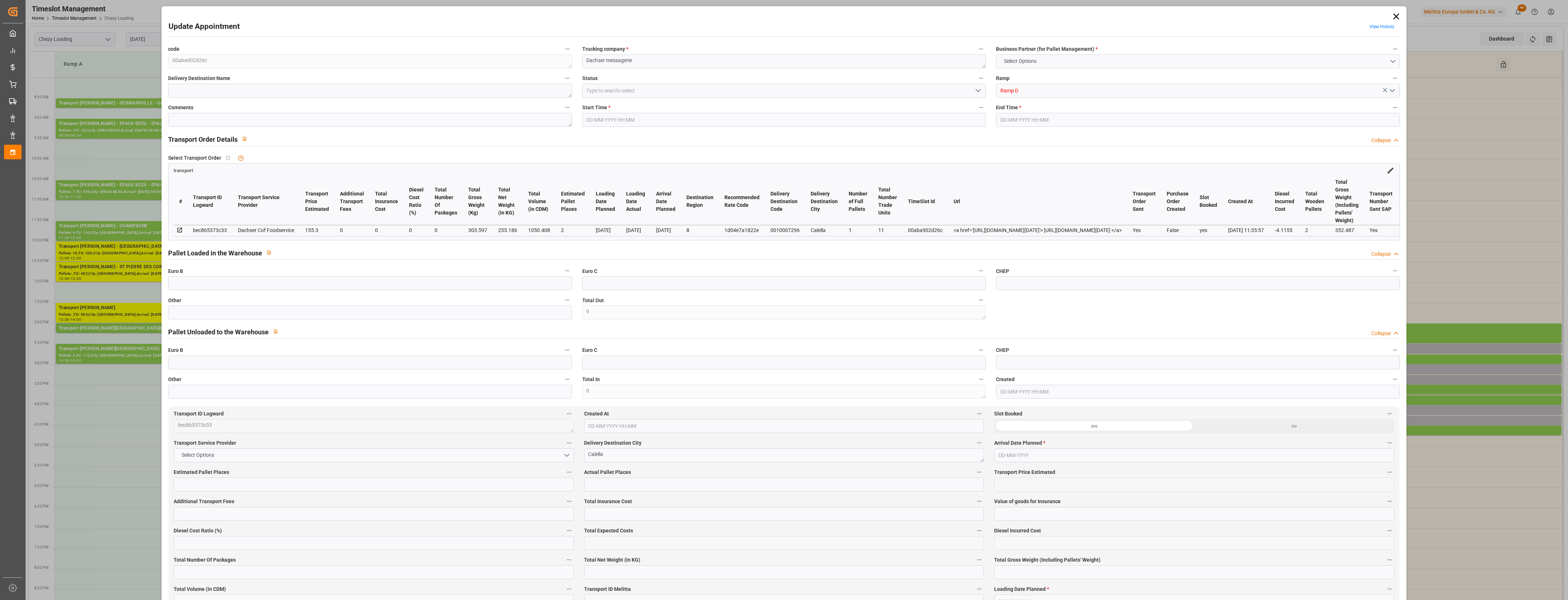
type input "0"
type input "21"
type input "35"
type input "[DATE] 15:15"
type input "[DATE] 15:30"
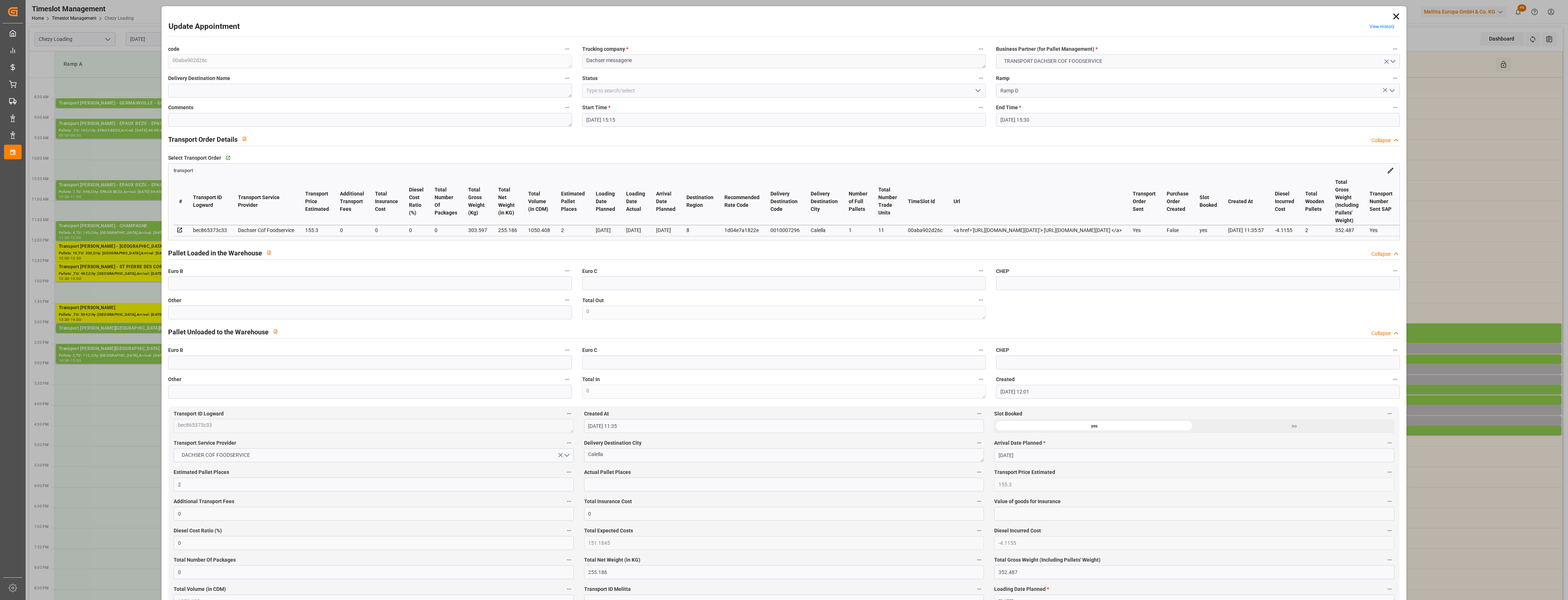
type input "[DATE] 12:01"
type input "[DATE] 11:35"
type input "[DATE]"
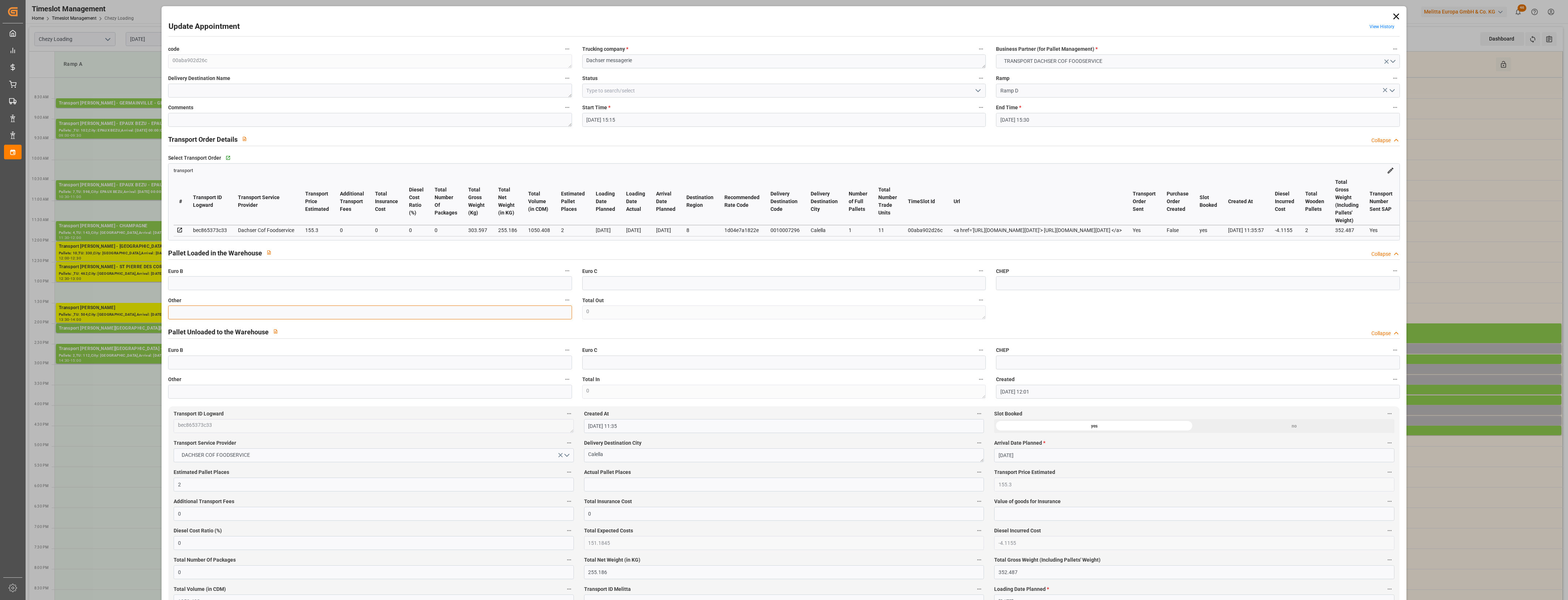
click at [347, 310] on input "text" at bounding box center [370, 312] width 404 height 14
type input "1"
click at [607, 483] on input "text" at bounding box center [784, 484] width 400 height 14
type input "1"
click at [974, 91] on icon "open menu" at bounding box center [977, 90] width 9 height 9
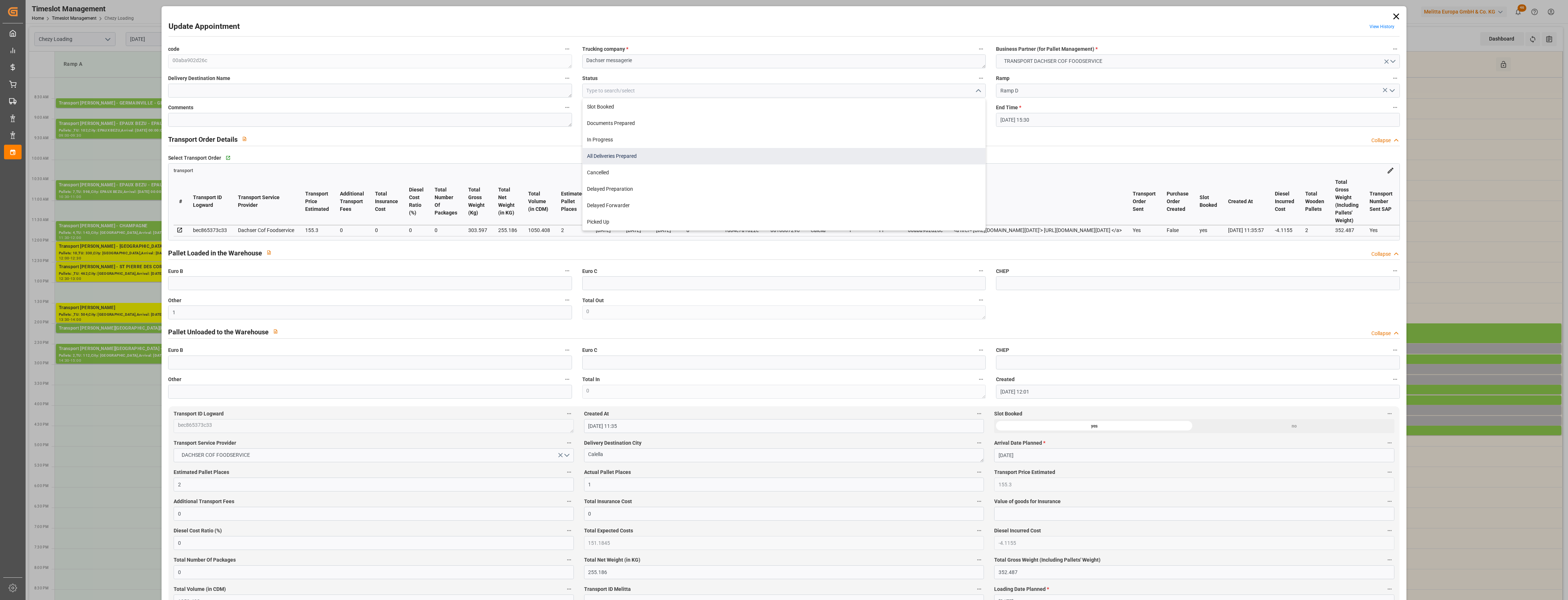
click at [621, 160] on div "All Deliveries Prepared" at bounding box center [784, 156] width 403 height 17
type input "All Deliveries Prepared"
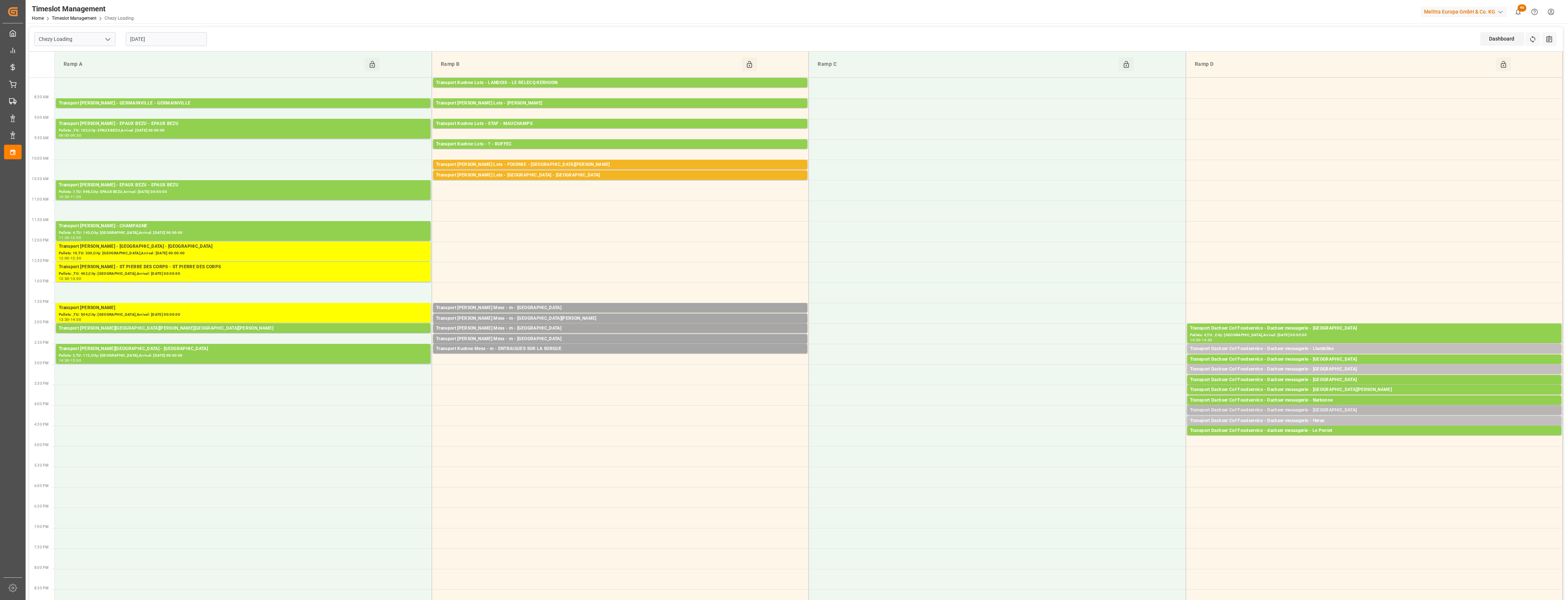
click at [1346, 410] on div "Transport Dachser Cof Foodservice - Dachser messagerie - [GEOGRAPHIC_DATA]" at bounding box center [1374, 410] width 369 height 7
click at [1095, 448] on div "Dachser messagerie [DATE] 16:00 - 16:15 Open Delete Total pallets : 5 Total Tra…" at bounding box center [1118, 452] width 128 height 94
click at [1371, 411] on div "Transport Dachser Cof Foodservice - Dachser messagerie - [GEOGRAPHIC_DATA]" at bounding box center [1374, 410] width 369 height 7
click at [1104, 443] on button "Open" at bounding box center [1091, 443] width 51 height 9
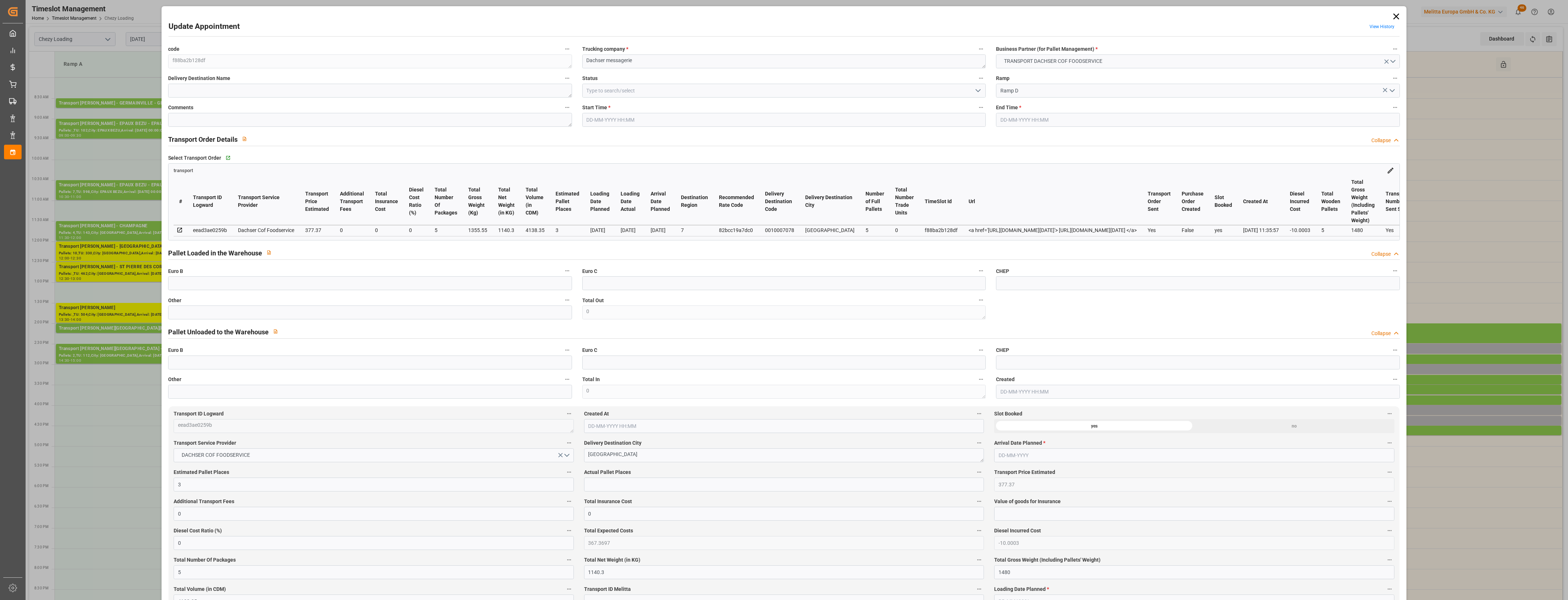
type input "[DATE] 16:00"
type input "[DATE] 16:15"
click at [289, 314] on input "text" at bounding box center [370, 312] width 404 height 14
click at [599, 490] on input "text" at bounding box center [784, 484] width 400 height 14
click at [638, 470] on label "Actual Pallet Places" at bounding box center [784, 472] width 400 height 10
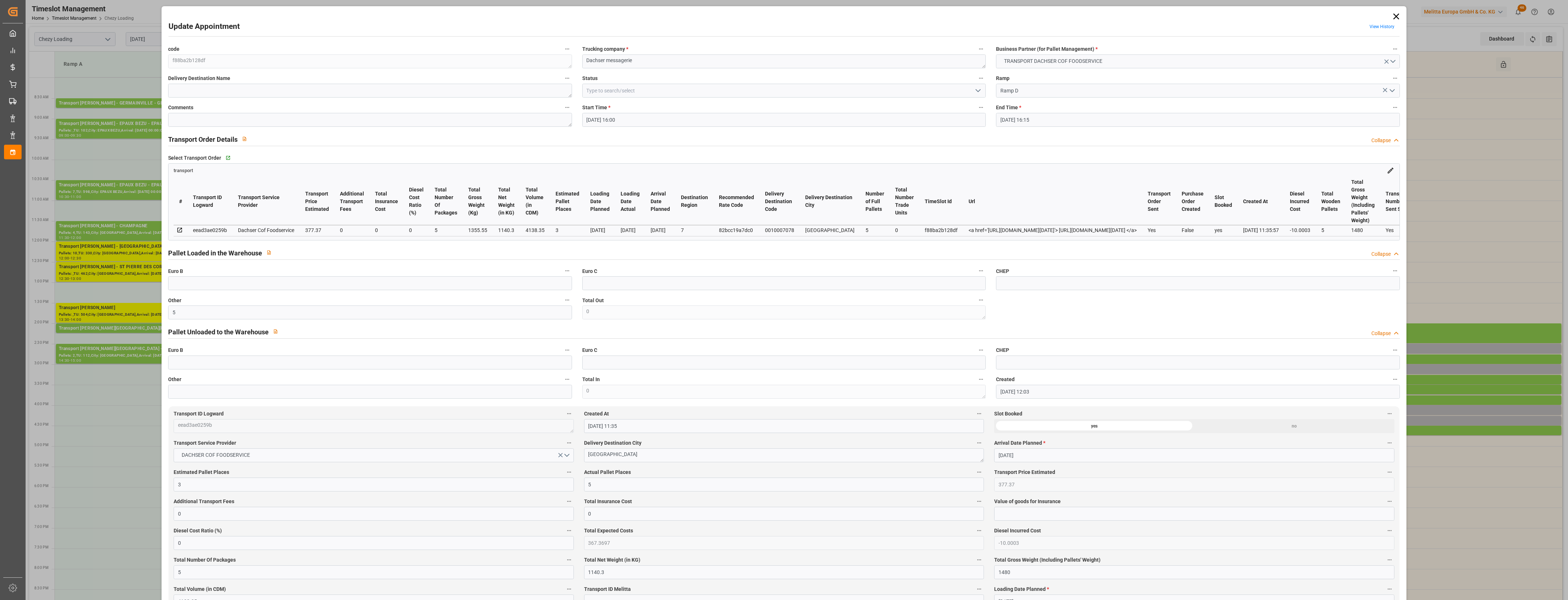
click at [974, 470] on button "Actual Pallet Places" at bounding box center [978, 471] width 10 height 10
click at [638, 471] on div at bounding box center [784, 300] width 1568 height 600
click at [974, 90] on icon "open menu" at bounding box center [977, 90] width 9 height 9
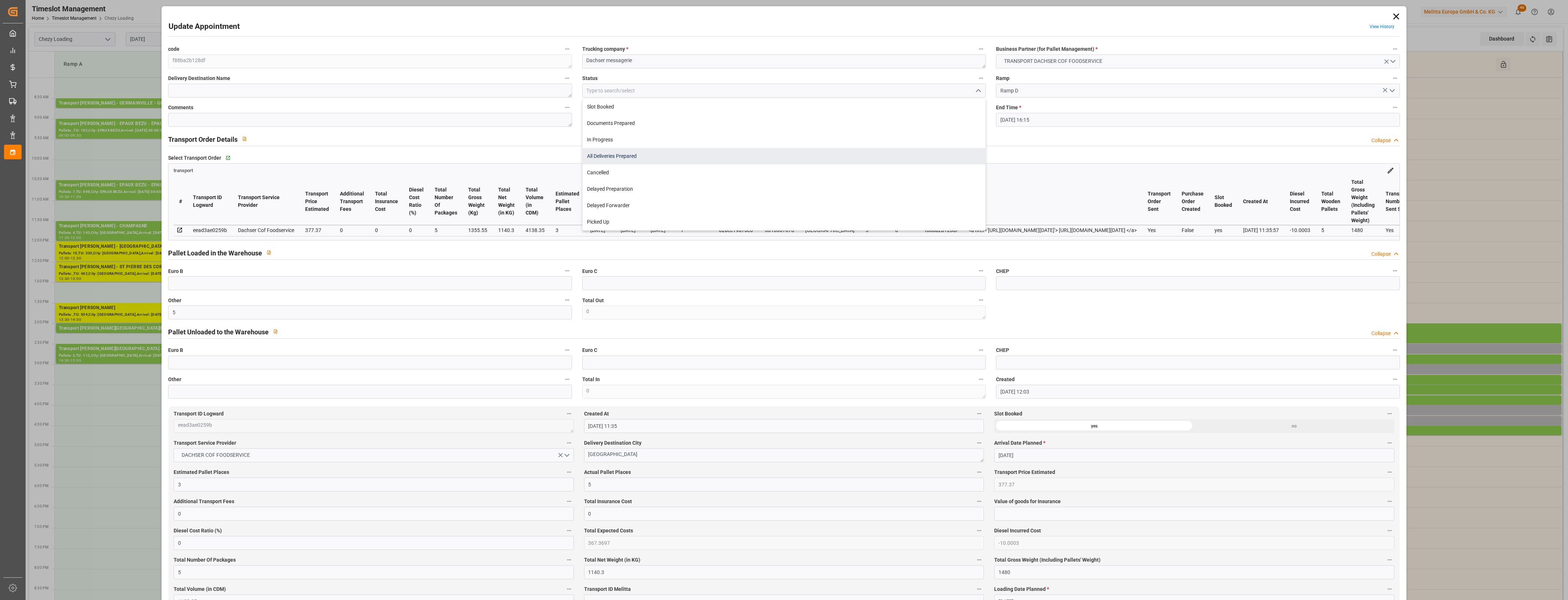
click at [650, 153] on div "All Deliveries Prepared" at bounding box center [784, 156] width 403 height 17
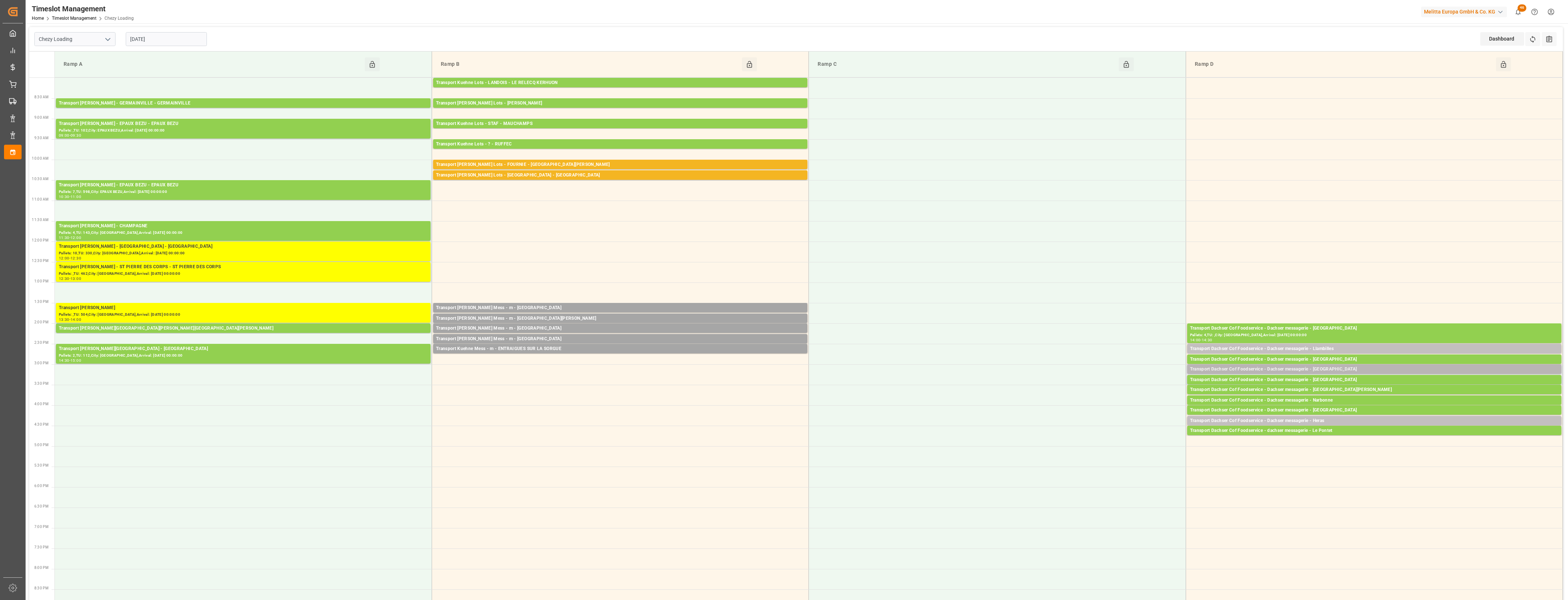
click at [1338, 370] on div "Transport Dachser Cof Foodservice - Dachser messagerie - [GEOGRAPHIC_DATA]" at bounding box center [1374, 370] width 369 height 7
click at [1113, 403] on button "Open" at bounding box center [1091, 403] width 51 height 9
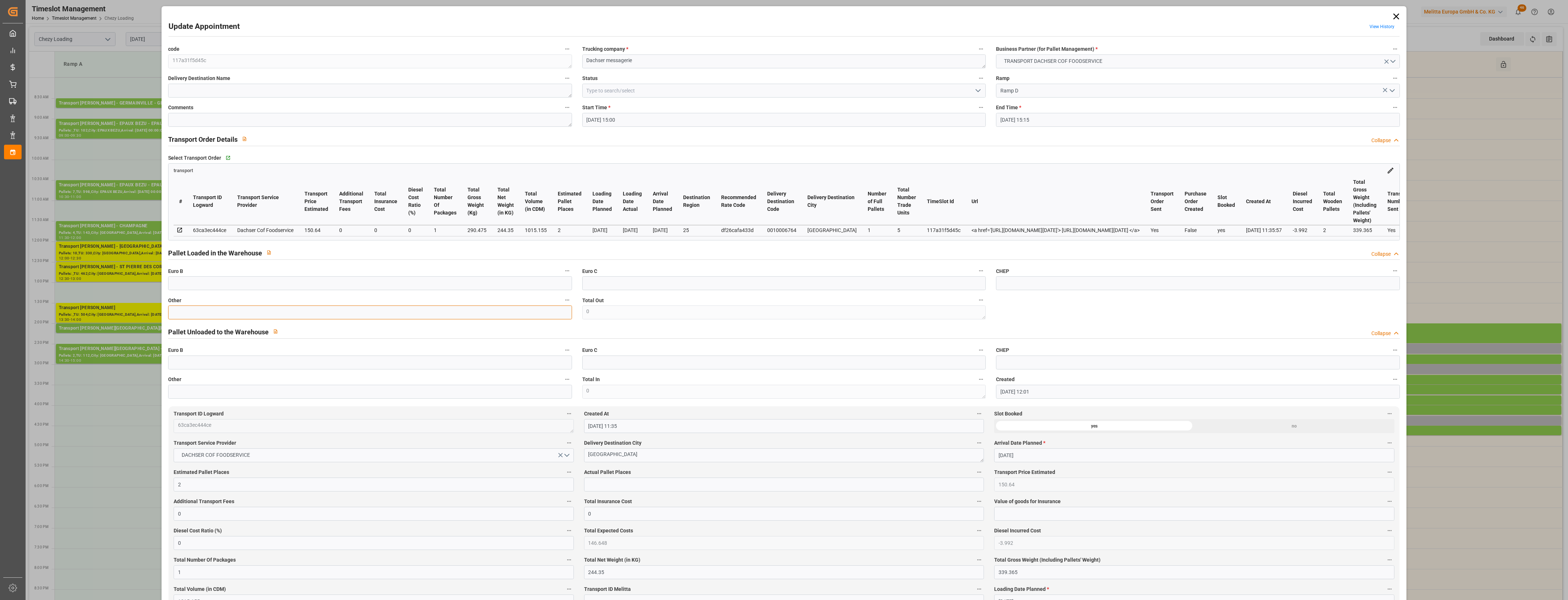
click at [217, 308] on input "text" at bounding box center [370, 312] width 404 height 14
click at [607, 488] on input "text" at bounding box center [784, 484] width 400 height 14
click at [788, 474] on label "Actual Pallet Places" at bounding box center [784, 472] width 400 height 10
click at [974, 474] on button "Actual Pallet Places" at bounding box center [978, 471] width 10 height 10
click at [790, 474] on div at bounding box center [784, 300] width 1568 height 600
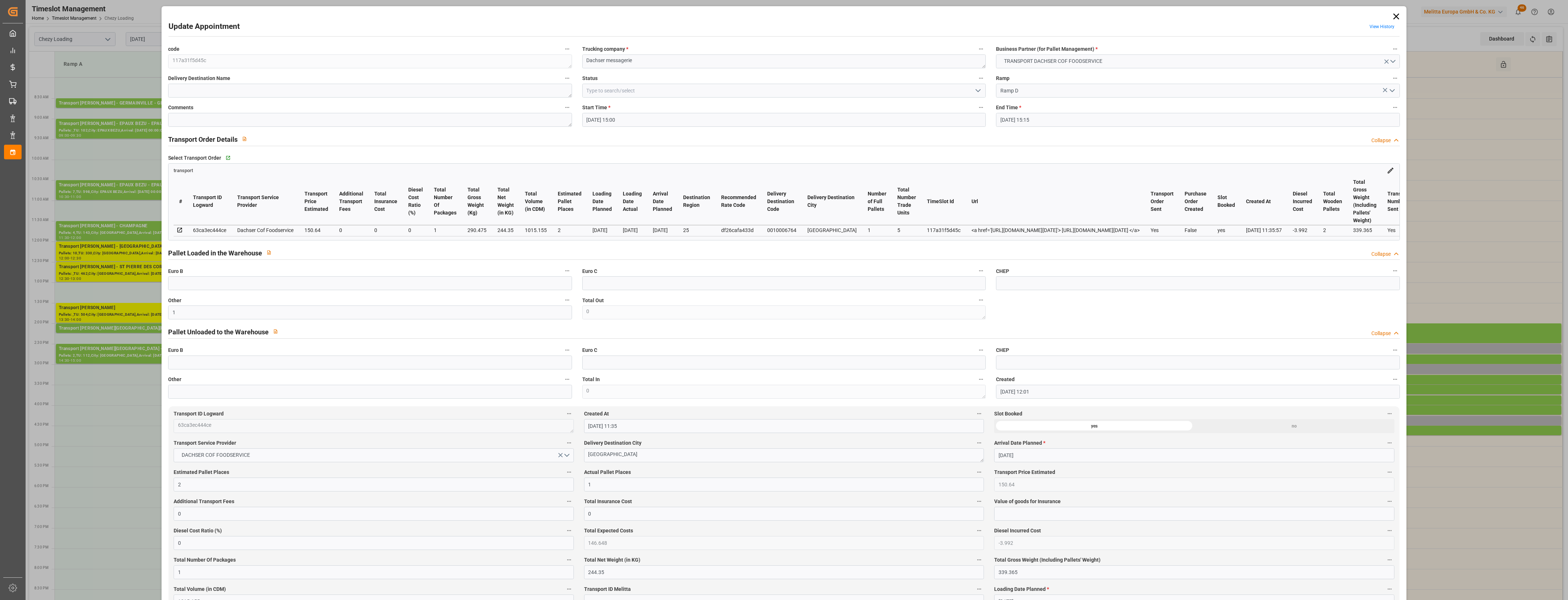
click at [977, 90] on icon "open menu" at bounding box center [977, 90] width 9 height 9
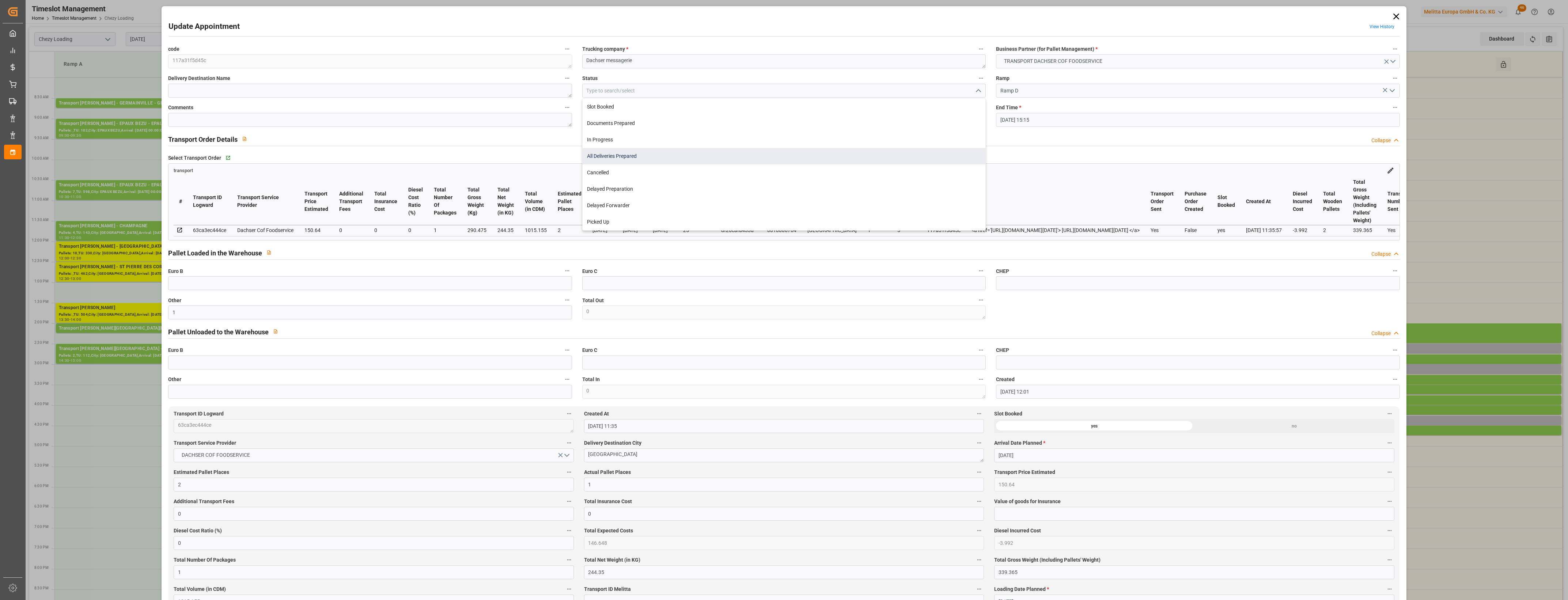
click at [616, 157] on div "All Deliveries Prepared" at bounding box center [784, 156] width 403 height 17
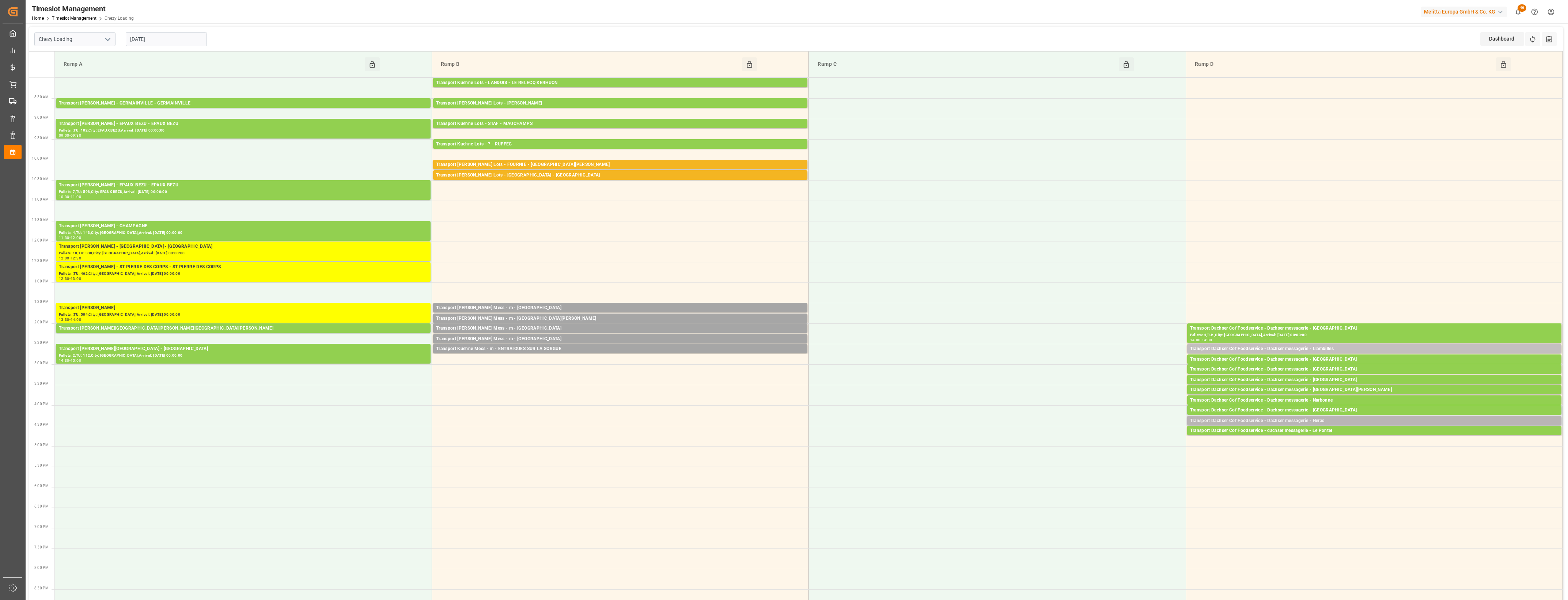
click at [1330, 421] on div "Transport Dachser Cof Foodservice - Dachser messagerie - Heras" at bounding box center [1374, 421] width 369 height 7
click at [1099, 442] on button "Open" at bounding box center [1091, 443] width 51 height 9
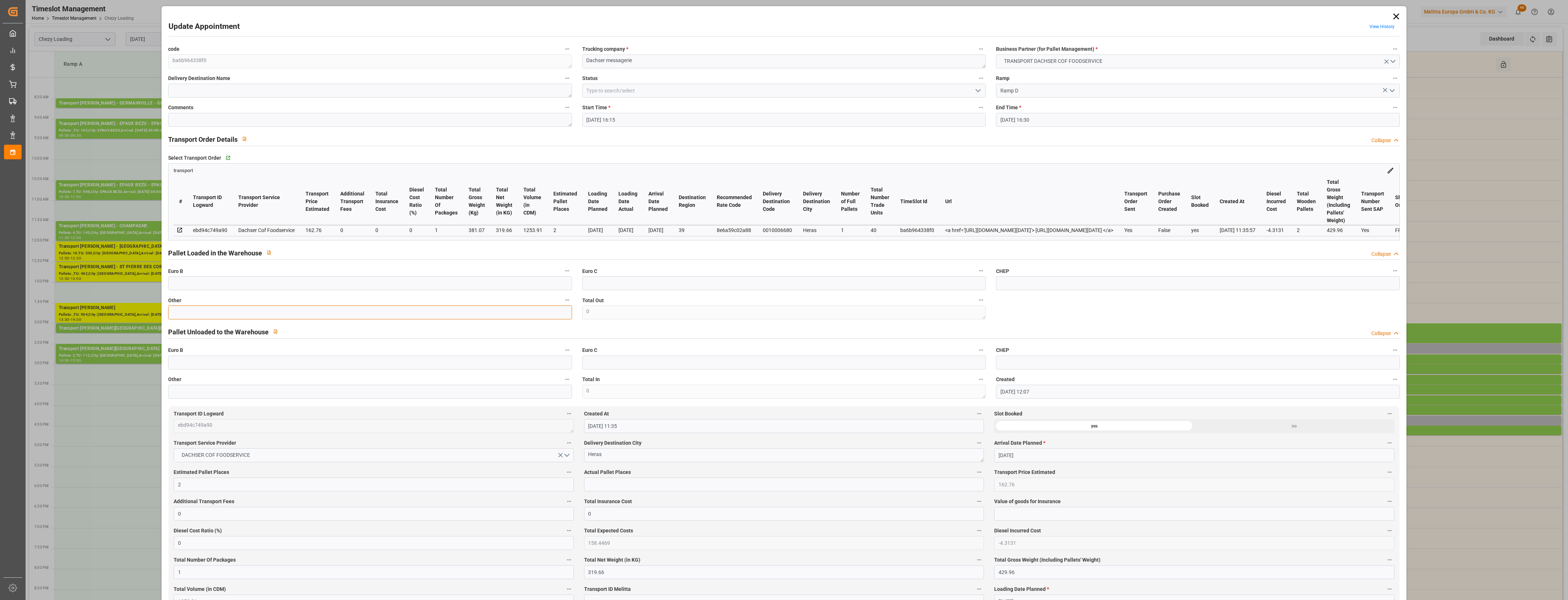
click at [330, 318] on input "text" at bounding box center [370, 312] width 404 height 14
click at [616, 490] on input "text" at bounding box center [784, 484] width 400 height 14
click at [975, 92] on icon "open menu" at bounding box center [977, 90] width 9 height 9
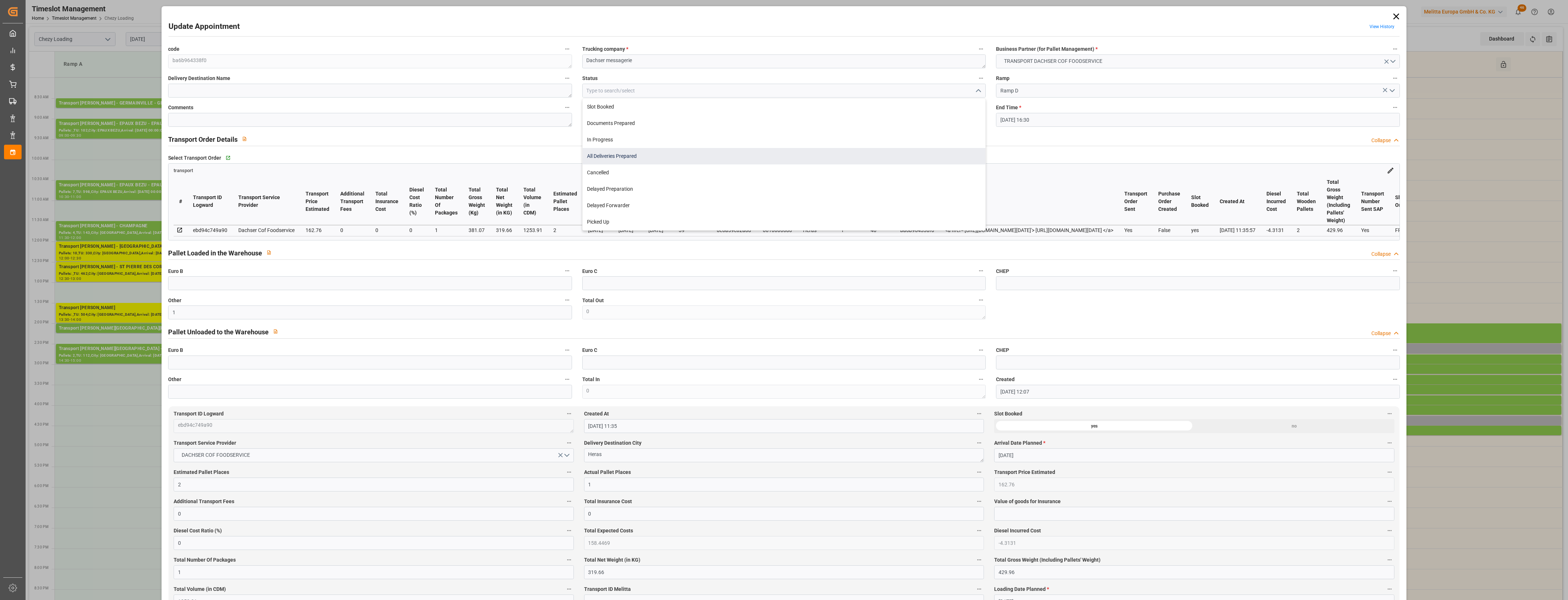
click at [691, 154] on div "All Deliveries Prepared" at bounding box center [784, 156] width 403 height 17
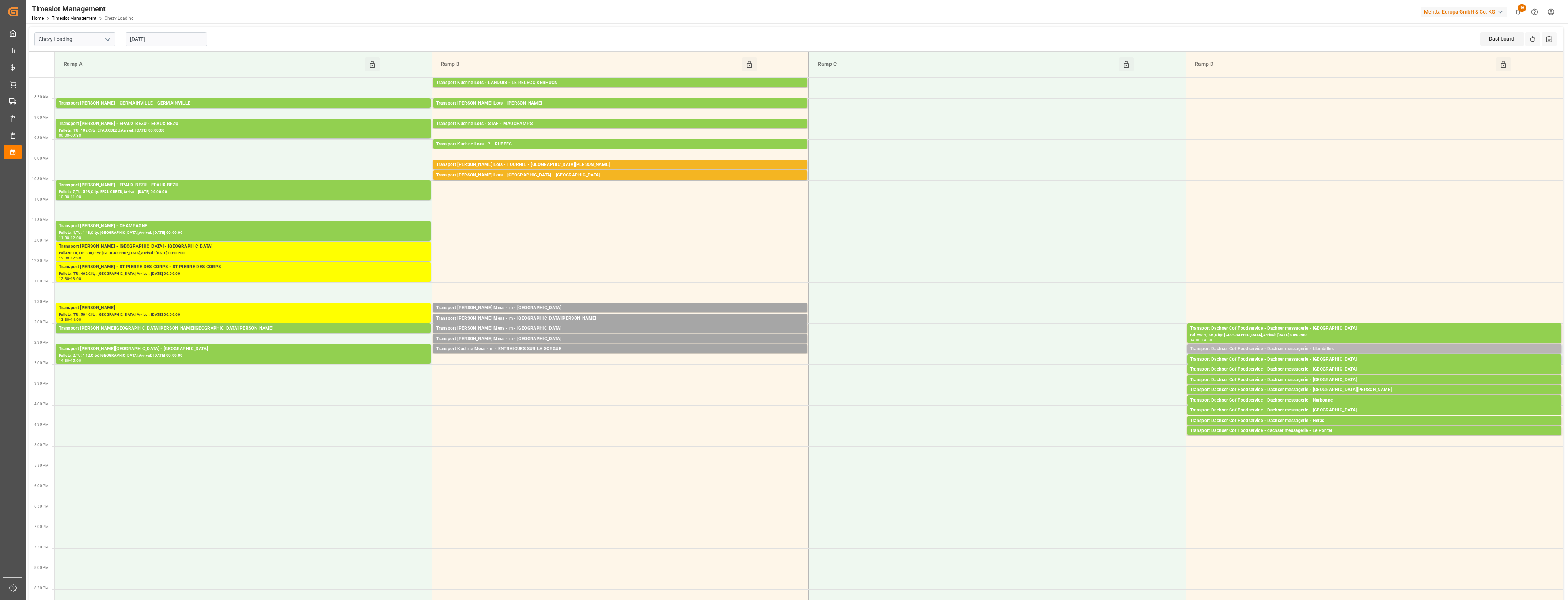
click at [1369, 348] on div "Transport Dachser Cof Foodservice - Dachser messagerie - Llambilles" at bounding box center [1374, 349] width 369 height 7
click at [1108, 383] on button "Open" at bounding box center [1091, 382] width 51 height 9
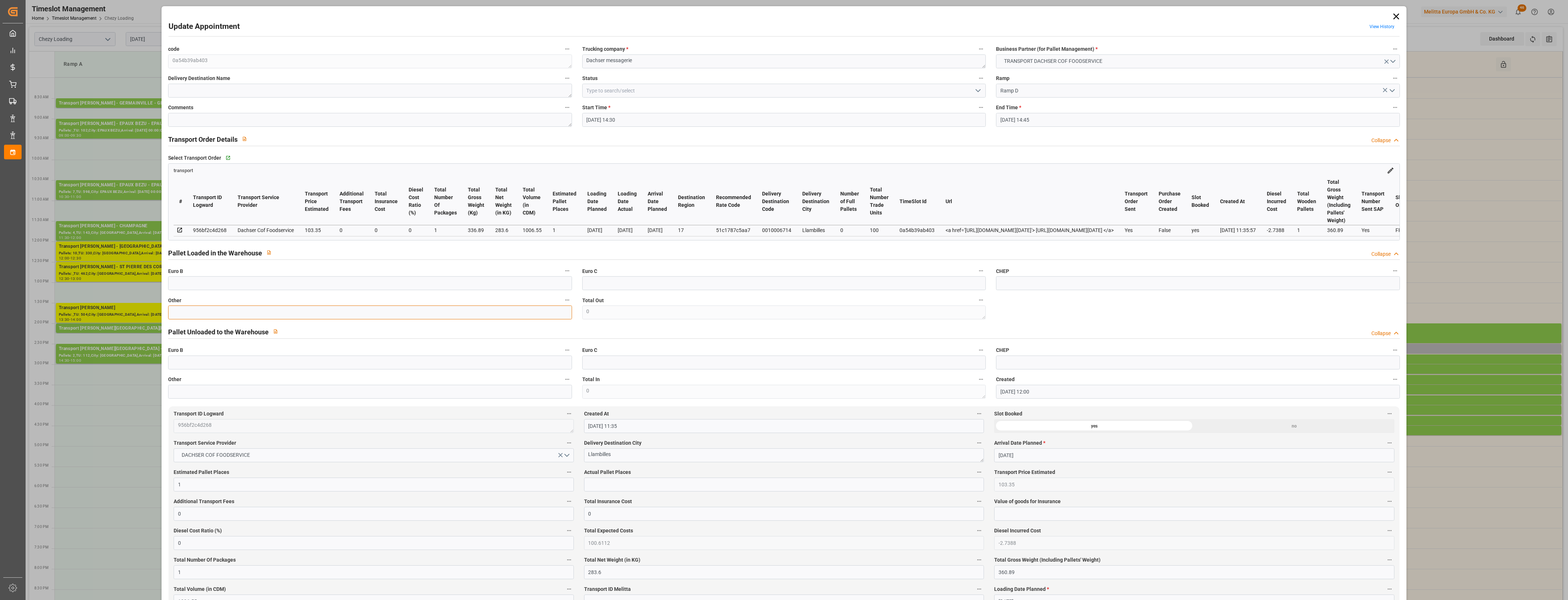
click at [219, 311] on input "text" at bounding box center [370, 312] width 404 height 14
click at [602, 490] on input "text" at bounding box center [784, 484] width 400 height 14
click at [634, 474] on label "Actual Pallet Places" at bounding box center [784, 472] width 400 height 10
click at [974, 474] on button "Actual Pallet Places" at bounding box center [978, 471] width 10 height 10
click at [651, 474] on div at bounding box center [784, 300] width 1568 height 600
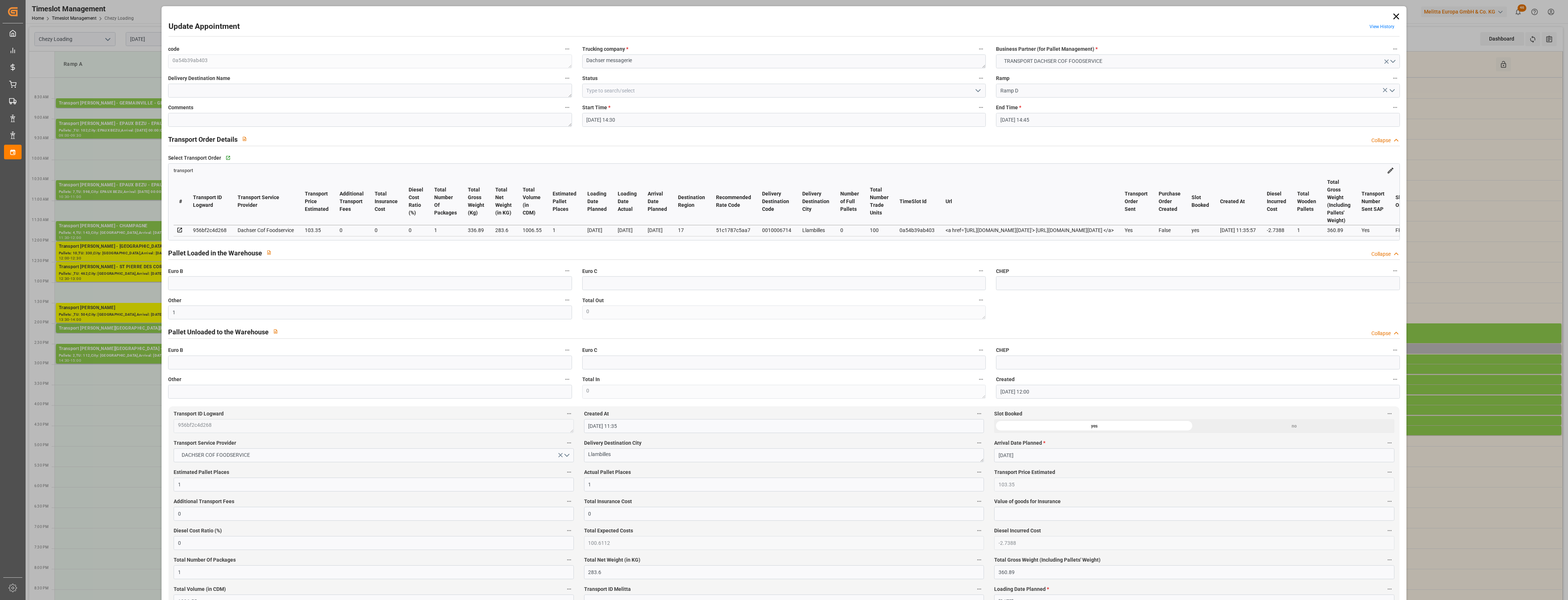
click at [977, 90] on polyline "open menu" at bounding box center [977, 90] width 4 height 3
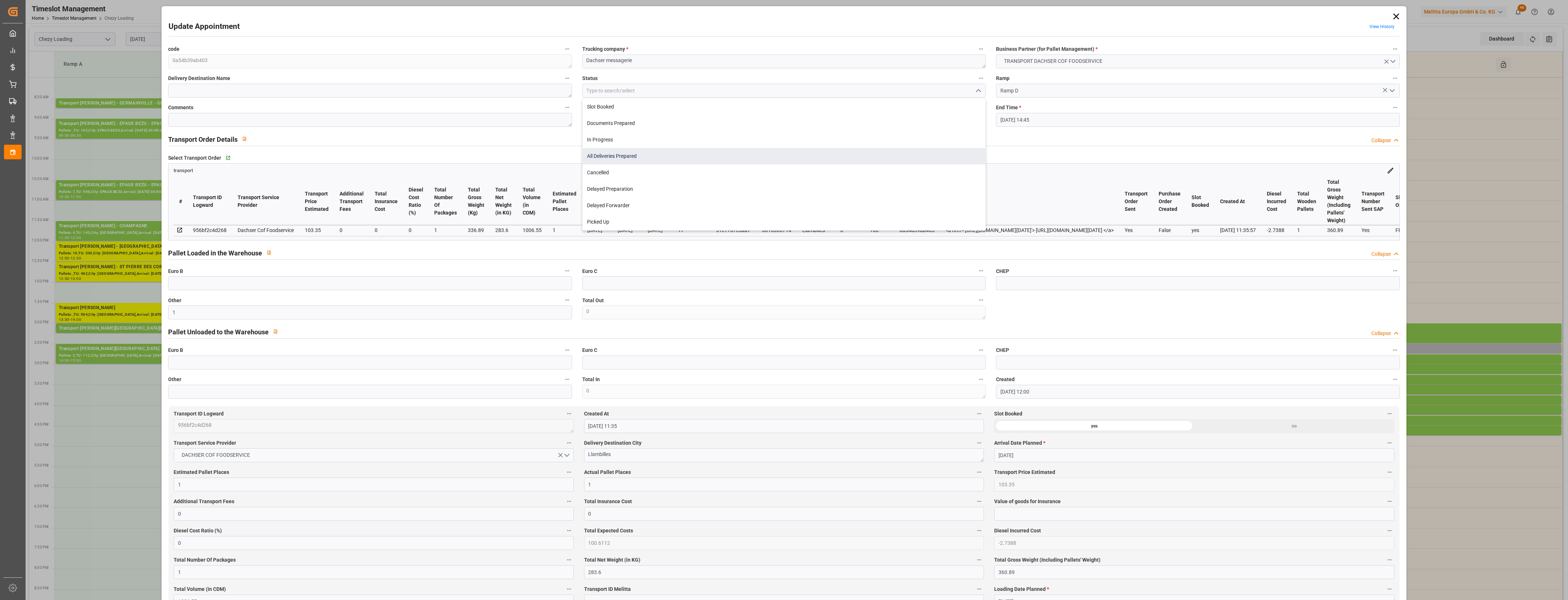
click at [630, 157] on div "All Deliveries Prepared" at bounding box center [784, 156] width 403 height 17
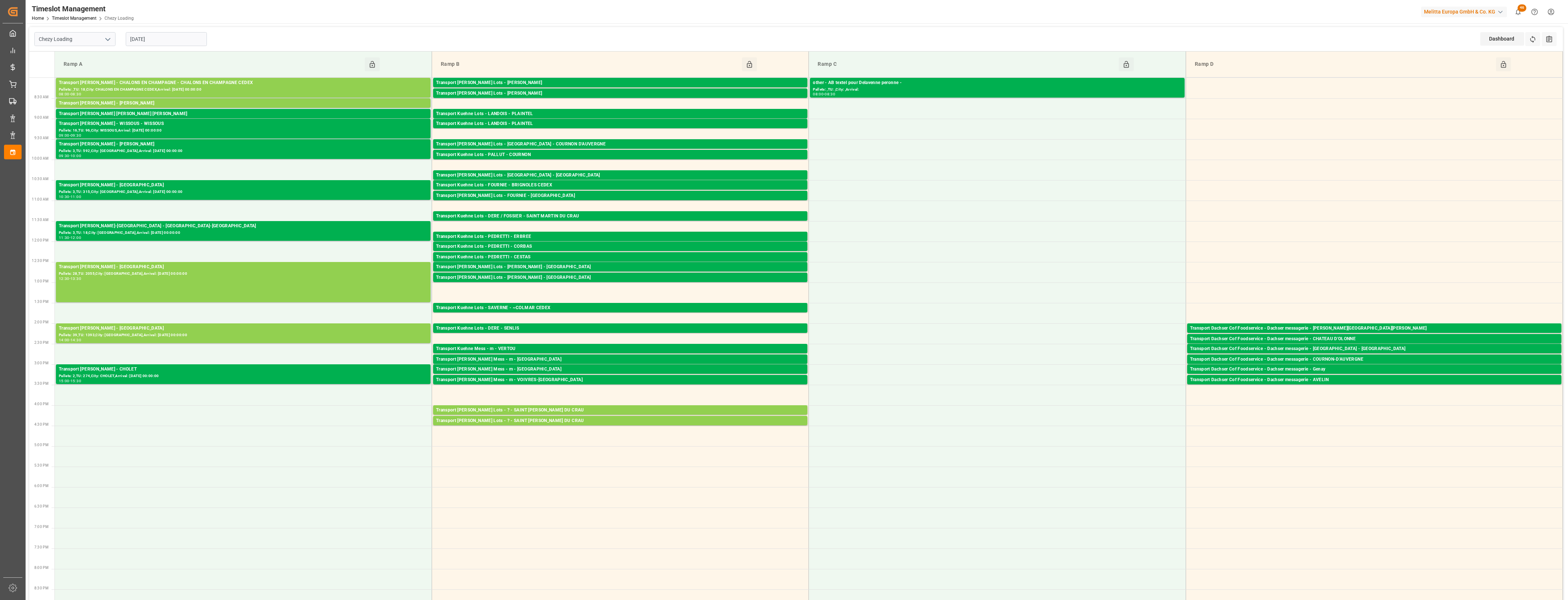
click at [104, 37] on icon "open menu" at bounding box center [108, 39] width 9 height 9
click at [57, 71] on div "Chezy Unloading" at bounding box center [75, 71] width 80 height 17
type input "Chezy Unloading"
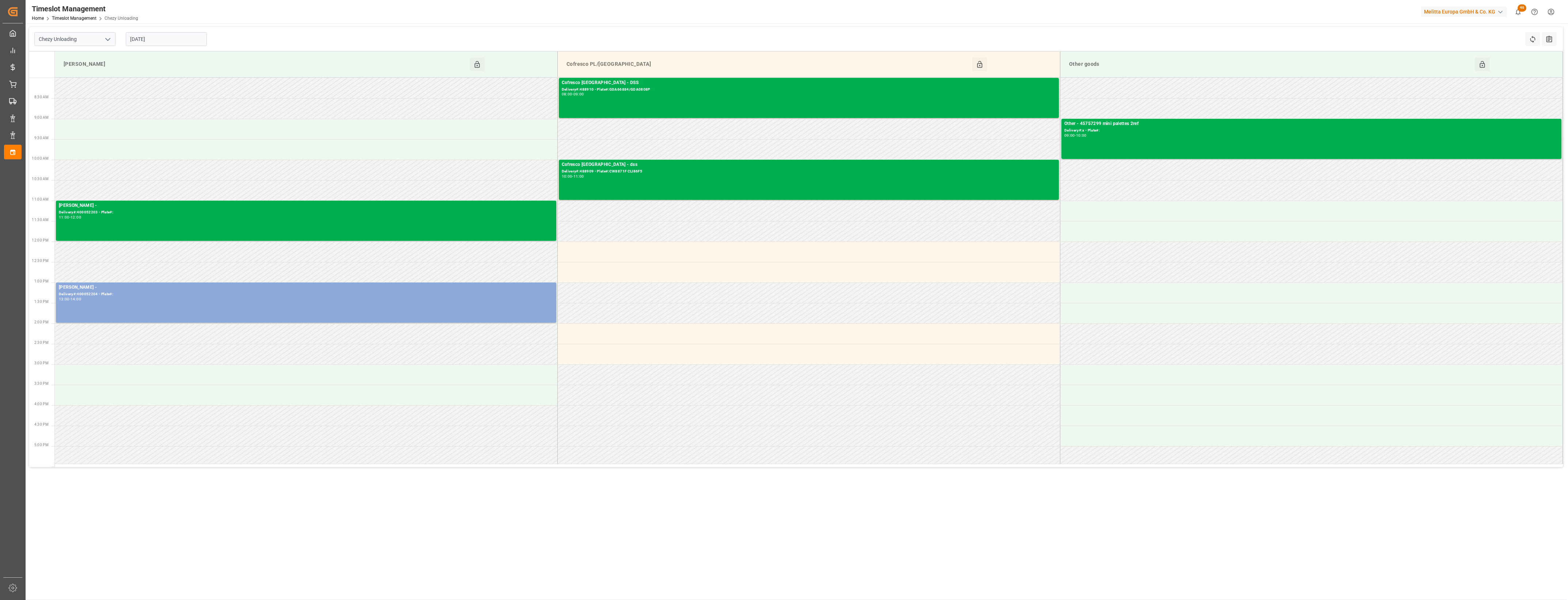
click at [177, 37] on input "[DATE]" at bounding box center [166, 39] width 81 height 14
click at [165, 140] on span "27" at bounding box center [163, 140] width 4 height 5
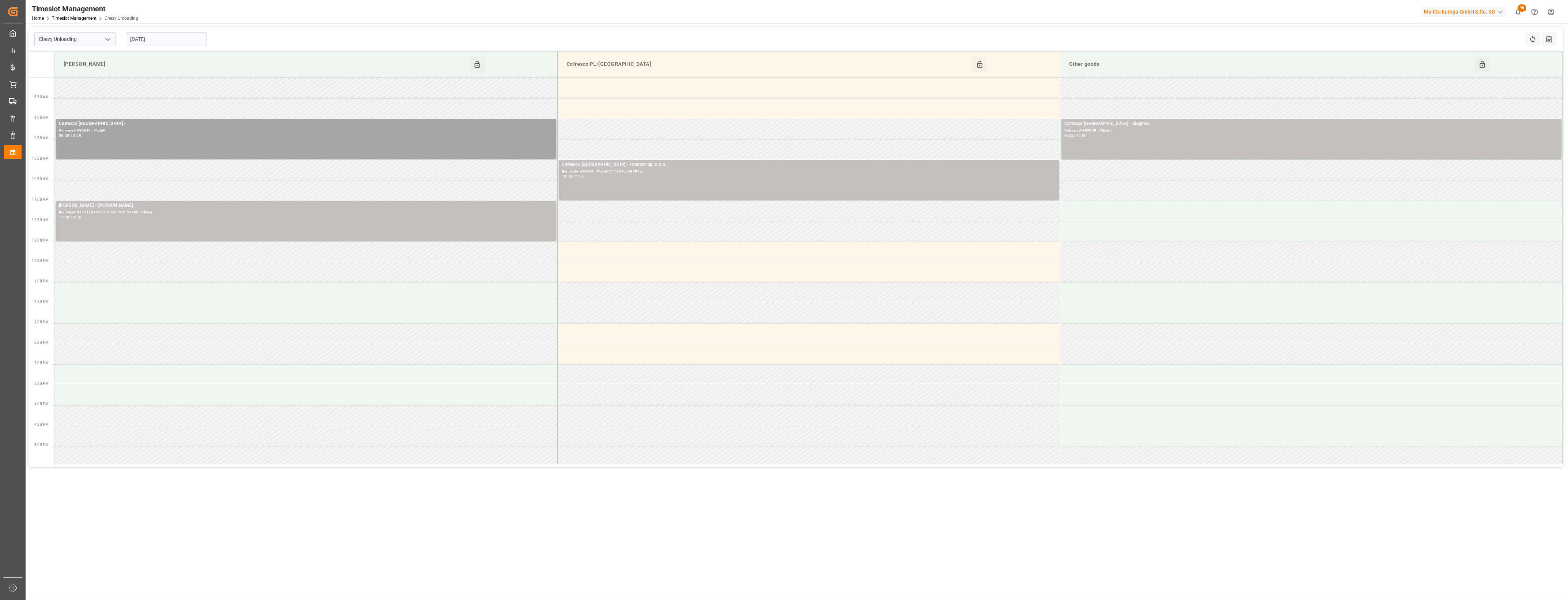
click at [167, 41] on input "[DATE]" at bounding box center [166, 39] width 81 height 14
click at [179, 140] on span "28" at bounding box center [177, 140] width 4 height 5
type input "[DATE]"
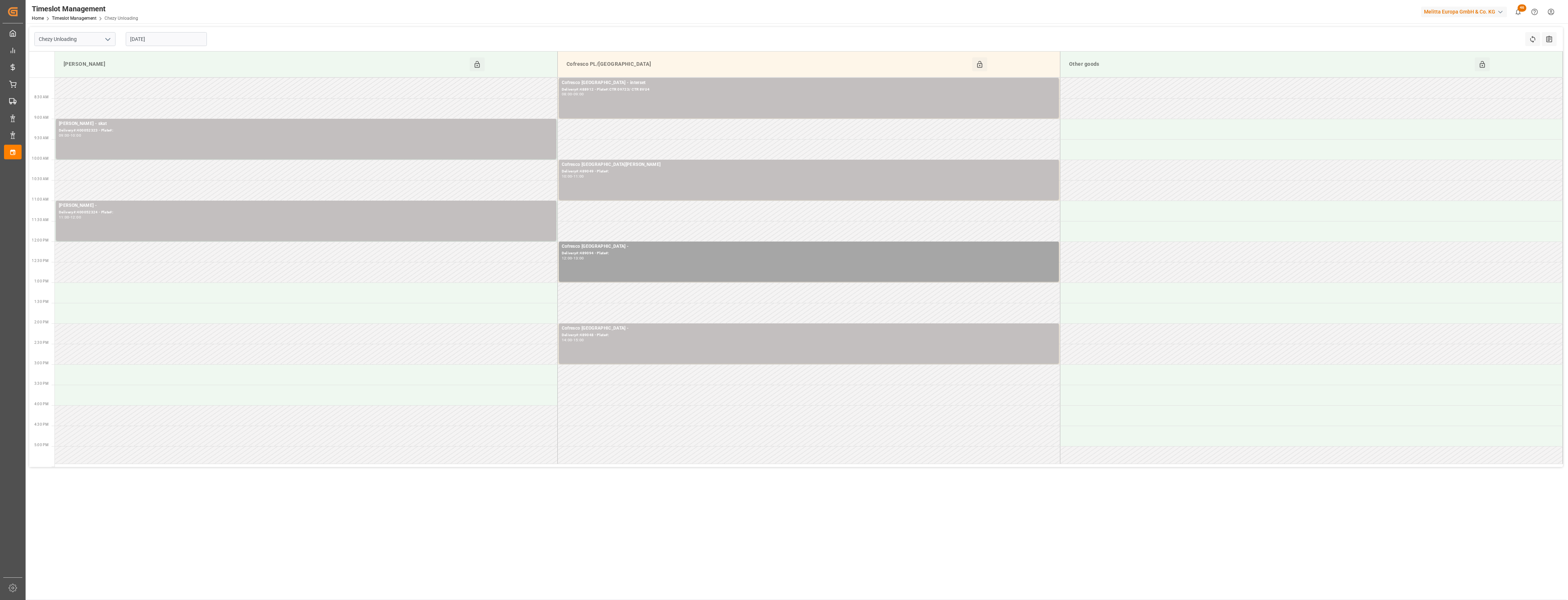
click at [108, 37] on icon "open menu" at bounding box center [108, 39] width 9 height 9
click at [77, 55] on div "Chezy Loading" at bounding box center [75, 55] width 80 height 17
type input "Chezy Loading"
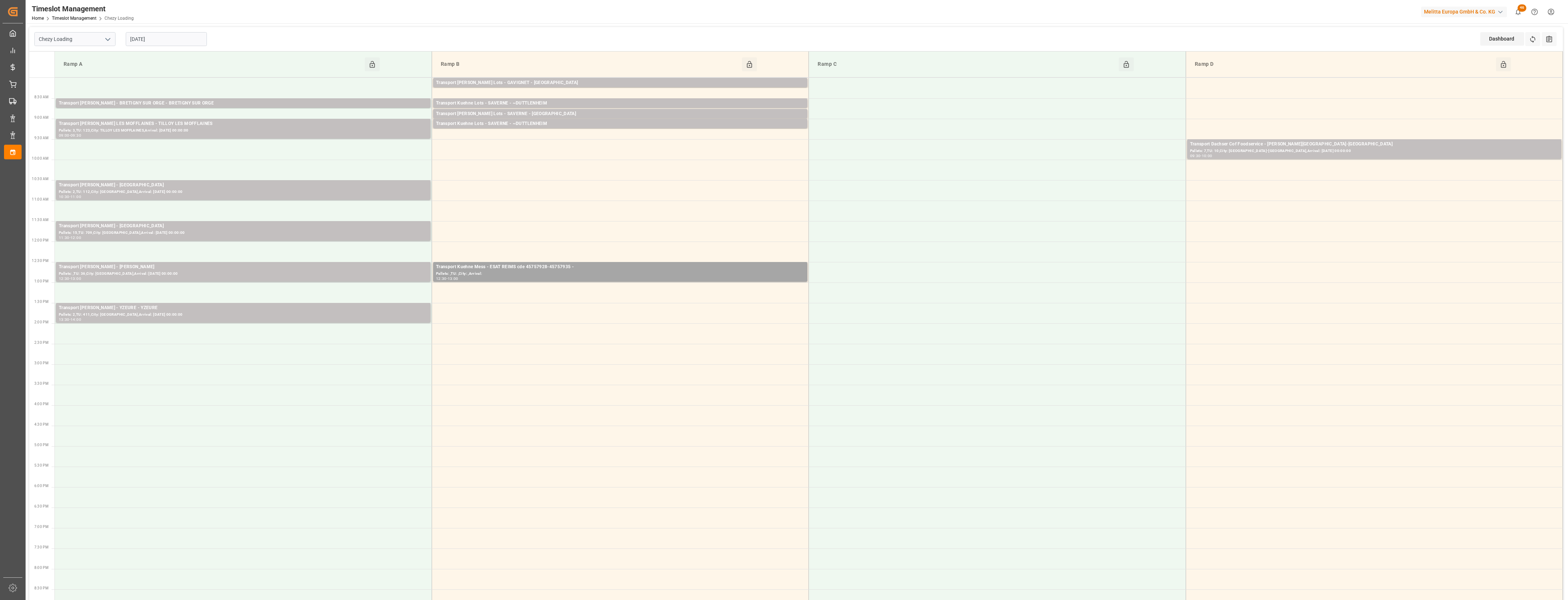
click at [173, 37] on input "[DATE]" at bounding box center [166, 39] width 81 height 14
click at [163, 141] on span "27" at bounding box center [163, 140] width 4 height 5
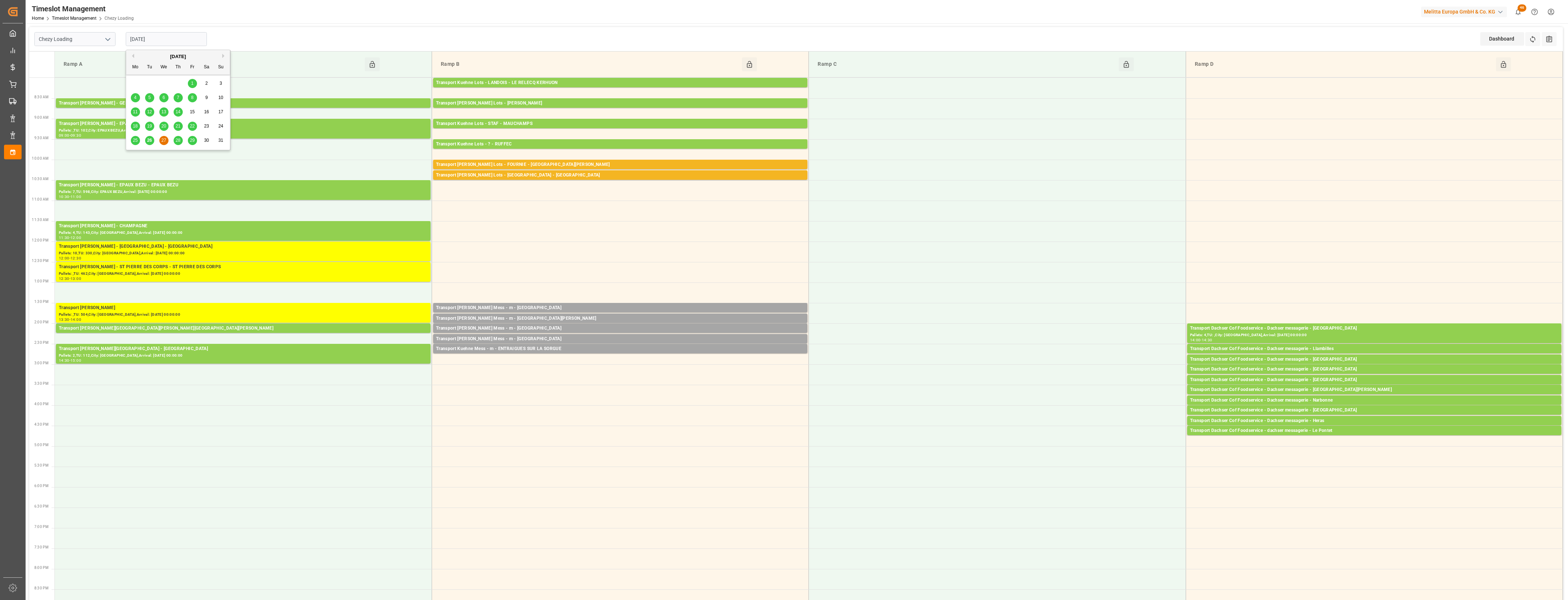
click at [173, 44] on input "[DATE]" at bounding box center [166, 39] width 81 height 14
click at [177, 139] on span "28" at bounding box center [177, 140] width 4 height 5
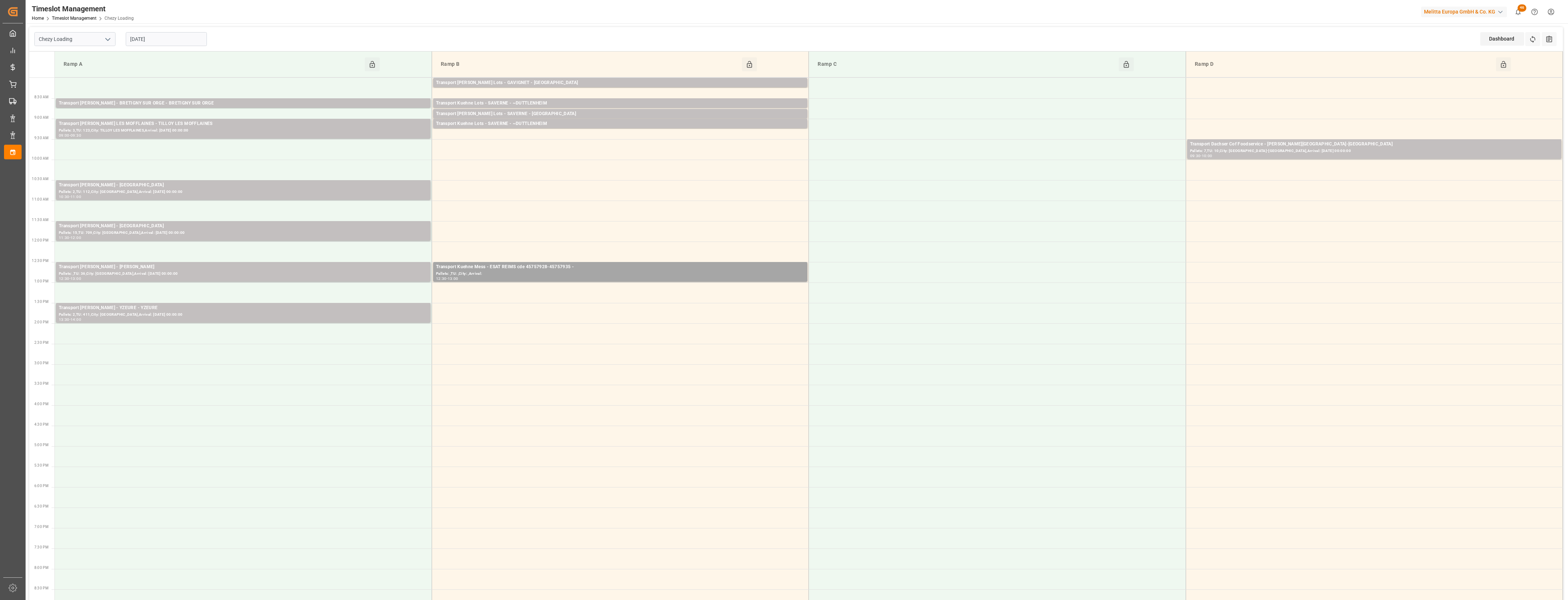
click at [177, 39] on input "[DATE]" at bounding box center [166, 39] width 81 height 14
click at [192, 141] on span "29" at bounding box center [191, 140] width 4 height 5
type input "[DATE]"
